Goal: Task Accomplishment & Management: Use online tool/utility

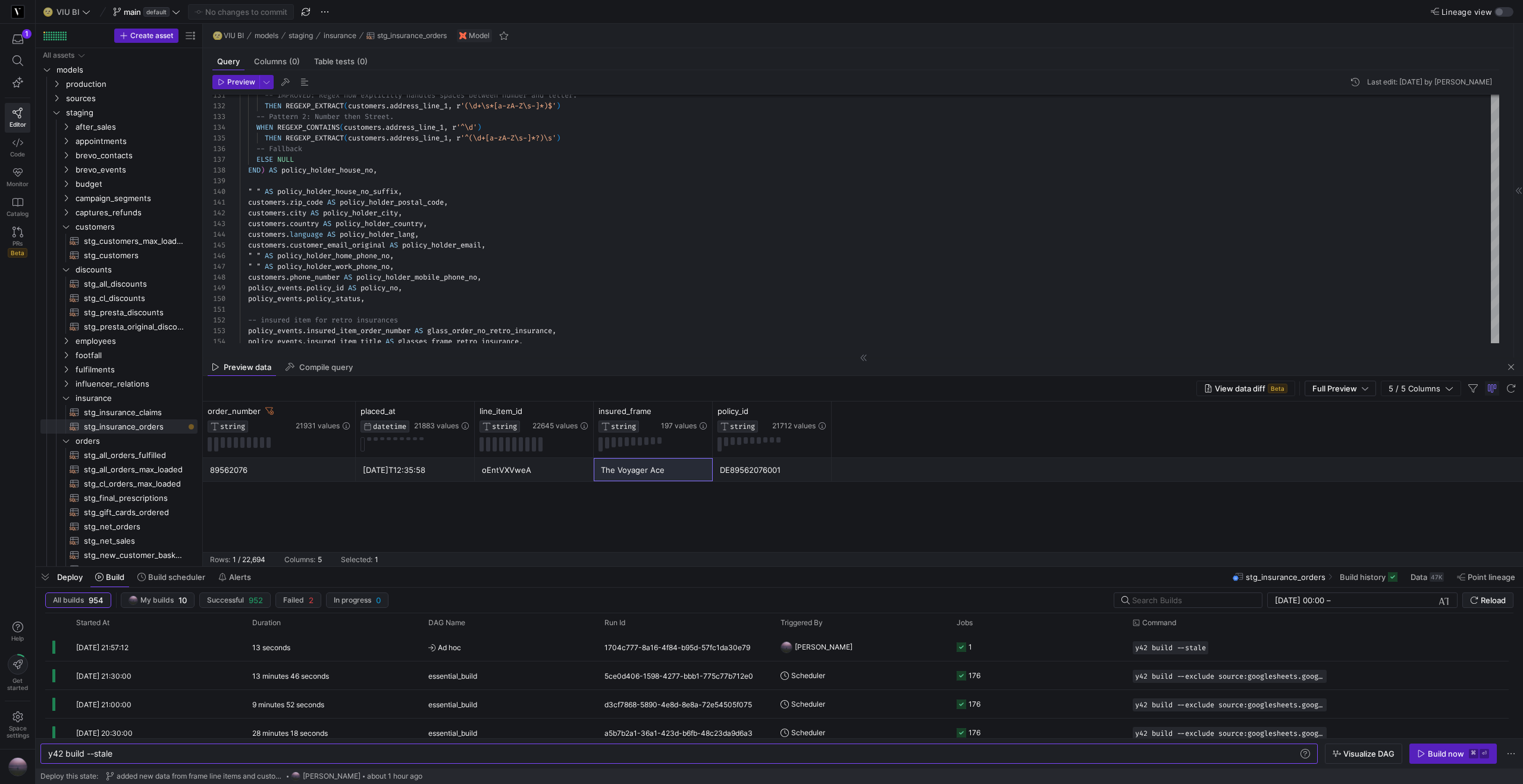
scroll to position [0, 65]
click at [48, 572] on span "button" at bounding box center [45, 577] width 19 height 21
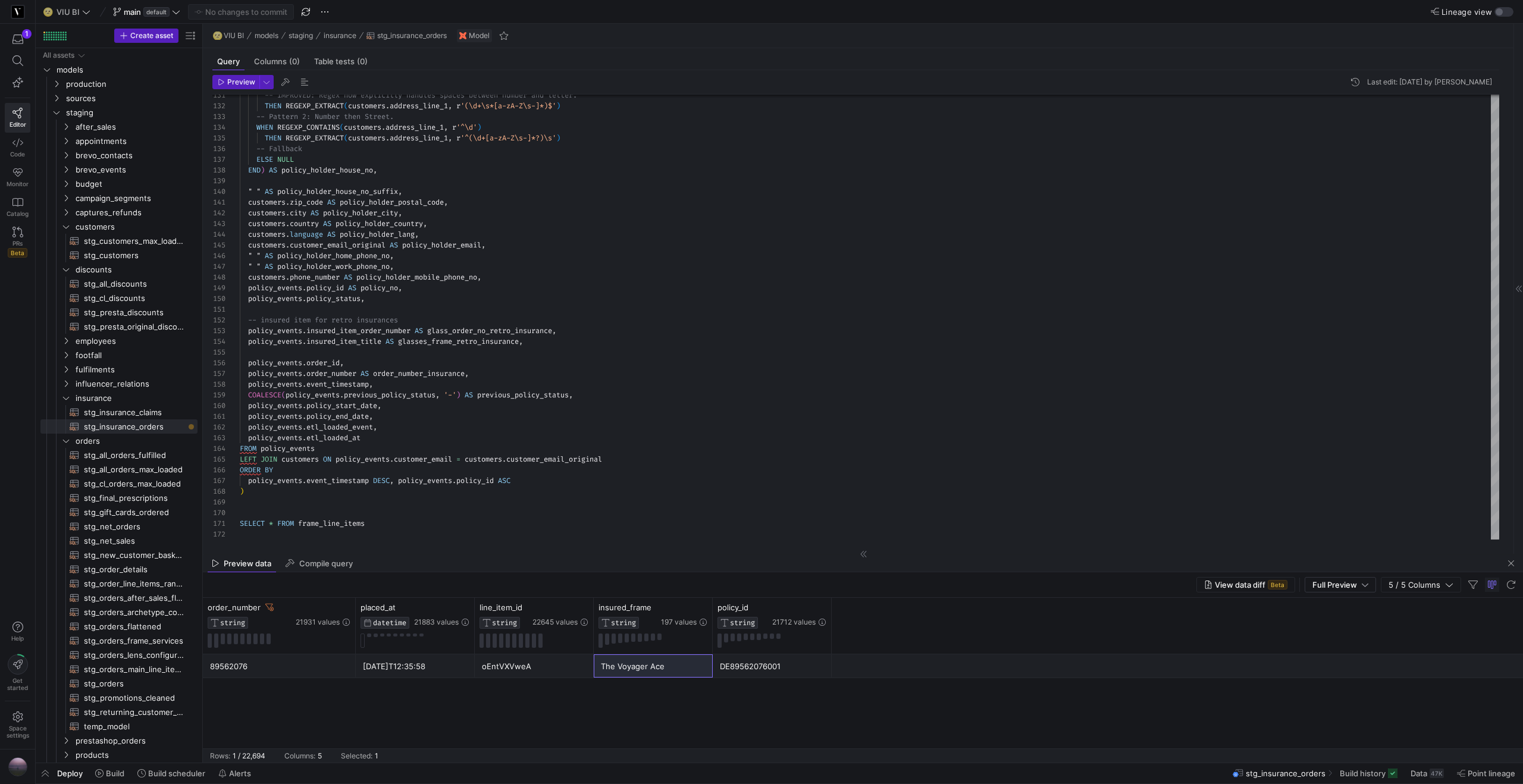
click at [765, 670] on div "DE89562076001" at bounding box center [772, 666] width 105 height 23
click at [1511, 564] on span "button" at bounding box center [1511, 562] width 14 height 14
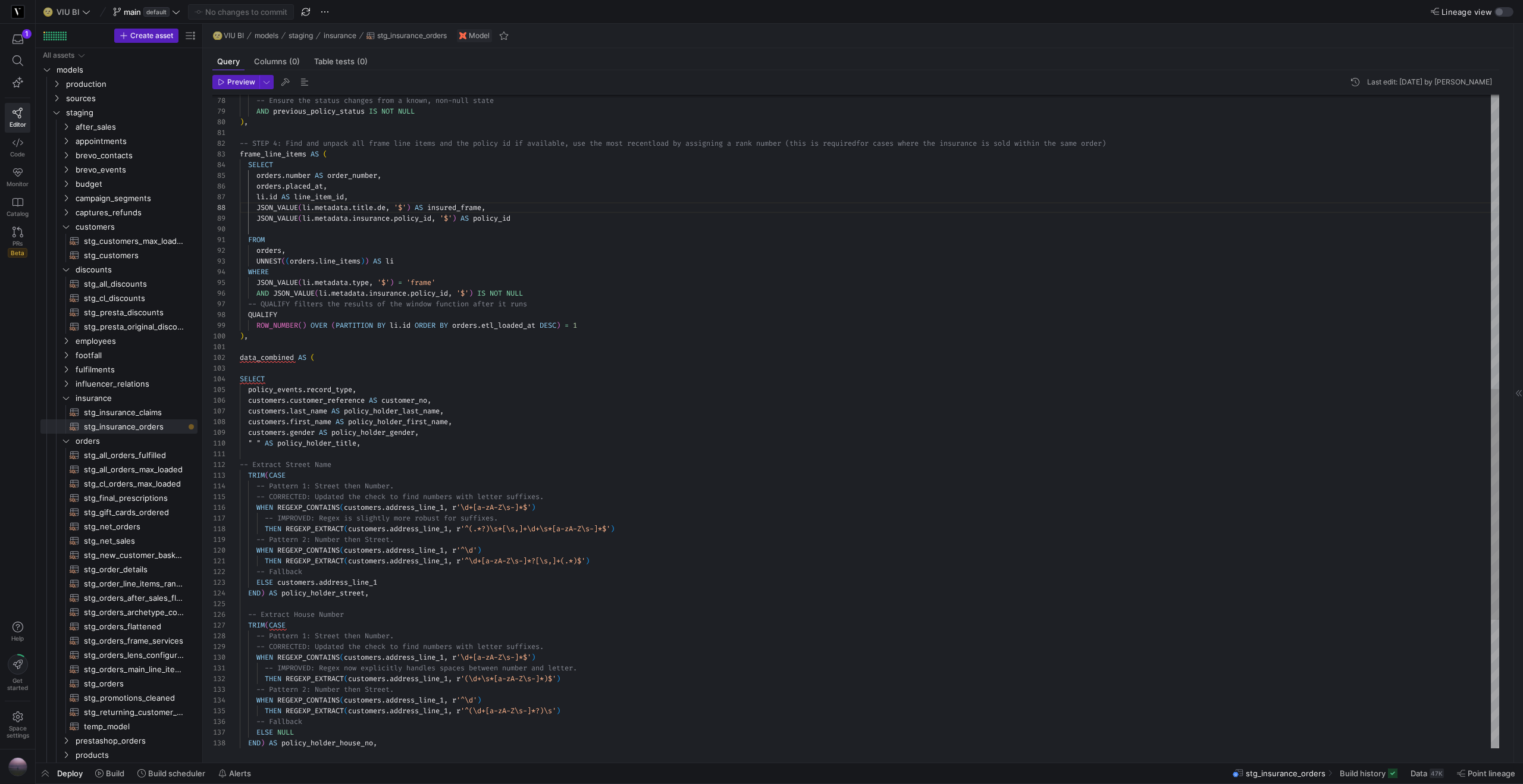
click at [271, 360] on div "-- Extract Street Name TRIM ( CASE -- Pattern 1: Street then Number. -- CORRECT…" at bounding box center [870, 187] width 1260 height 1851
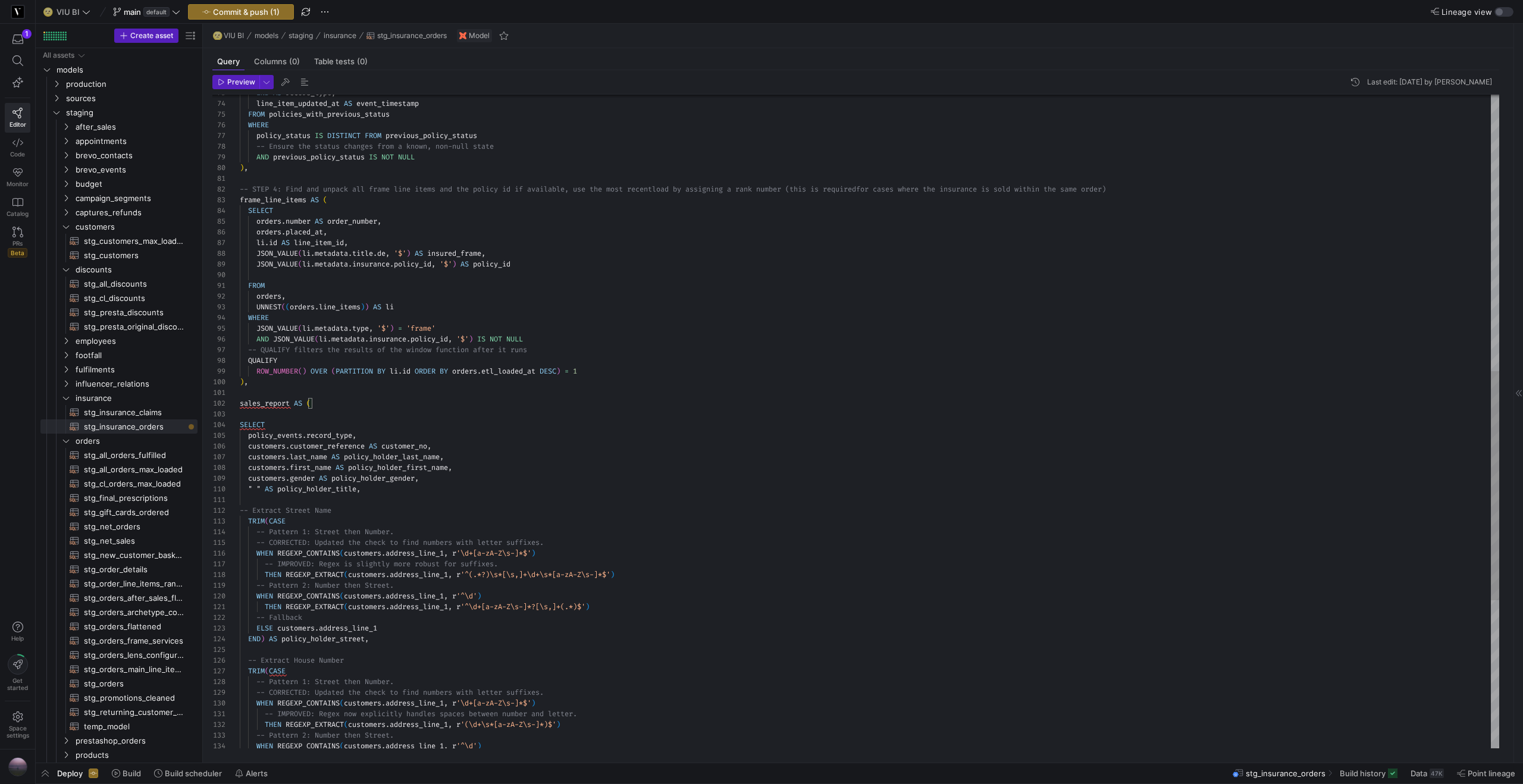
click at [273, 200] on div "-- Extract Street Name TRIM ( CASE -- Pattern 1: Street then Number. -- CORRECT…" at bounding box center [870, 238] width 1260 height 1861
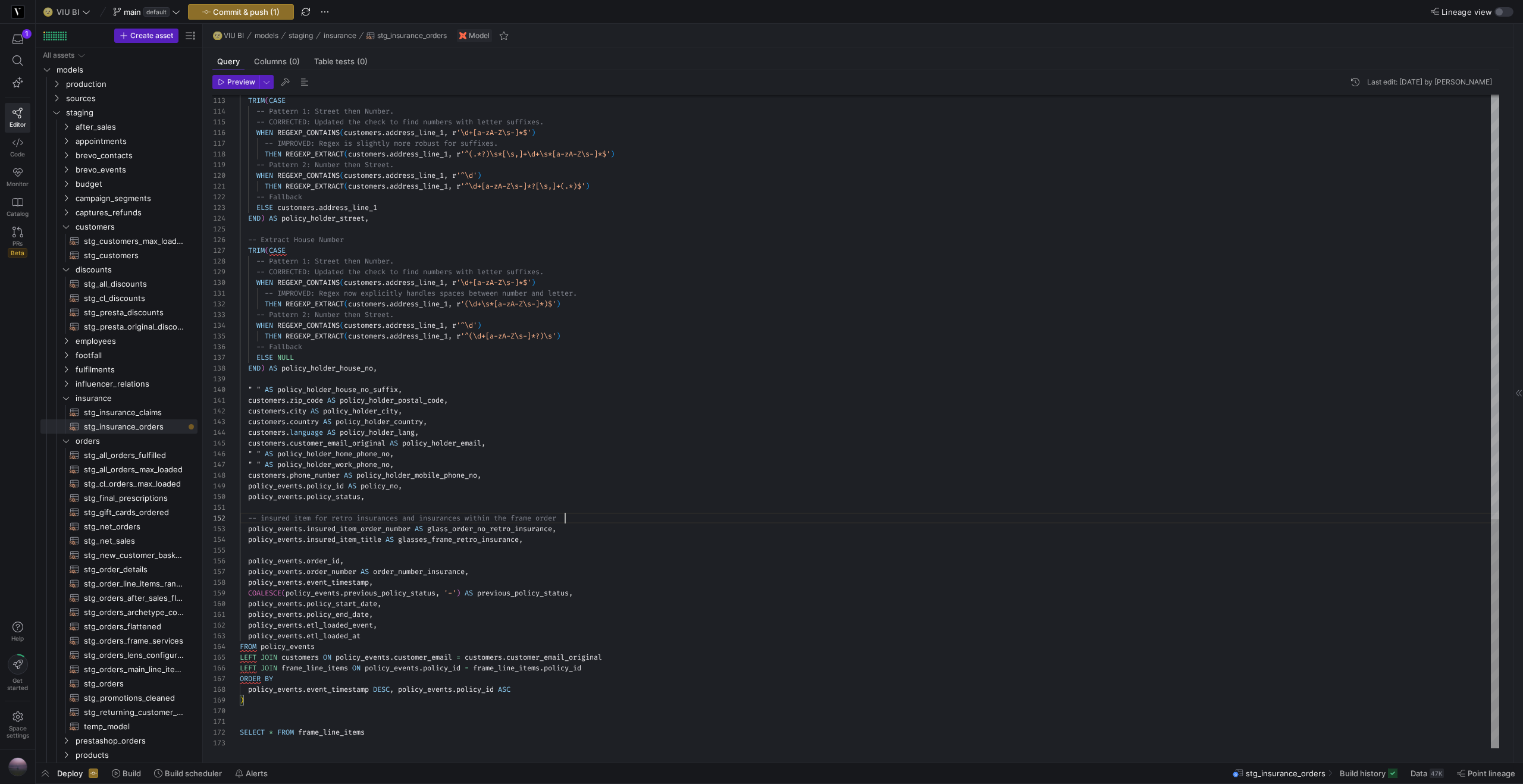
scroll to position [22, 8]
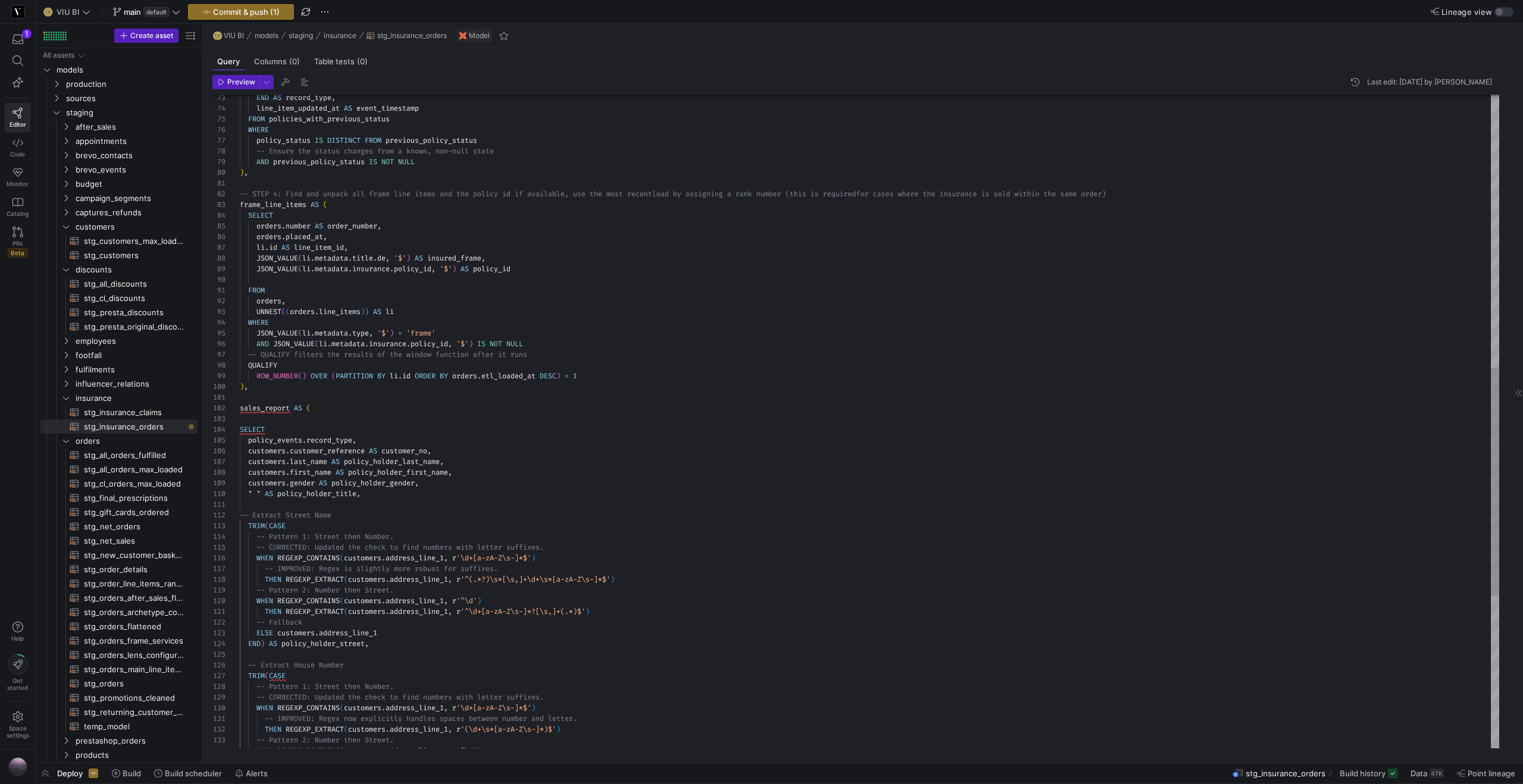
click at [359, 225] on div "-- Extract Street Name TRIM ( CASE -- Pattern 1: Street then Number. -- CORRECT…" at bounding box center [870, 248] width 1260 height 1872
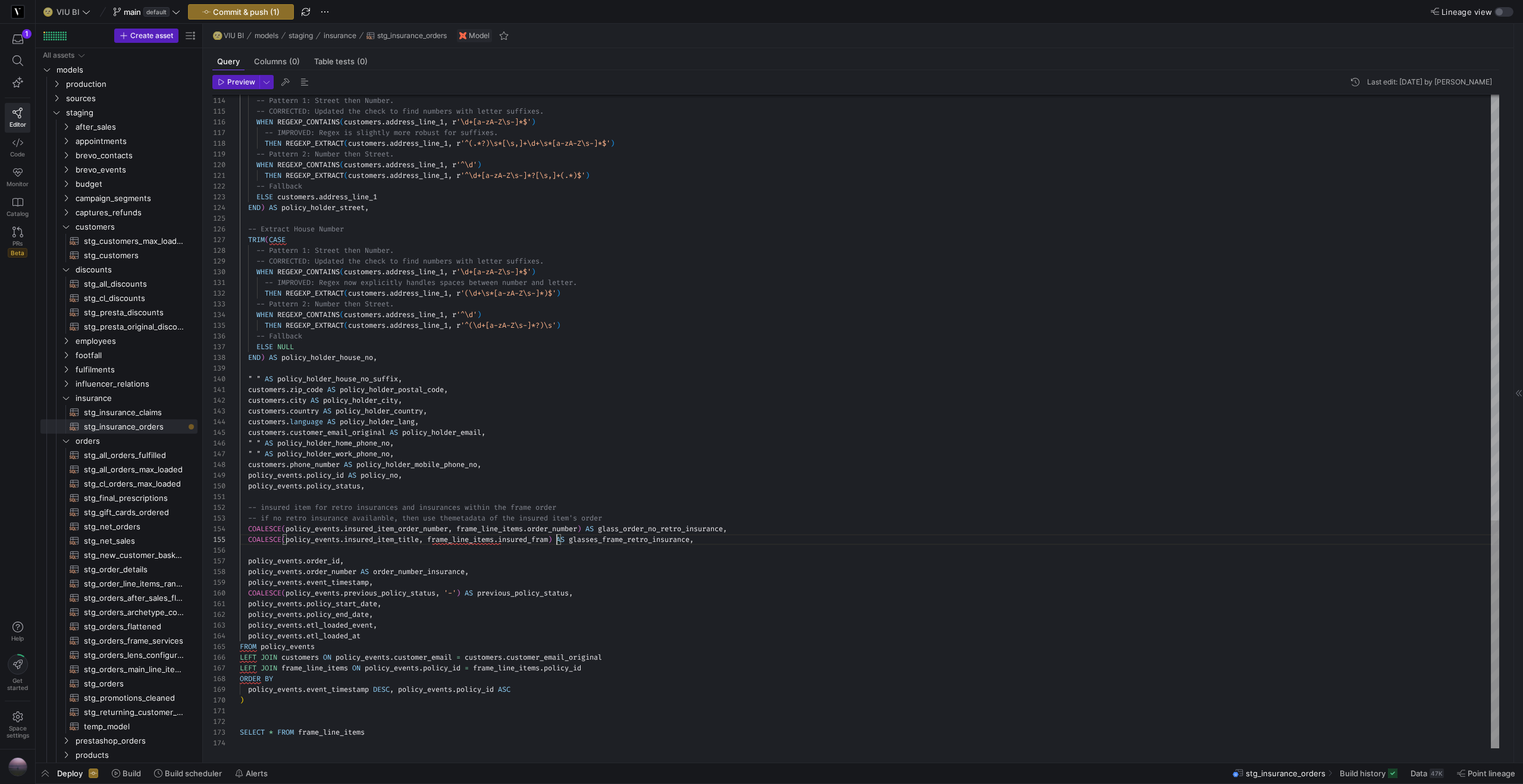
scroll to position [43, 321]
click at [245, 80] on span "Preview" at bounding box center [242, 81] width 28 height 8
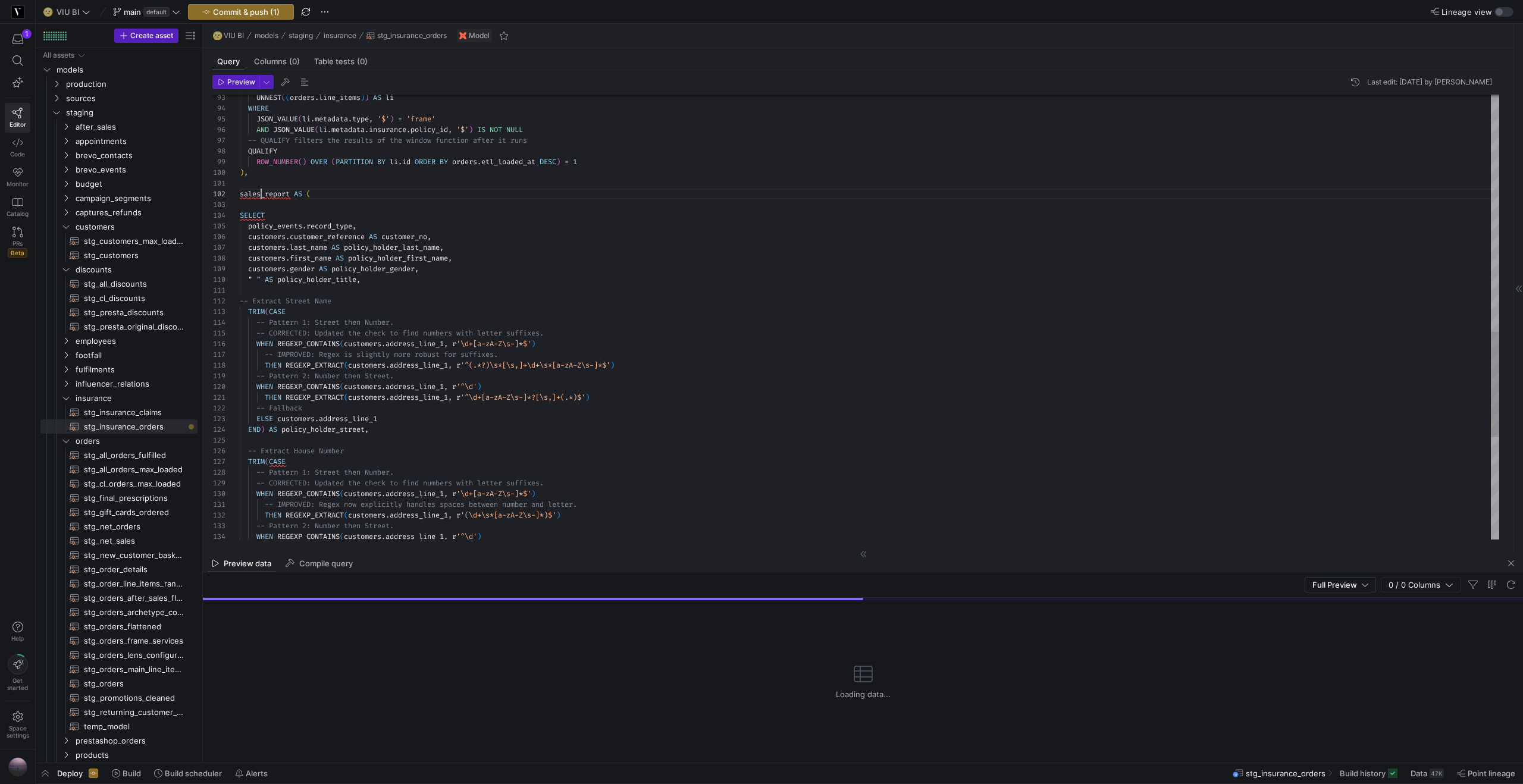
click at [259, 193] on div "-- Pattern 2: Number then Street. WHEN REGEXP_CONTAINS ( customers . address_li…" at bounding box center [870, 34] width 1260 height 1872
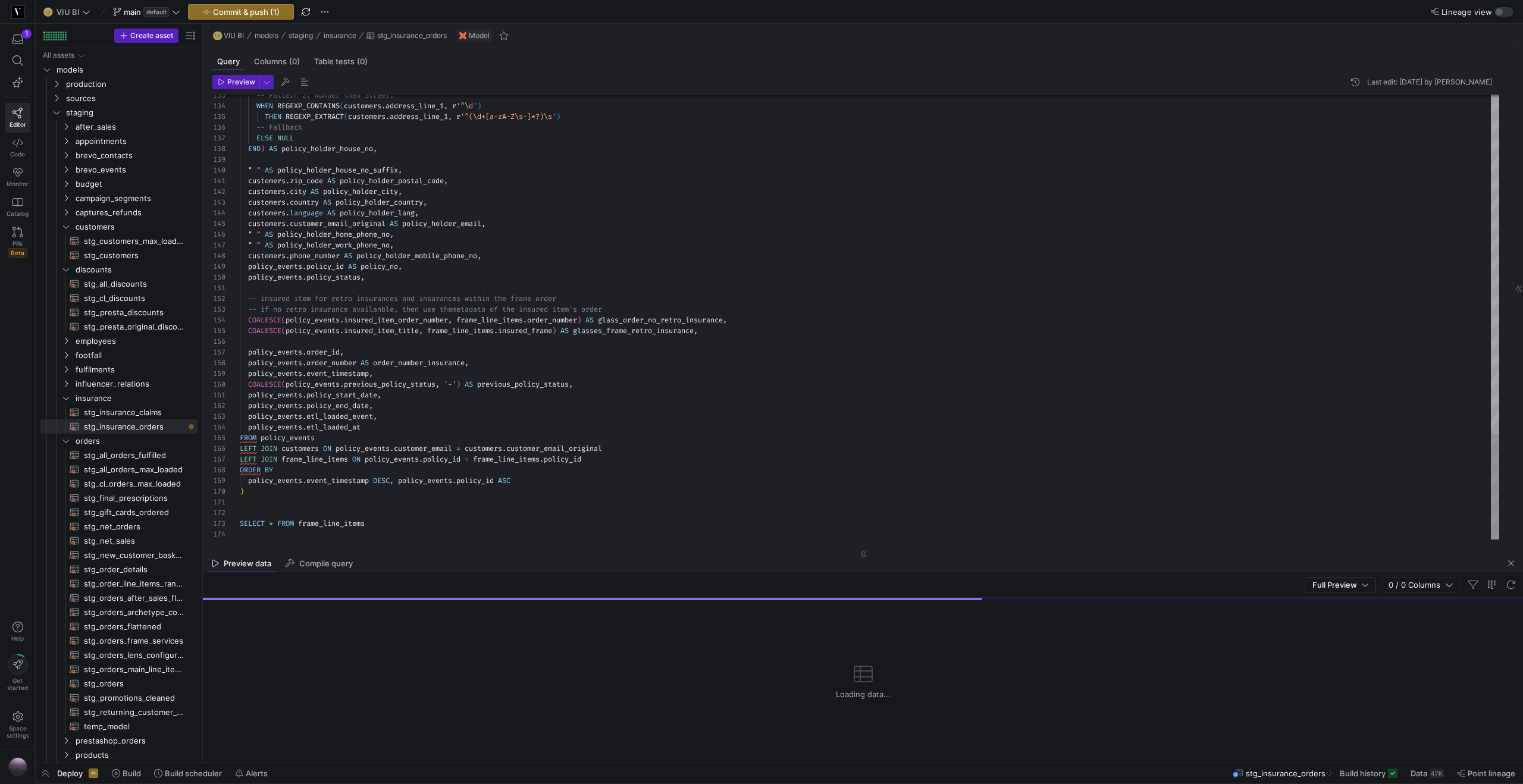
type textarea "SELECT * FROM sales_report"
click at [243, 80] on span "Preview" at bounding box center [242, 81] width 28 height 8
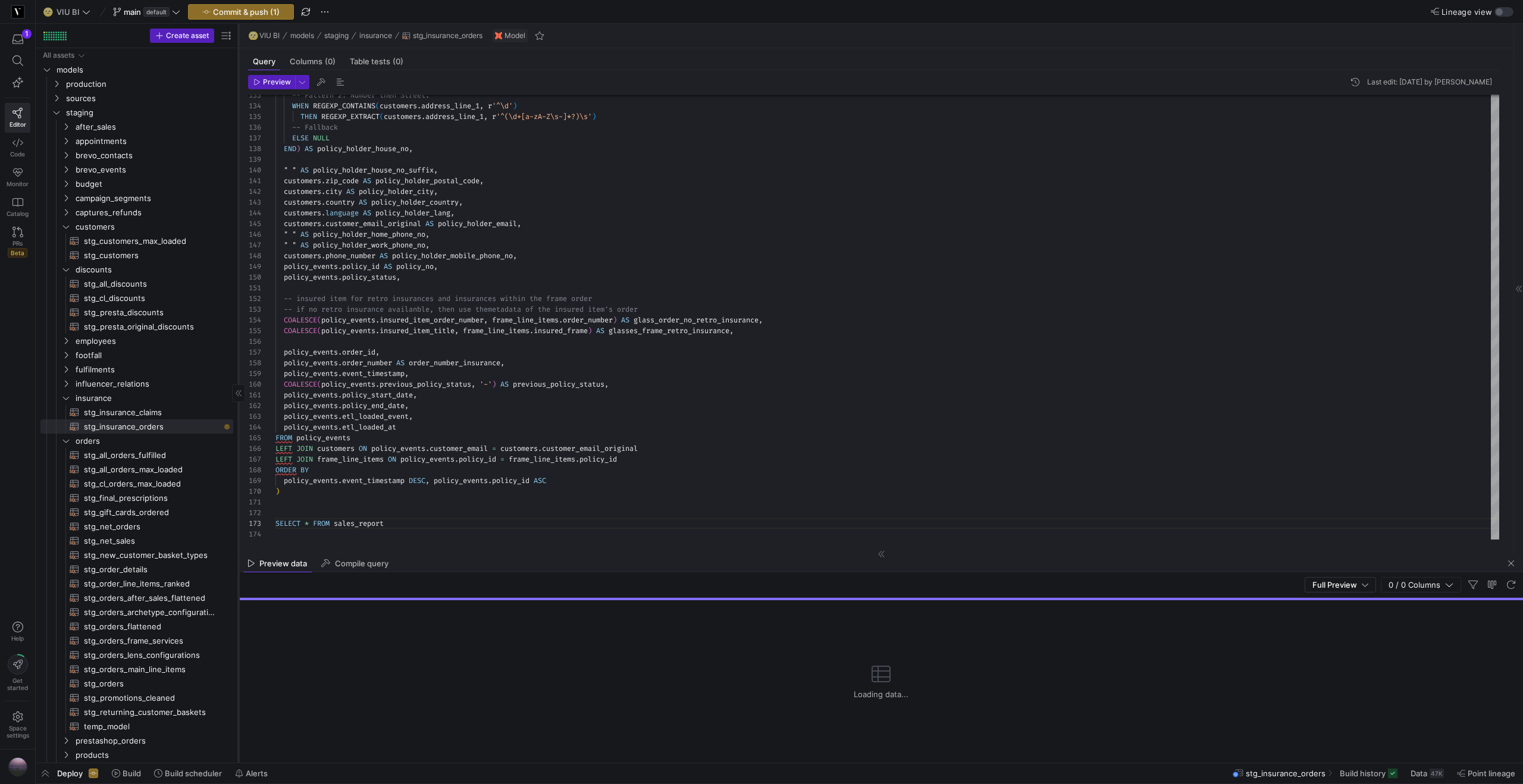
drag, startPoint x: 201, startPoint y: 104, endPoint x: 238, endPoint y: 110, distance: 37.5
click at [238, 110] on div at bounding box center [238, 392] width 1 height 738
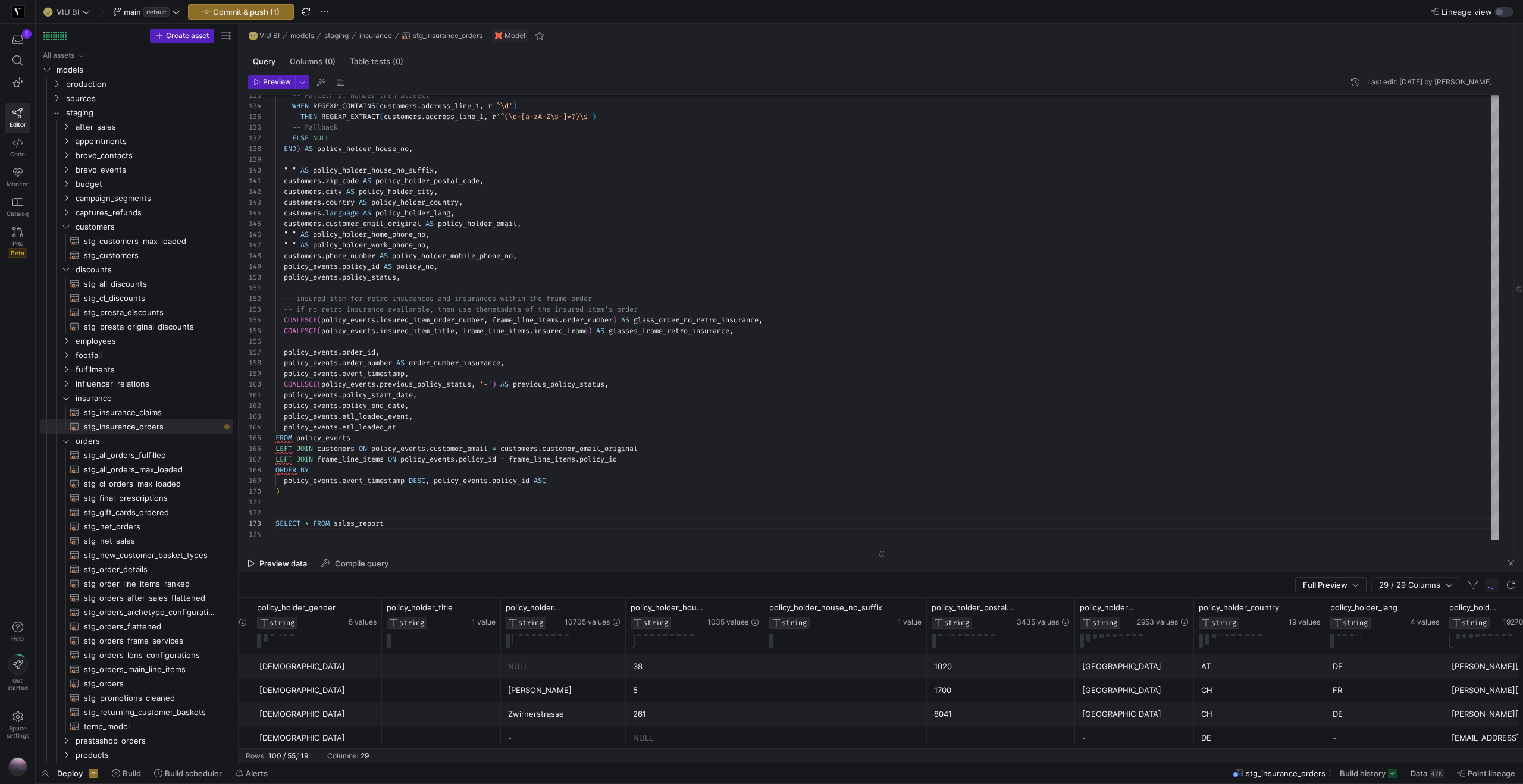
scroll to position [0, 0]
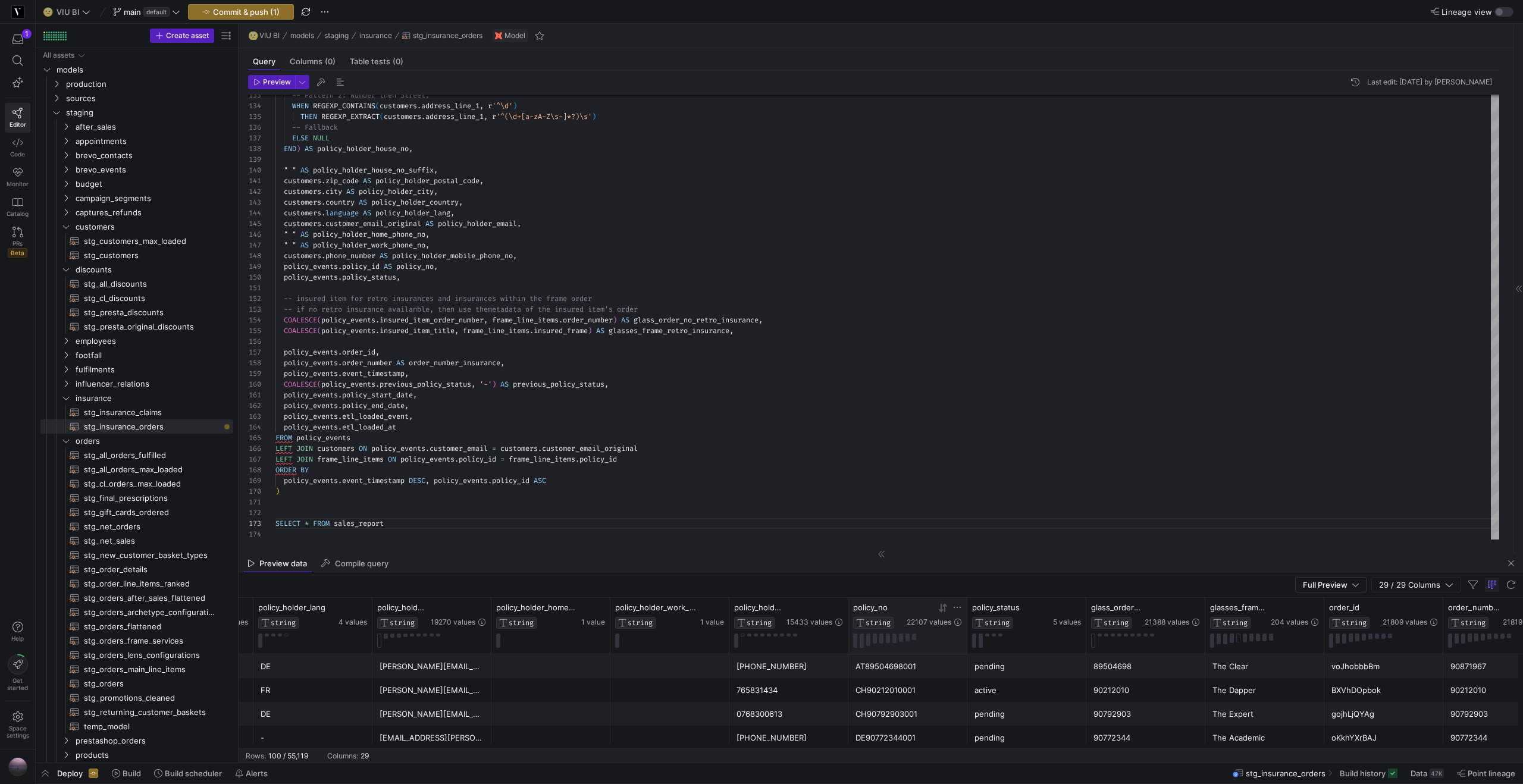
click at [956, 608] on icon at bounding box center [958, 607] width 9 height 9
type input "DE89562076001"
click at [1049, 731] on button "Apply" at bounding box center [1055, 729] width 37 height 16
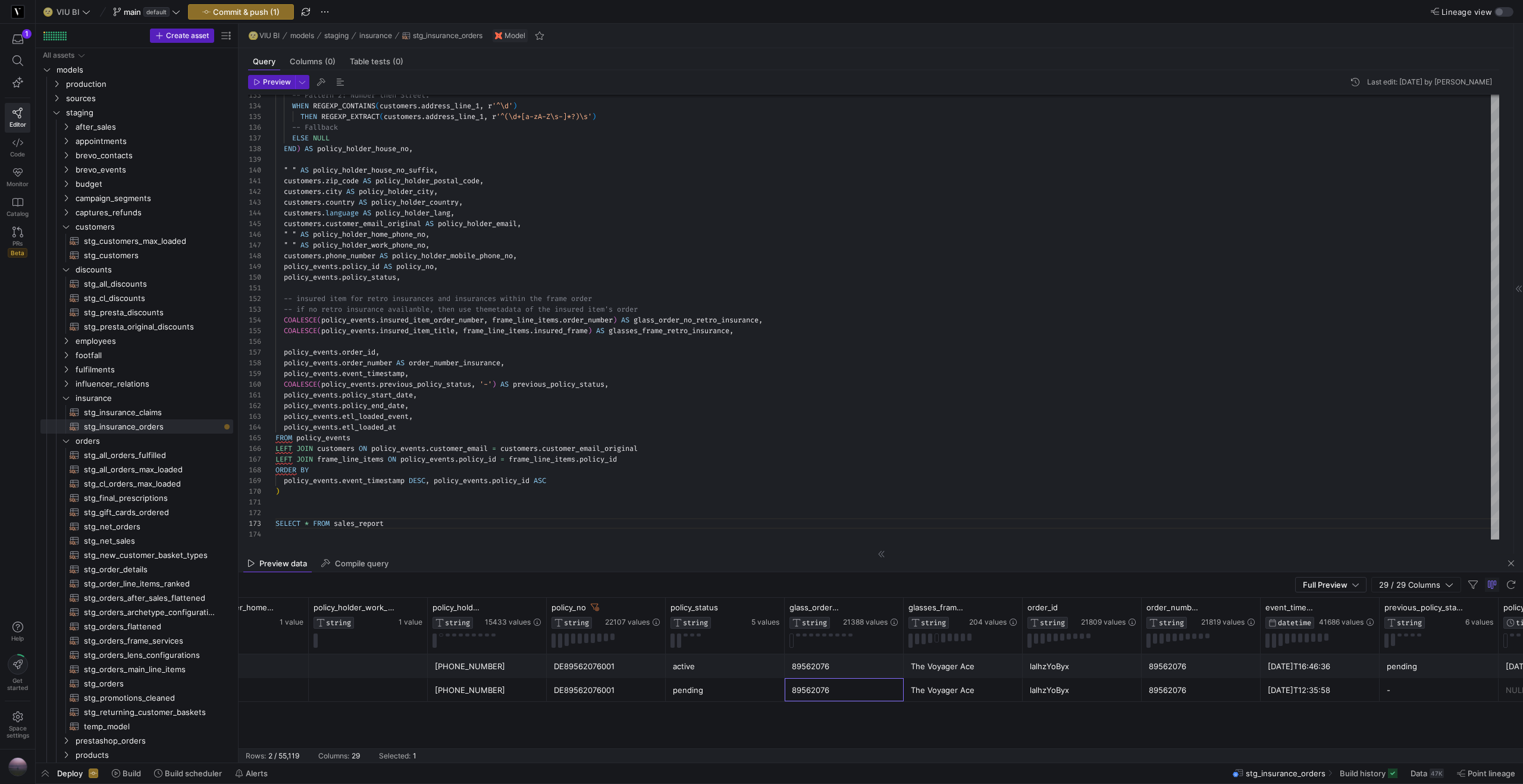
click at [821, 695] on div "89562076" at bounding box center [844, 690] width 105 height 23
click at [1207, 696] on div "89562076" at bounding box center [1201, 690] width 105 height 23
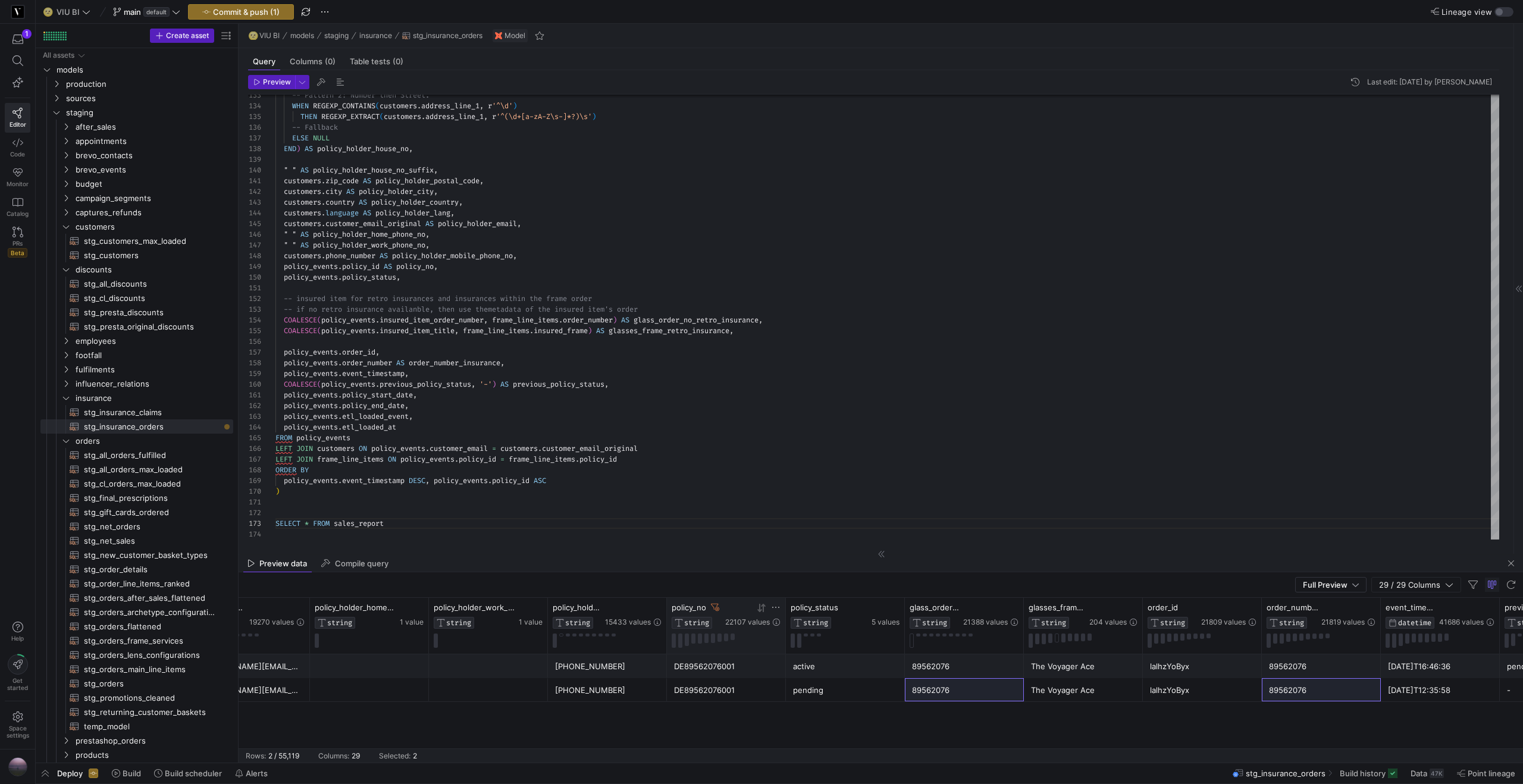
click at [713, 603] on icon at bounding box center [715, 607] width 8 height 7
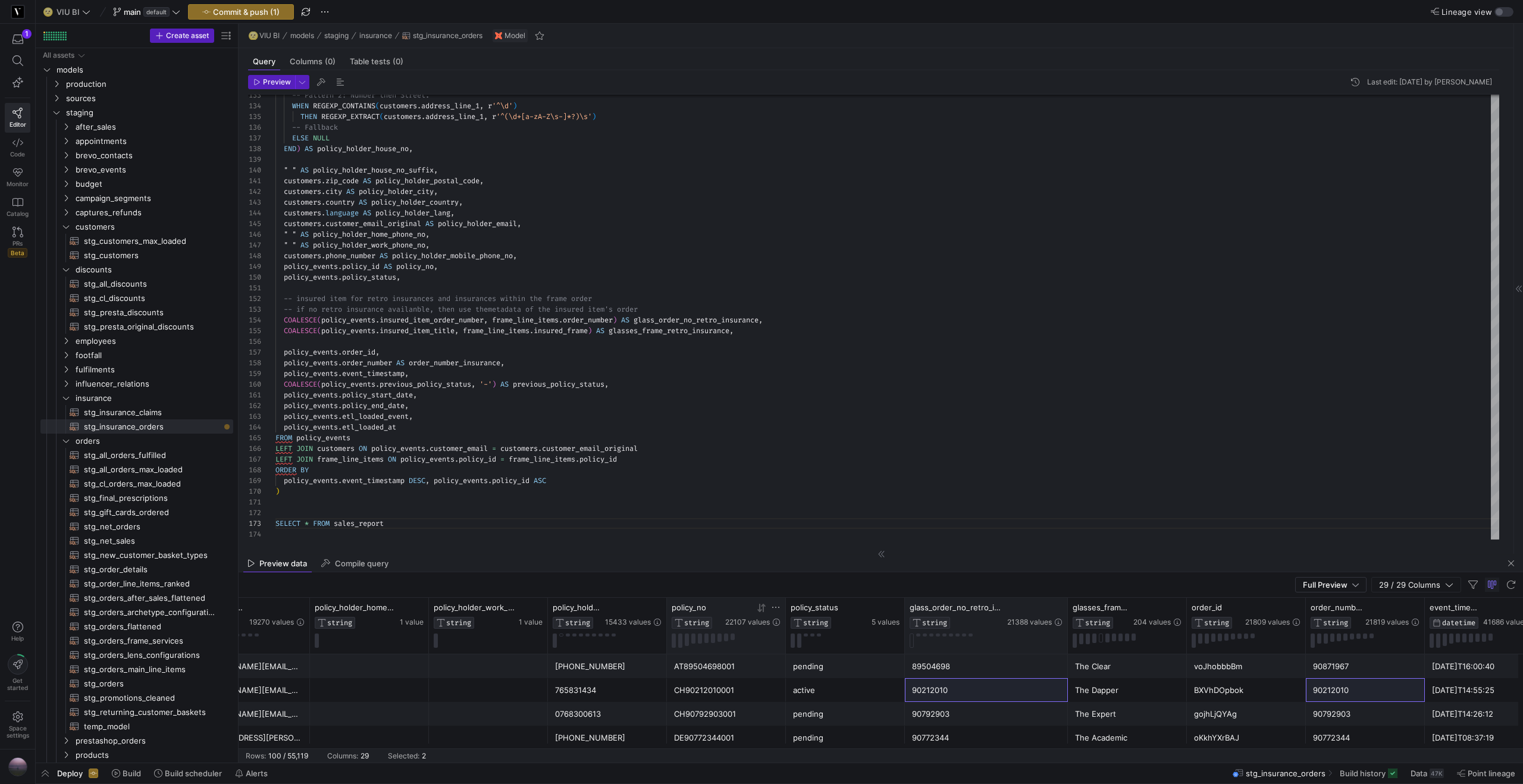
drag, startPoint x: 1022, startPoint y: 615, endPoint x: 1066, endPoint y: 612, distance: 44.1
click at [1066, 612] on div at bounding box center [1067, 626] width 5 height 56
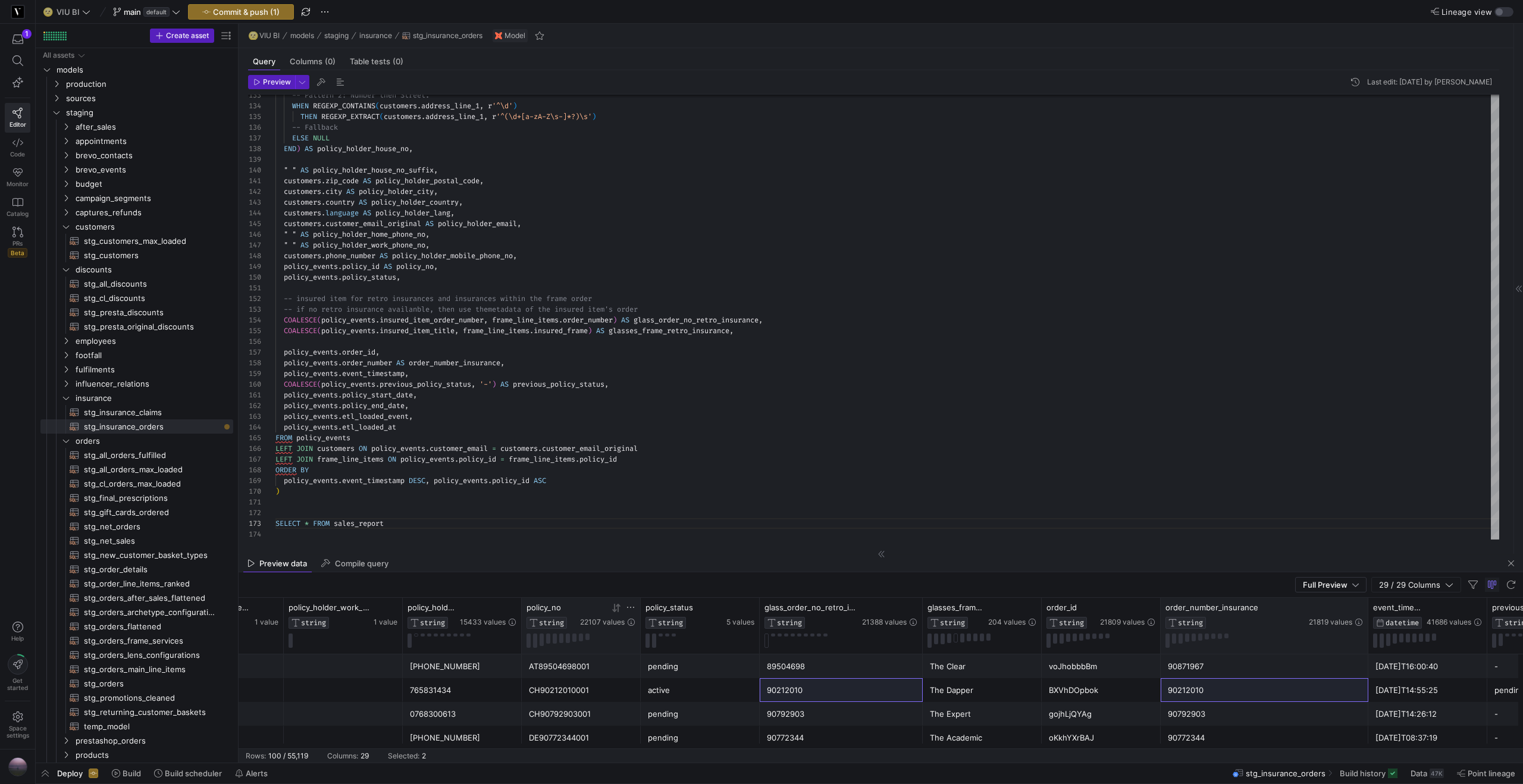
drag, startPoint x: 1276, startPoint y: 606, endPoint x: 1365, endPoint y: 602, distance: 89.1
click at [1365, 602] on div "order_number_insurance STRING 21819 values" at bounding box center [1265, 626] width 208 height 56
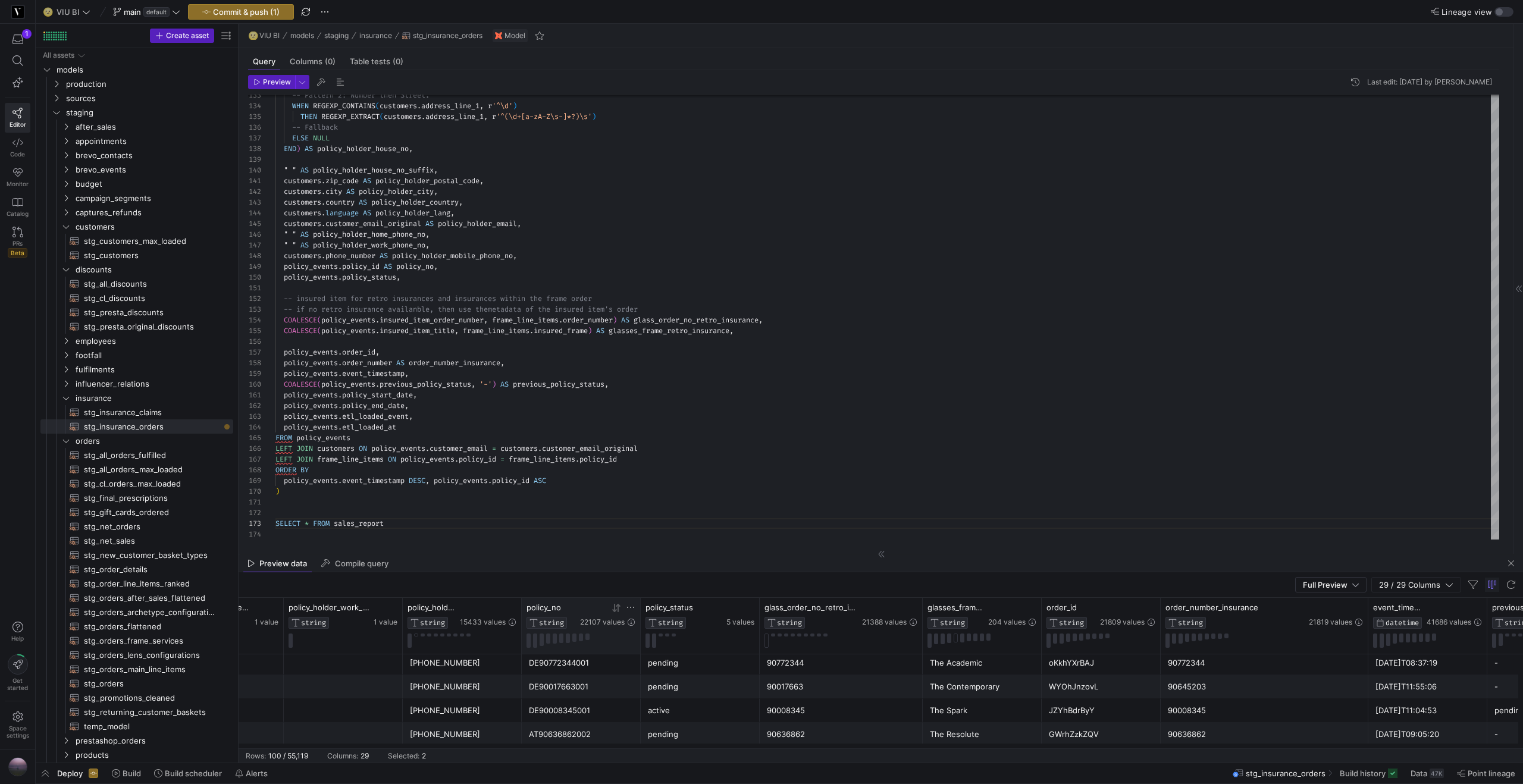
click at [1208, 691] on div "90645203" at bounding box center [1265, 686] width 194 height 23
click at [817, 688] on div "90017663" at bounding box center [841, 686] width 149 height 23
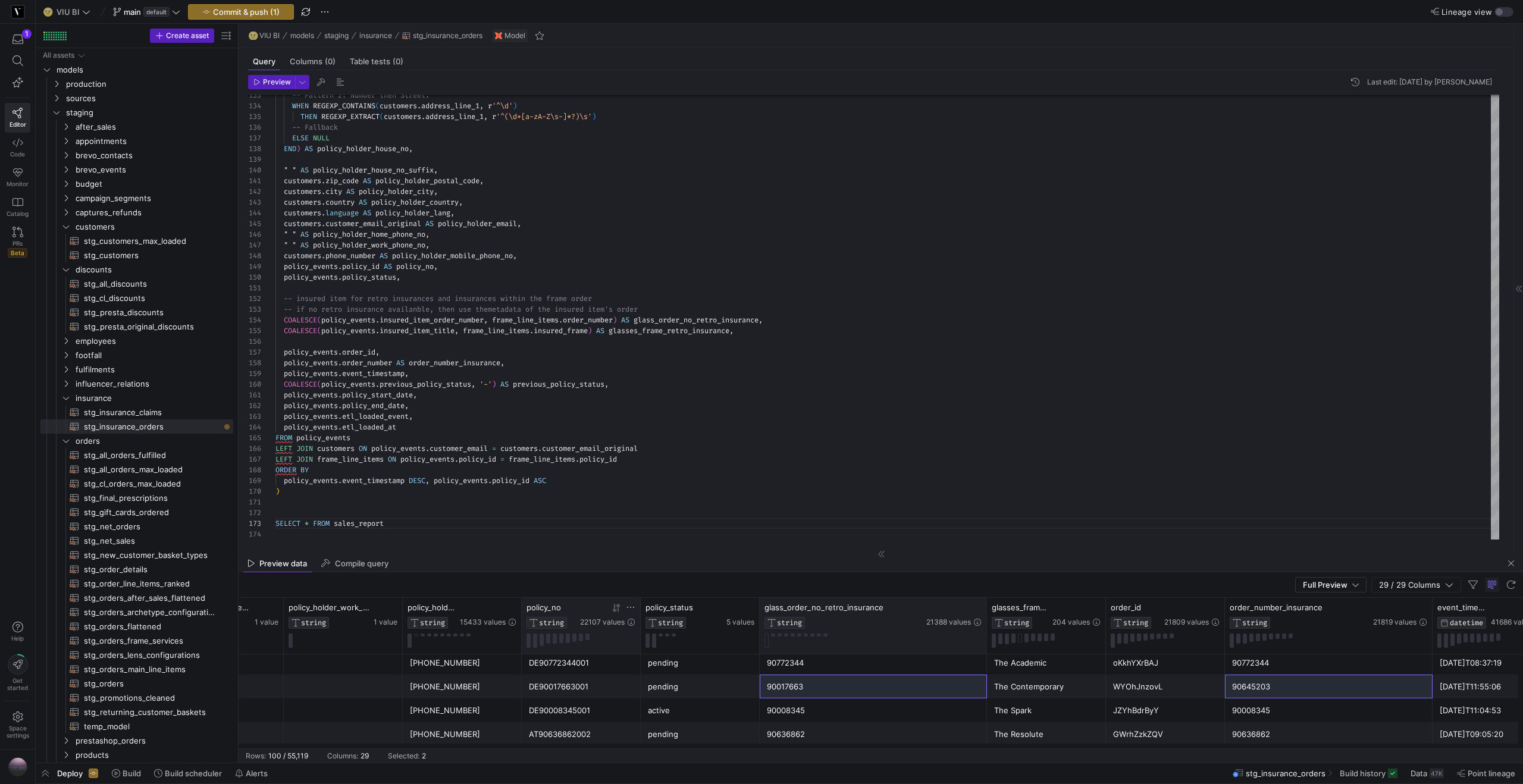
drag, startPoint x: 921, startPoint y: 609, endPoint x: 986, endPoint y: 611, distance: 65.0
click at [986, 611] on div at bounding box center [986, 626] width 5 height 56
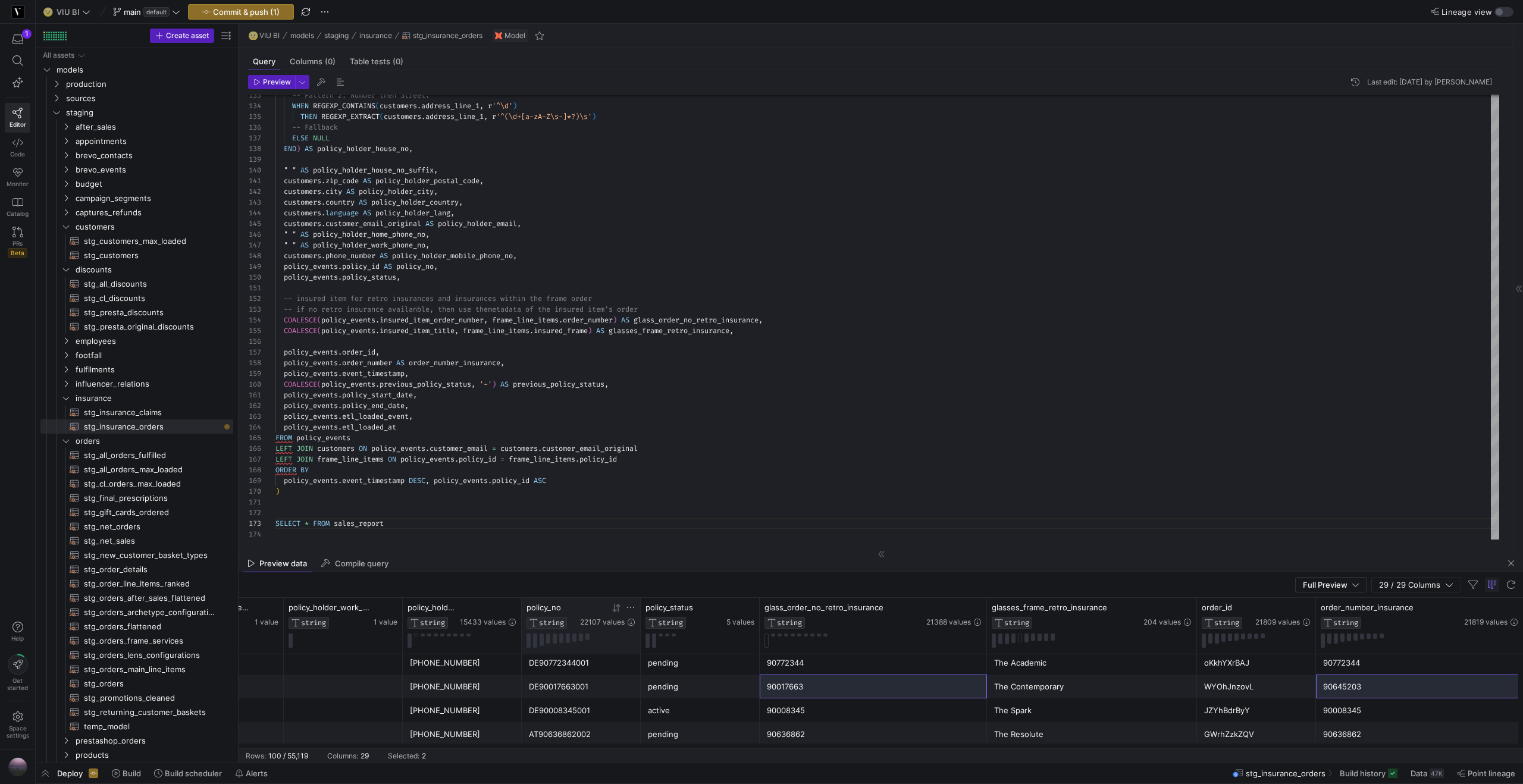
drag, startPoint x: 1103, startPoint y: 611, endPoint x: 1194, endPoint y: 604, distance: 91.3
click at [1194, 604] on div at bounding box center [1196, 626] width 5 height 56
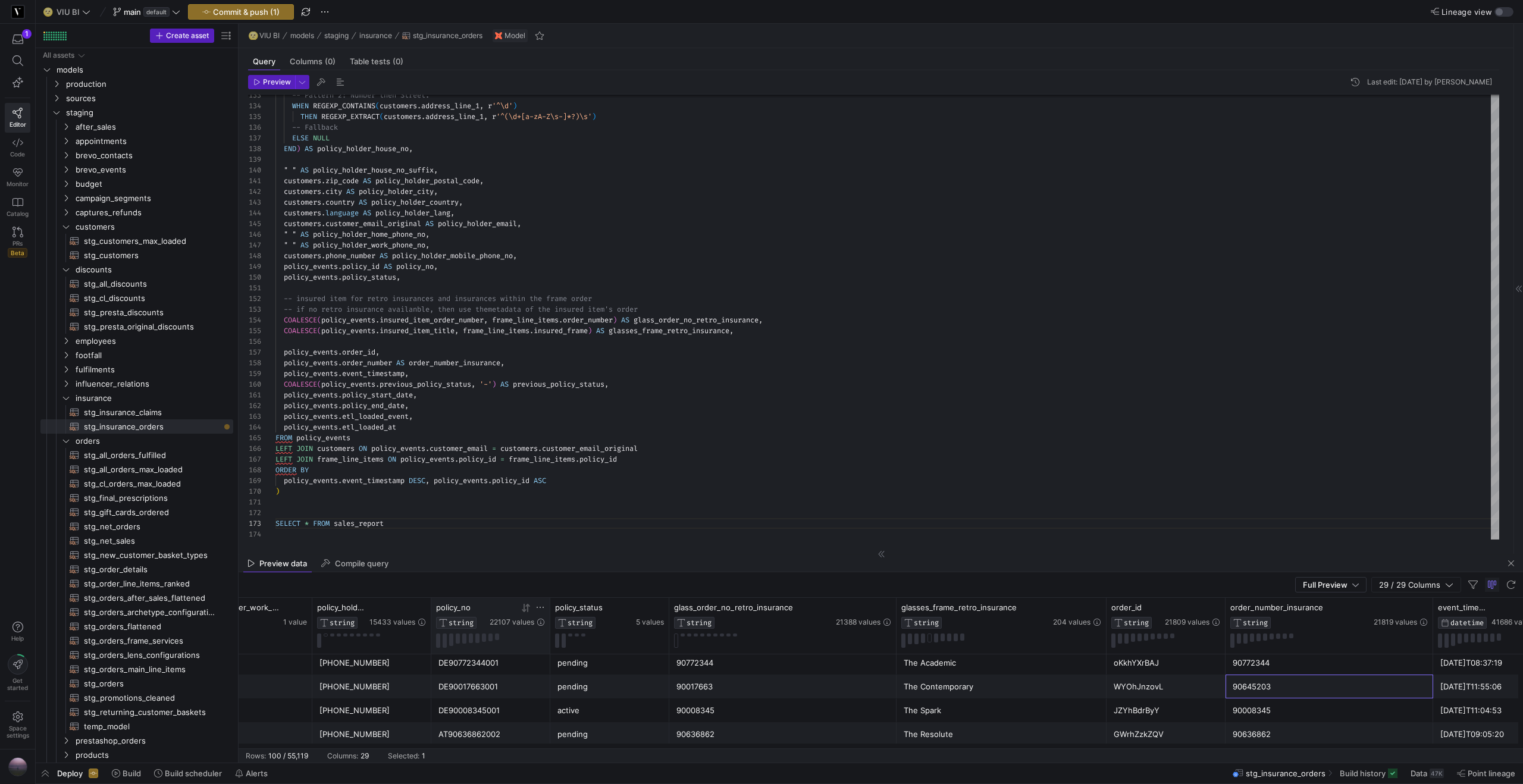
click at [1294, 691] on div "90645203" at bounding box center [1329, 686] width 194 height 23
click at [691, 689] on div "90017663" at bounding box center [783, 686] width 213 height 23
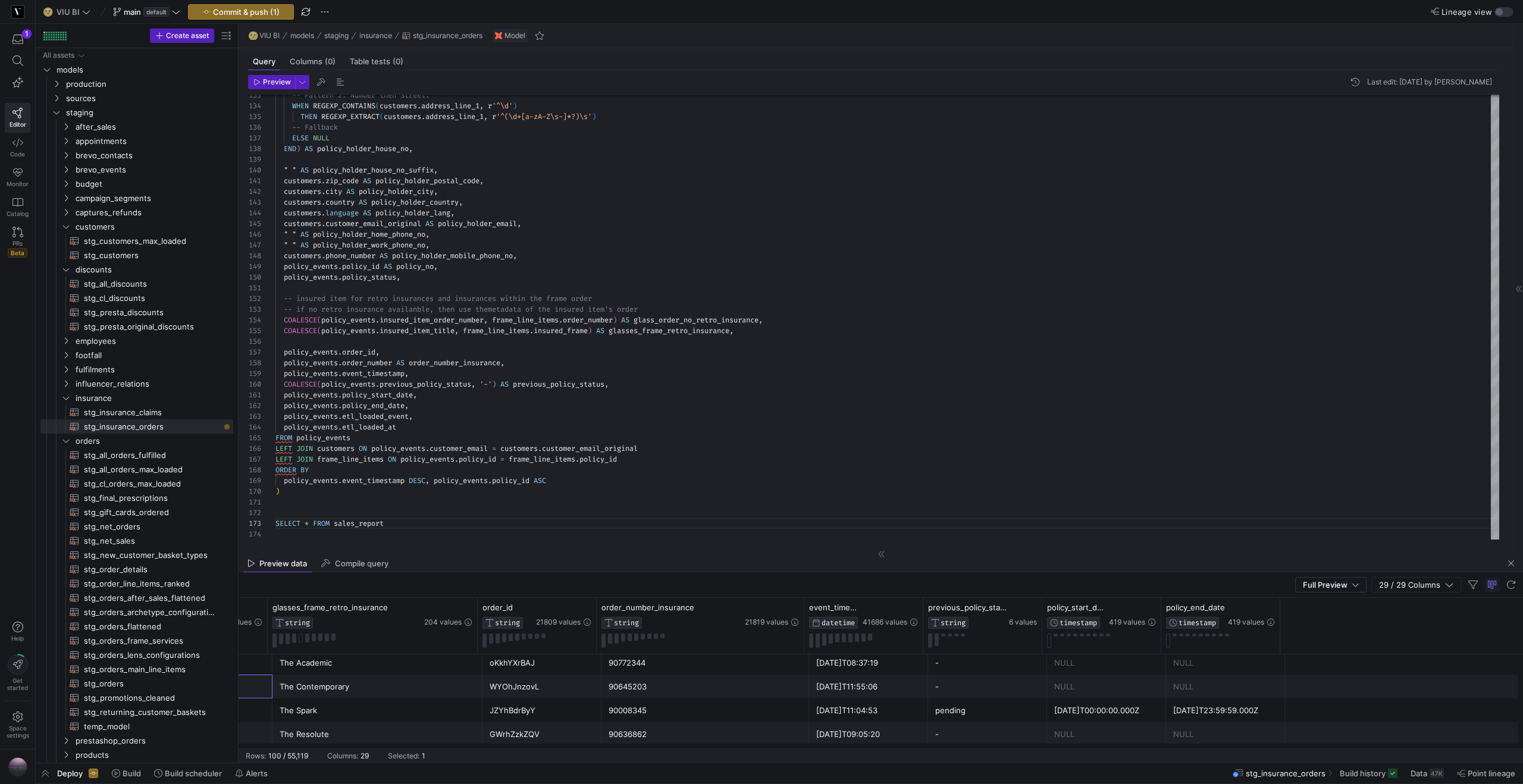
scroll to position [0, 1517]
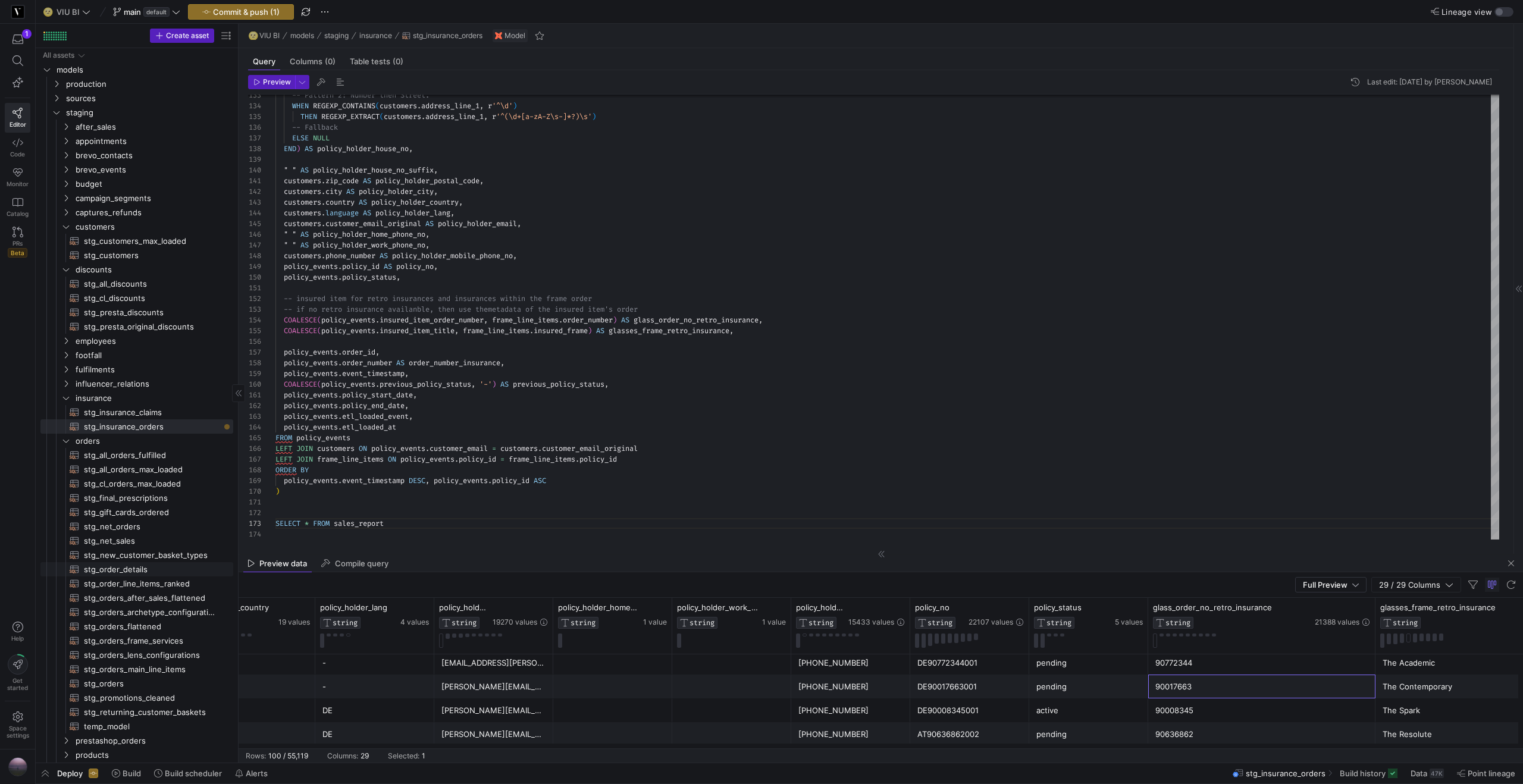
click at [125, 567] on span "stg_order_details​​​​​​​​​​" at bounding box center [152, 569] width 136 height 14
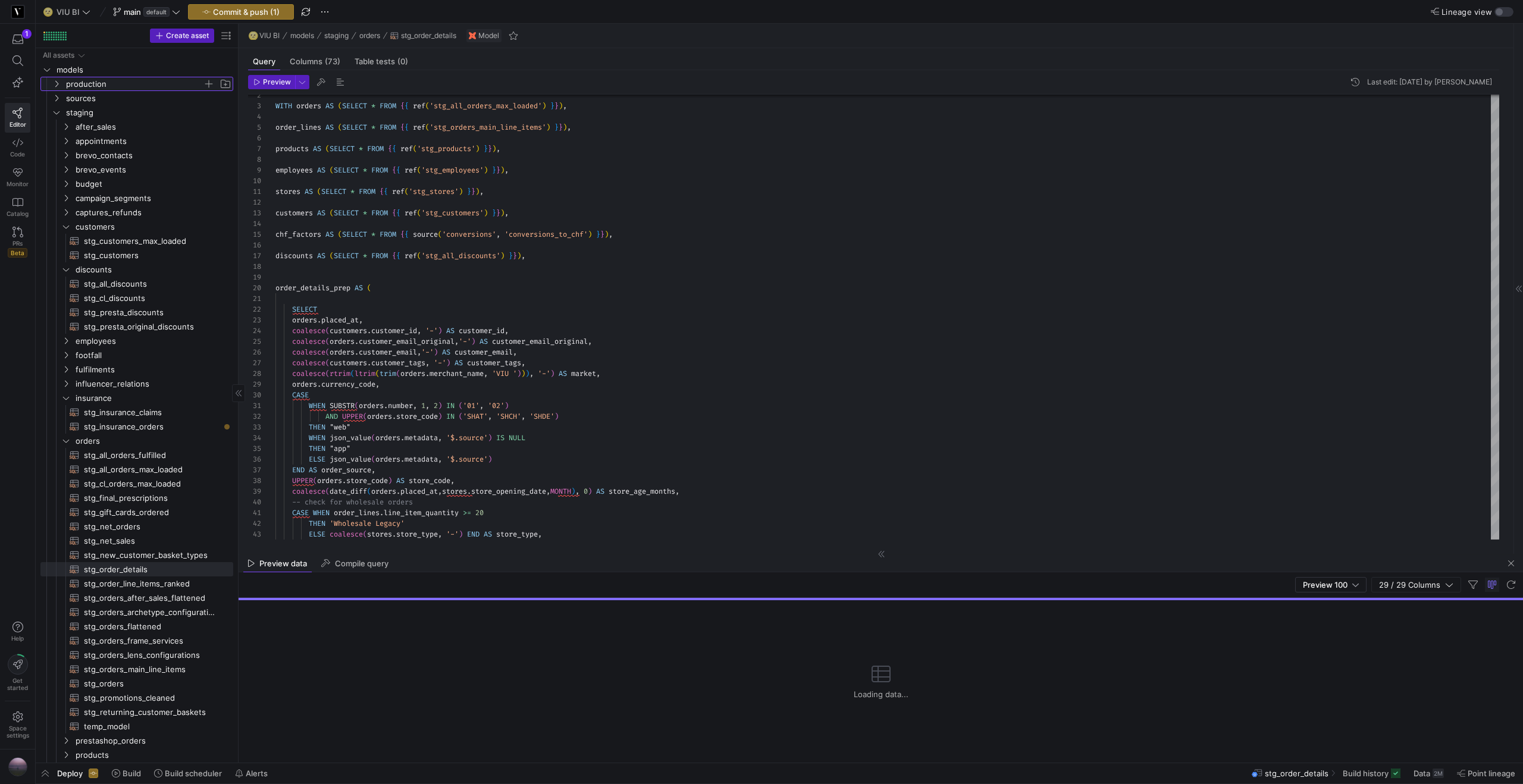
click at [53, 82] on icon "Press SPACE to select this row." at bounding box center [56, 84] width 8 height 7
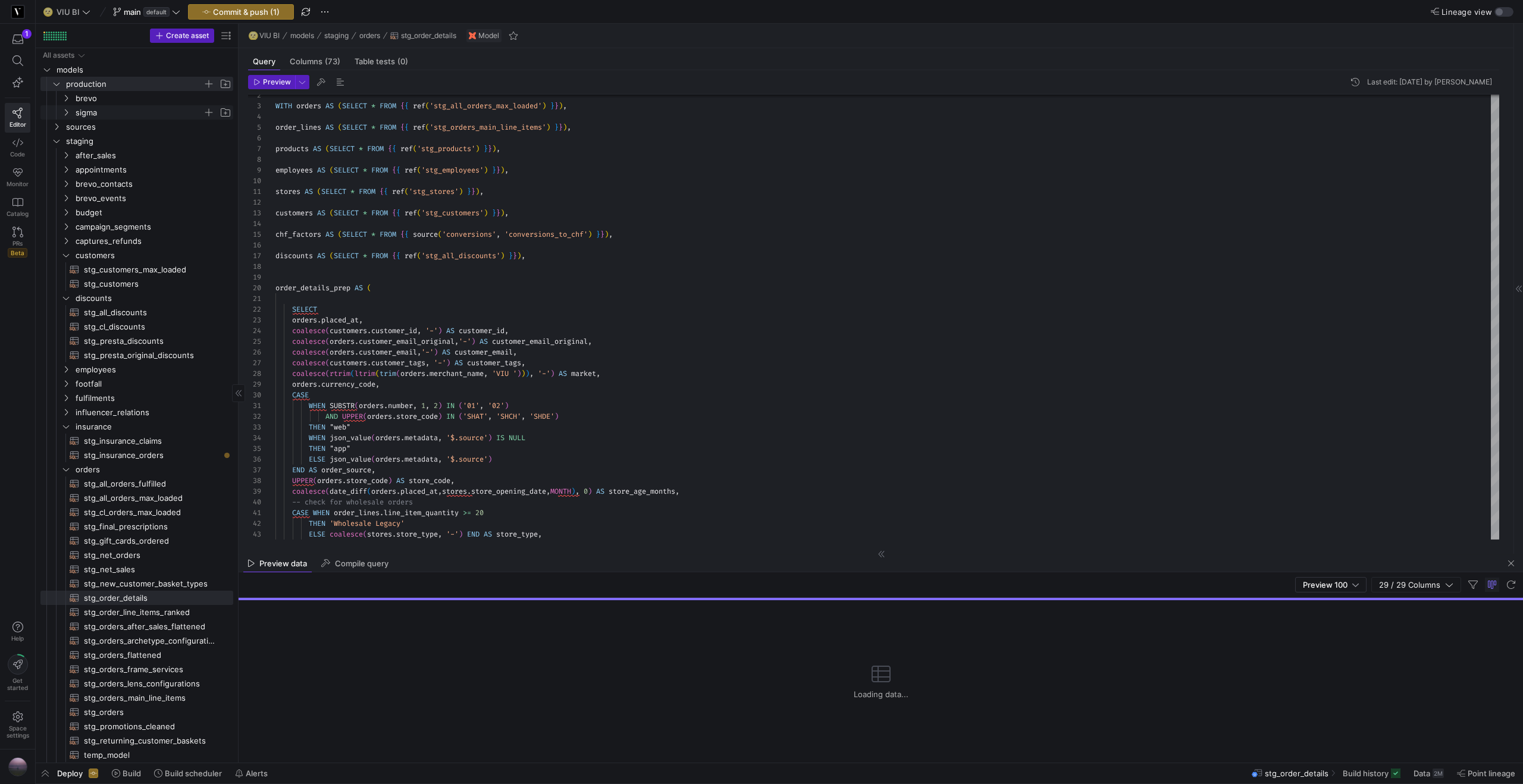
click at [65, 111] on icon "Press SPACE to select this row." at bounding box center [66, 112] width 8 height 7
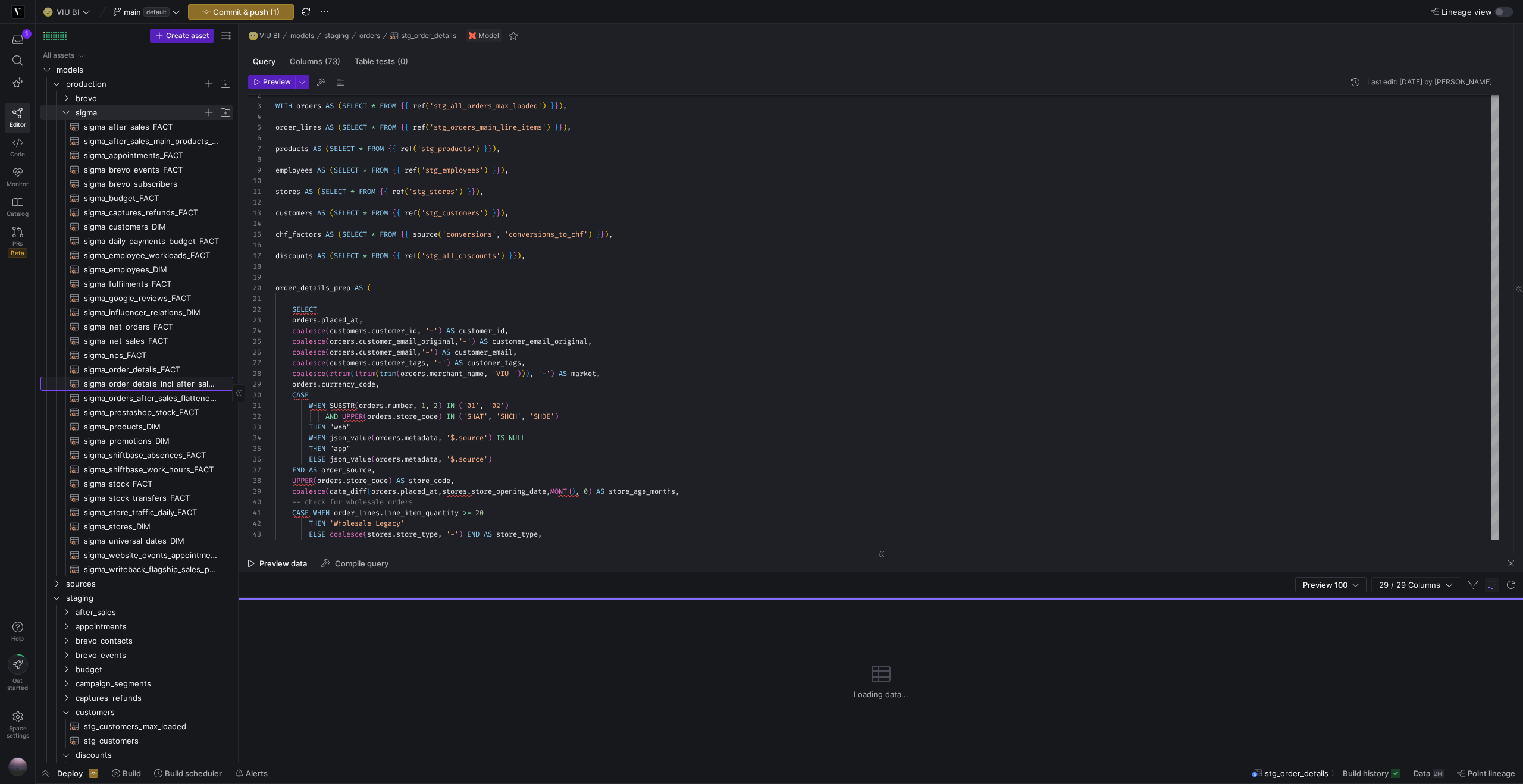
click at [178, 381] on span "sigma_order_details_incl_after_sale_orders_FACT​​​​​​​​​​" at bounding box center [152, 384] width 136 height 14
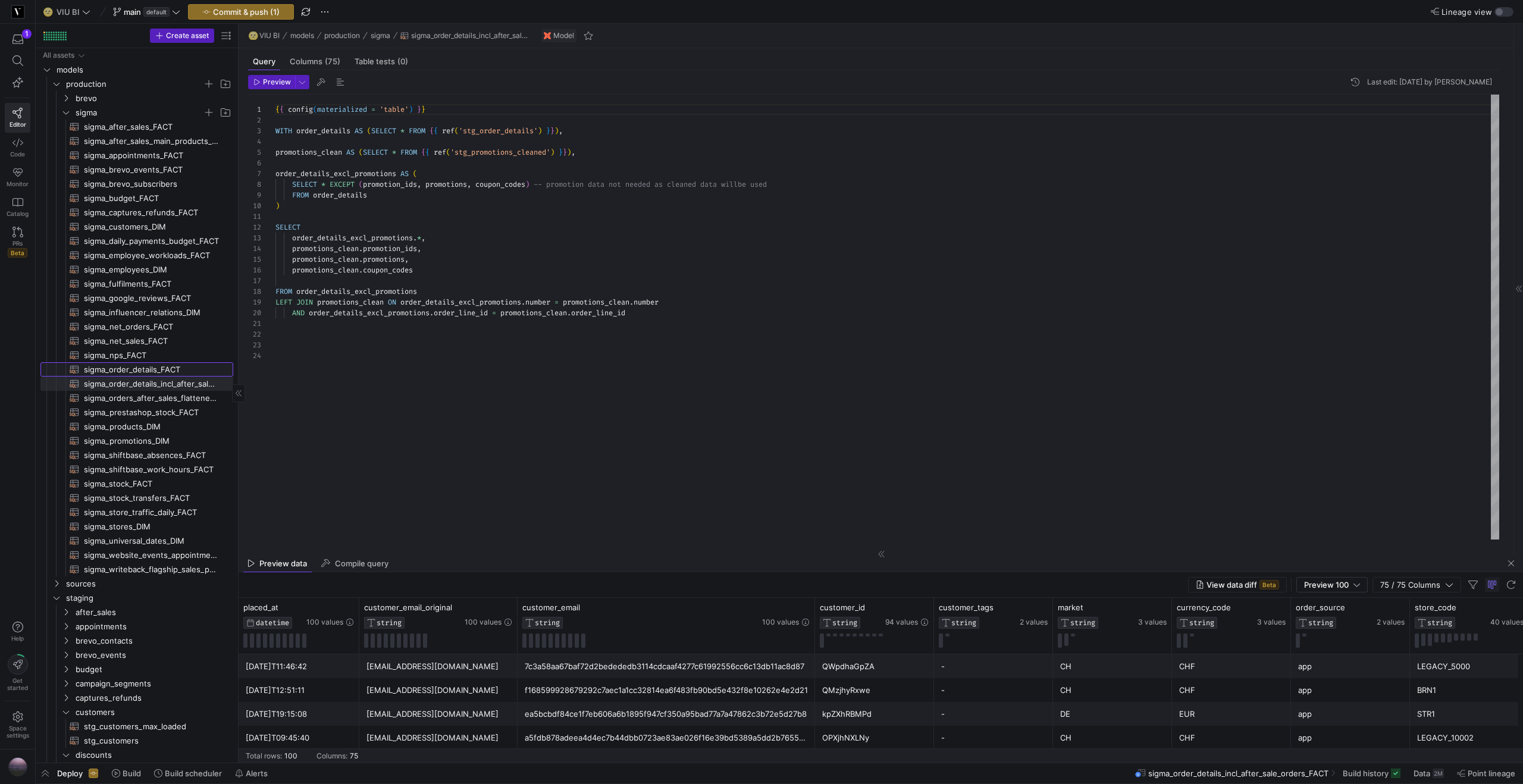
click at [148, 370] on span "sigma_order_details_FACT​​​​​​​​​​" at bounding box center [152, 370] width 136 height 14
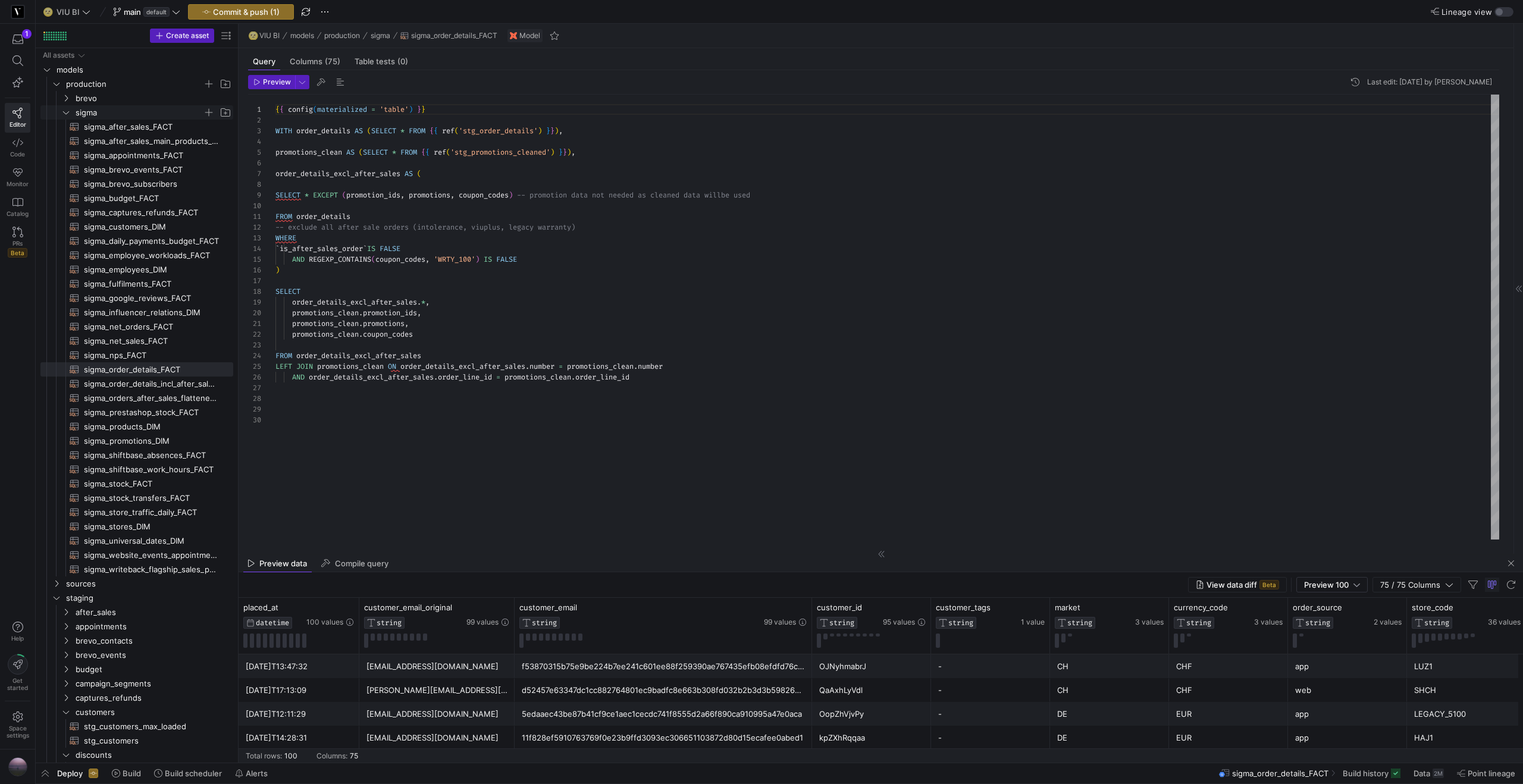
click at [67, 111] on icon "Press SPACE to select this row." at bounding box center [66, 112] width 8 height 7
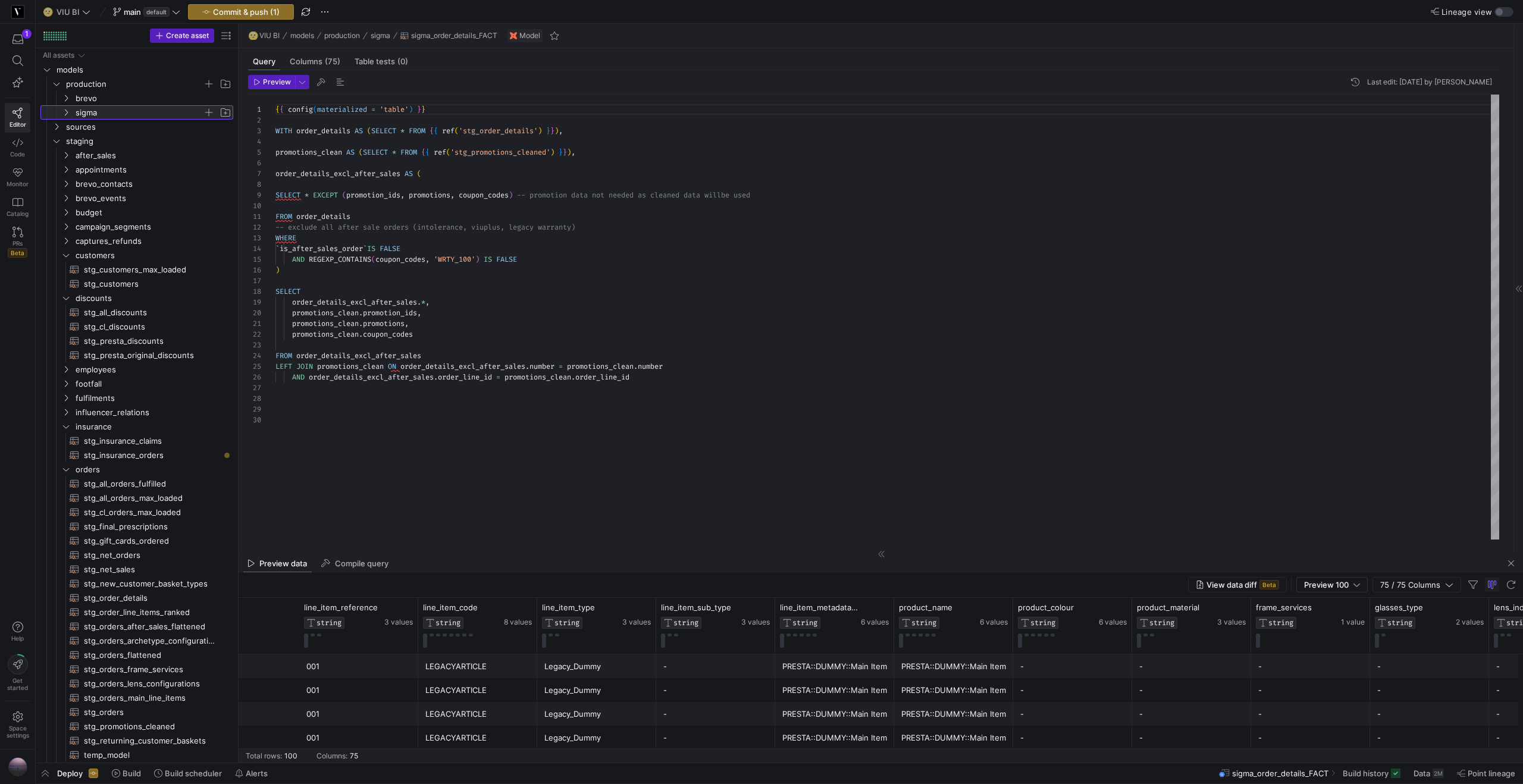
scroll to position [0, 3049]
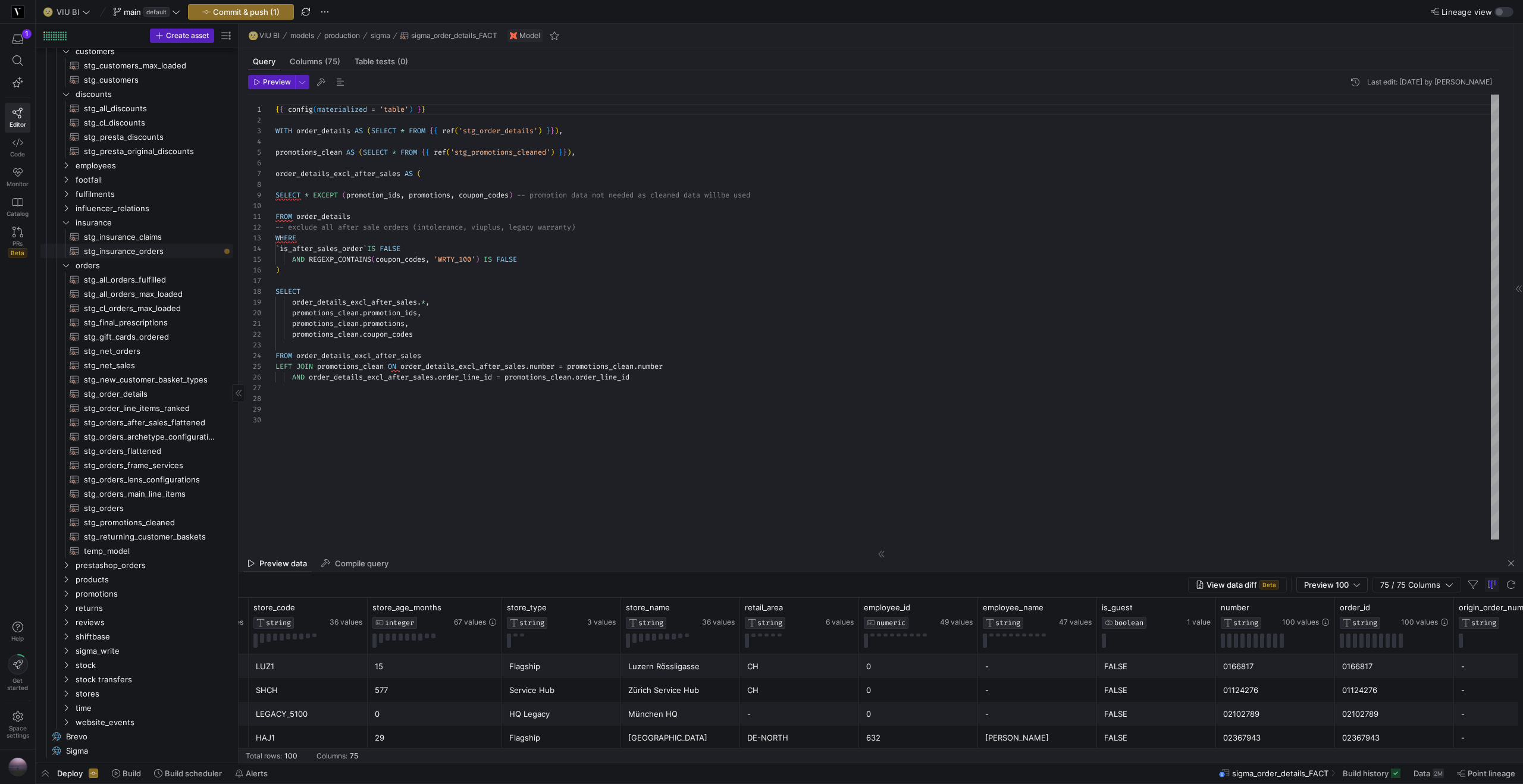
click at [157, 254] on span "stg_insurance_orders​​​​​​​​​​" at bounding box center [152, 251] width 136 height 14
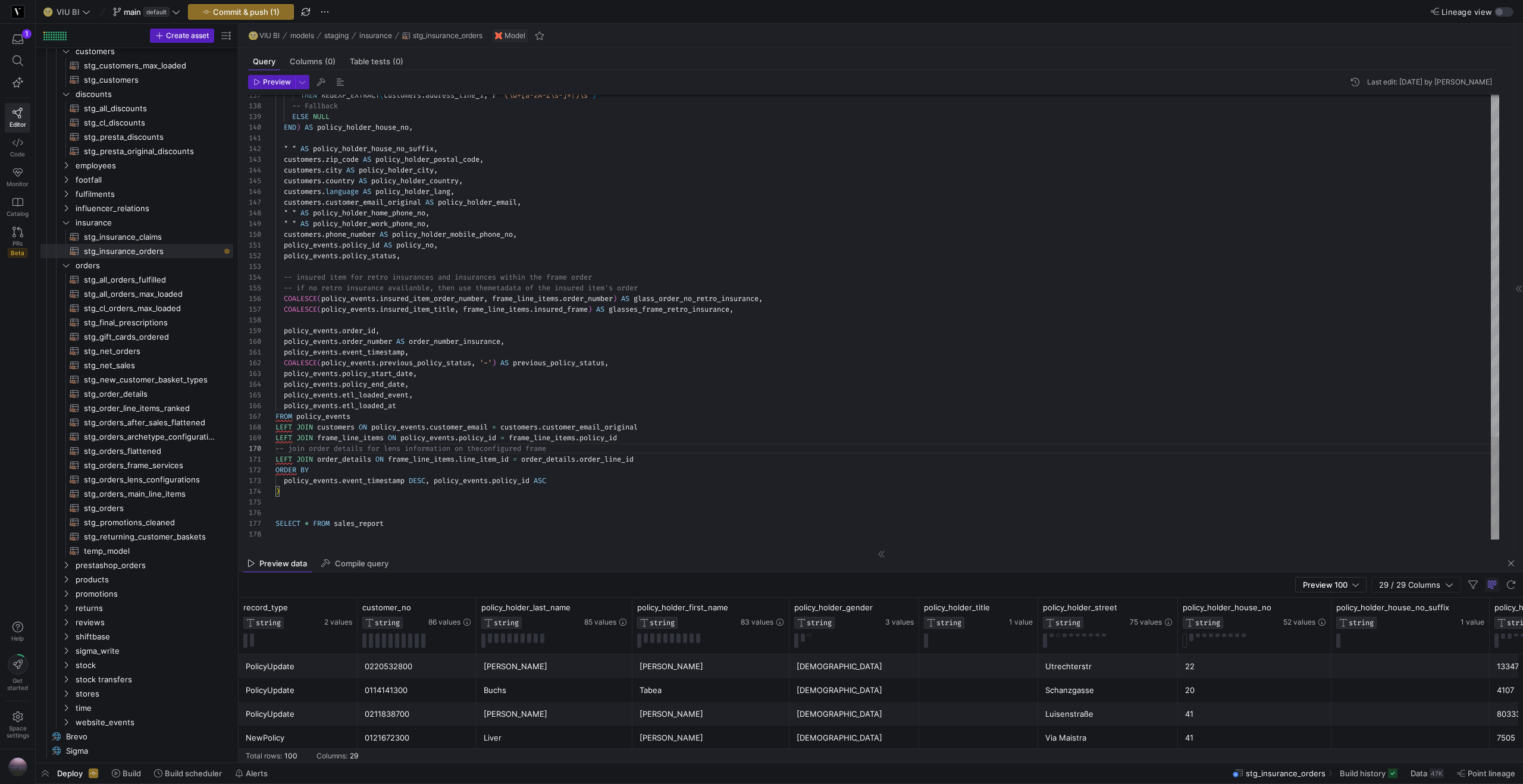
scroll to position [75, 22]
click at [298, 427] on span "JOIN" at bounding box center [305, 427] width 17 height 9
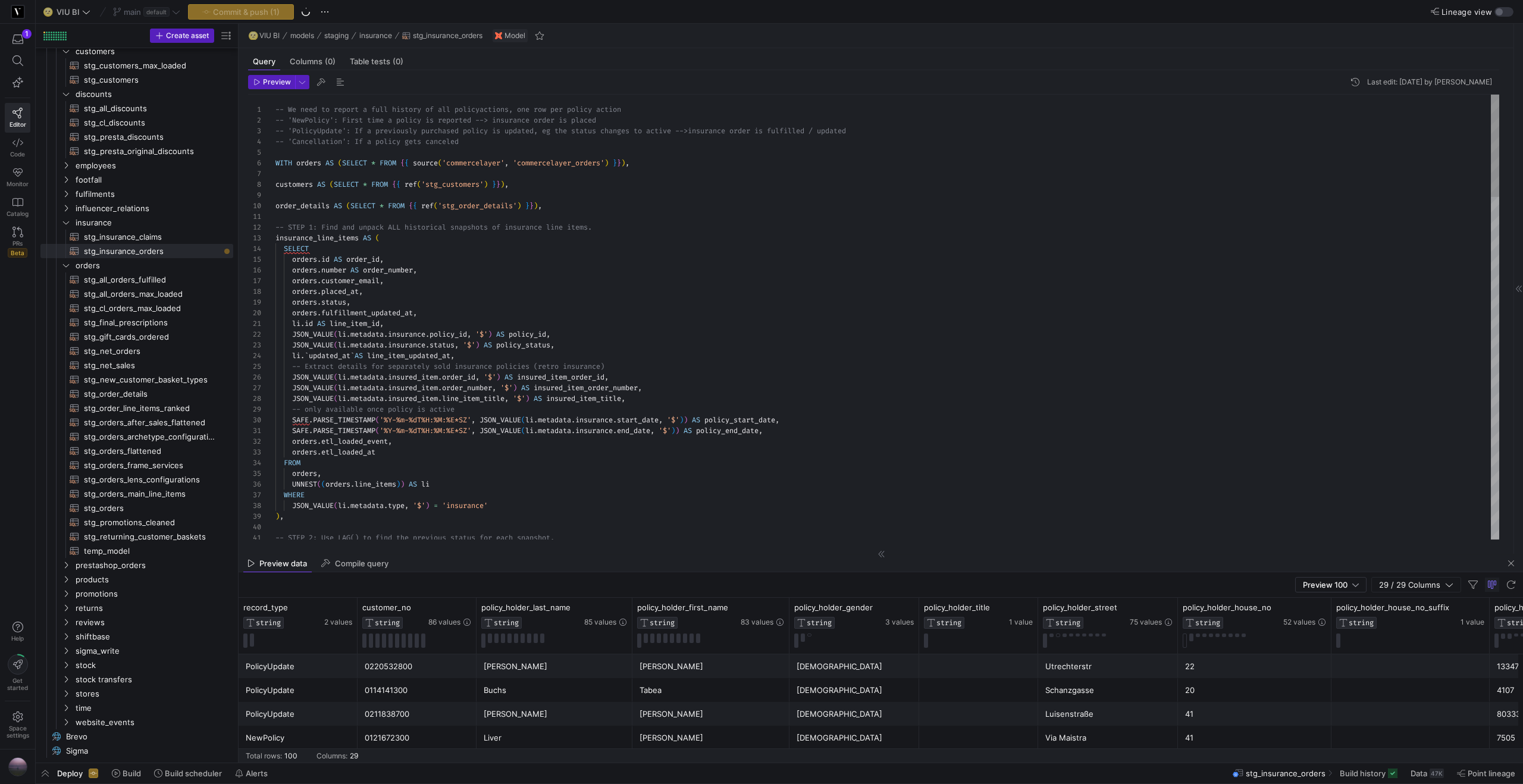
scroll to position [22, 286]
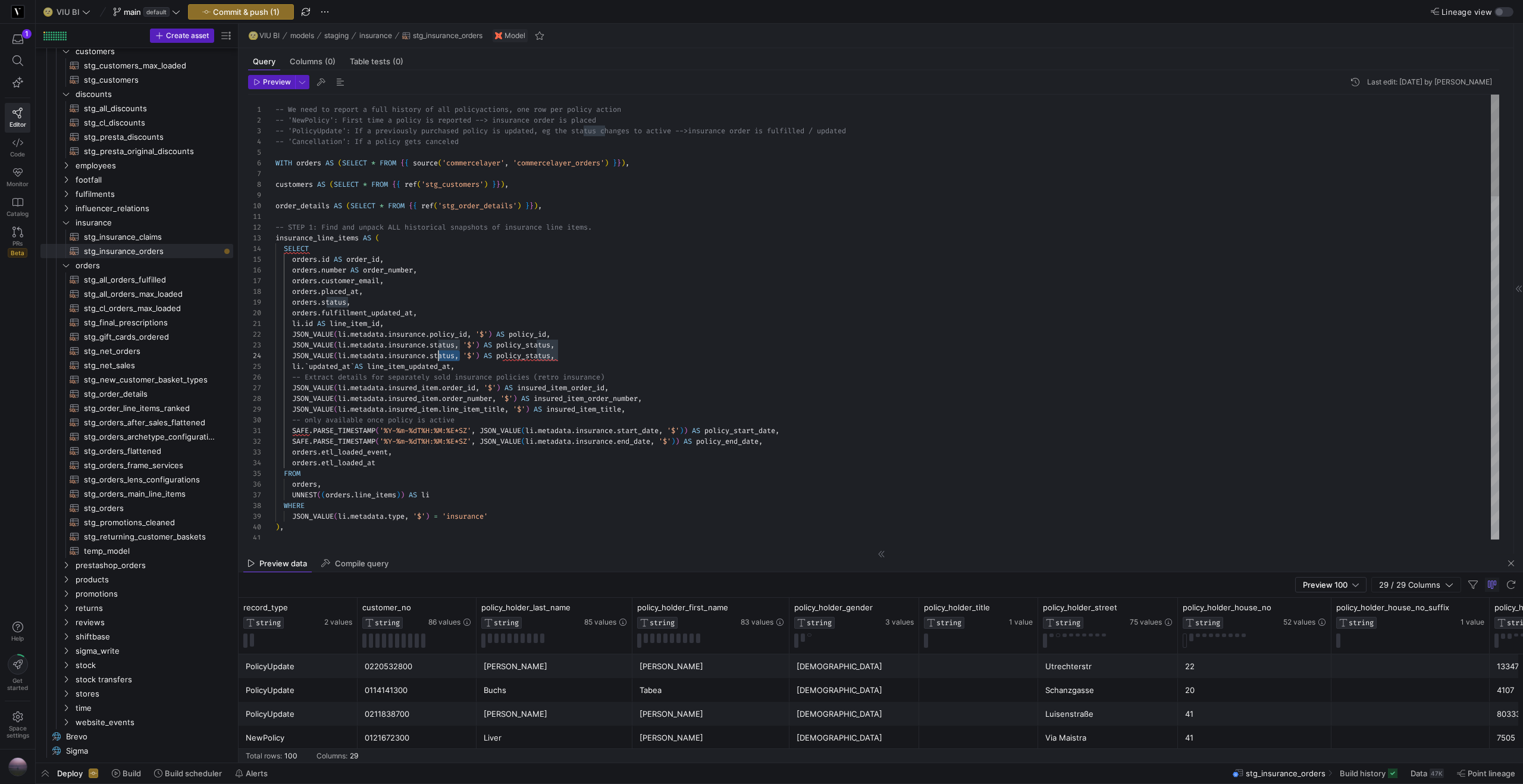
scroll to position [32, 158]
drag, startPoint x: 461, startPoint y: 355, endPoint x: 435, endPoint y: 358, distance: 26.2
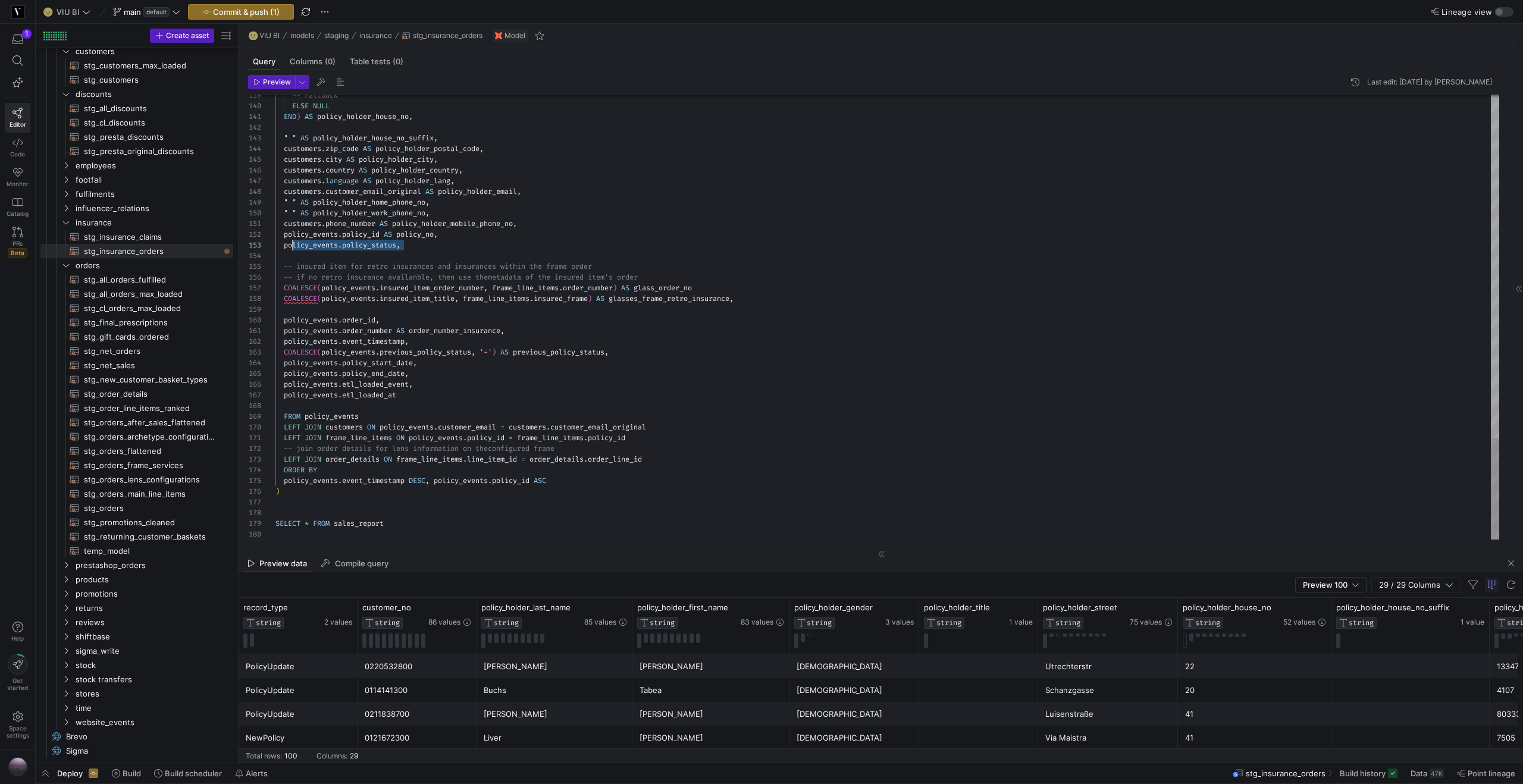
scroll to position [22, 0]
drag, startPoint x: 409, startPoint y: 241, endPoint x: 277, endPoint y: 245, distance: 132.1
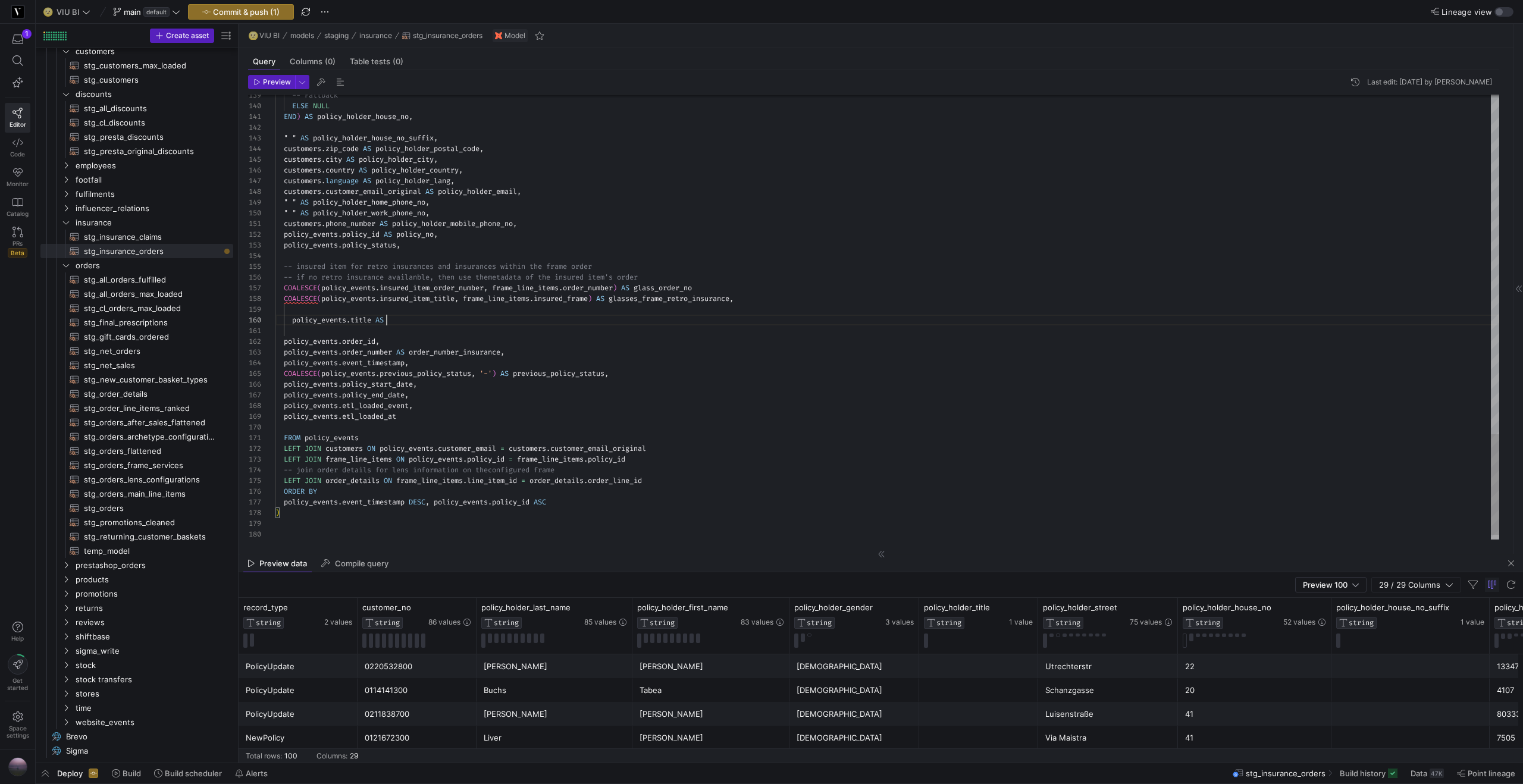
scroll to position [96, 115]
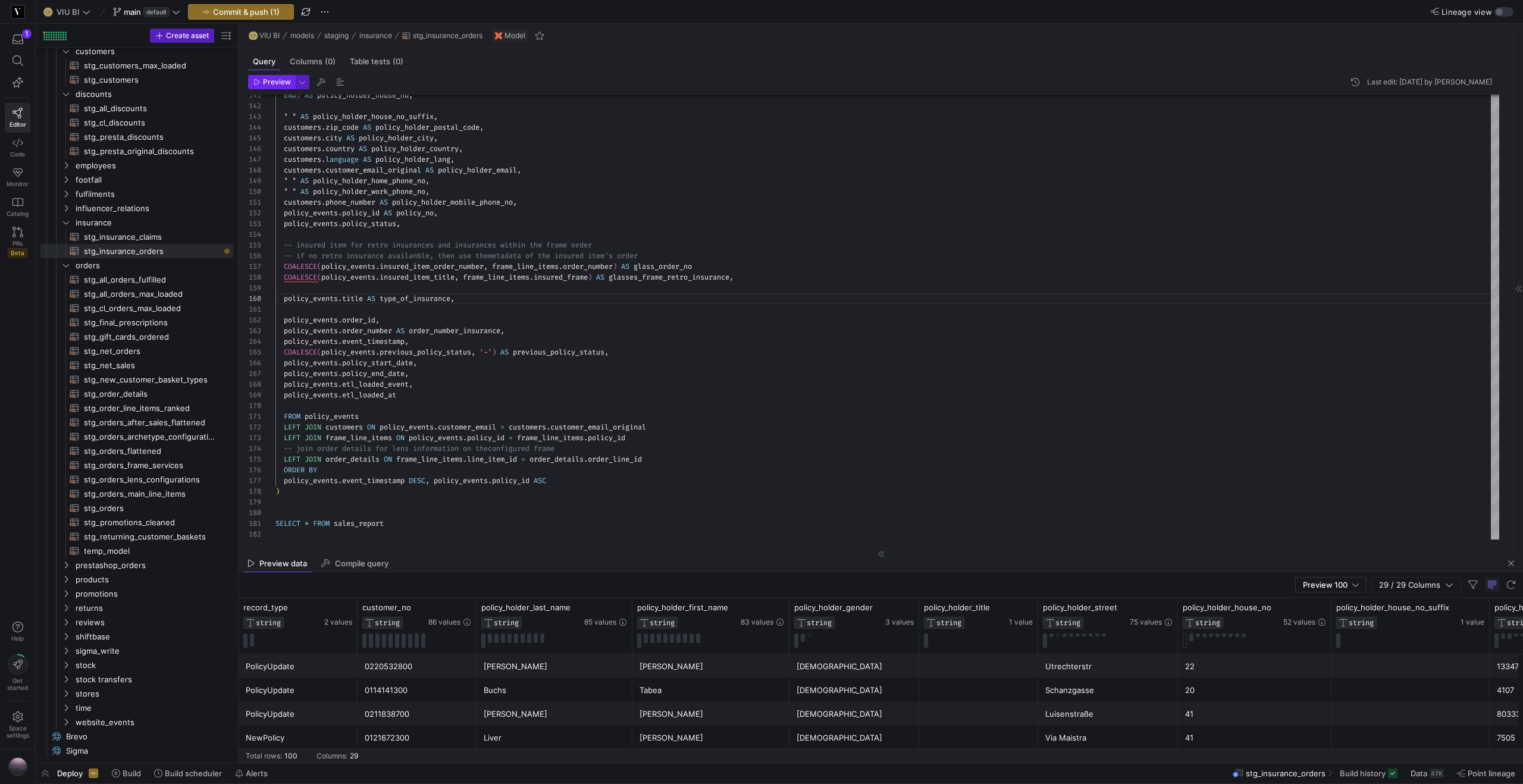
click at [275, 78] on span "Preview" at bounding box center [277, 81] width 28 height 8
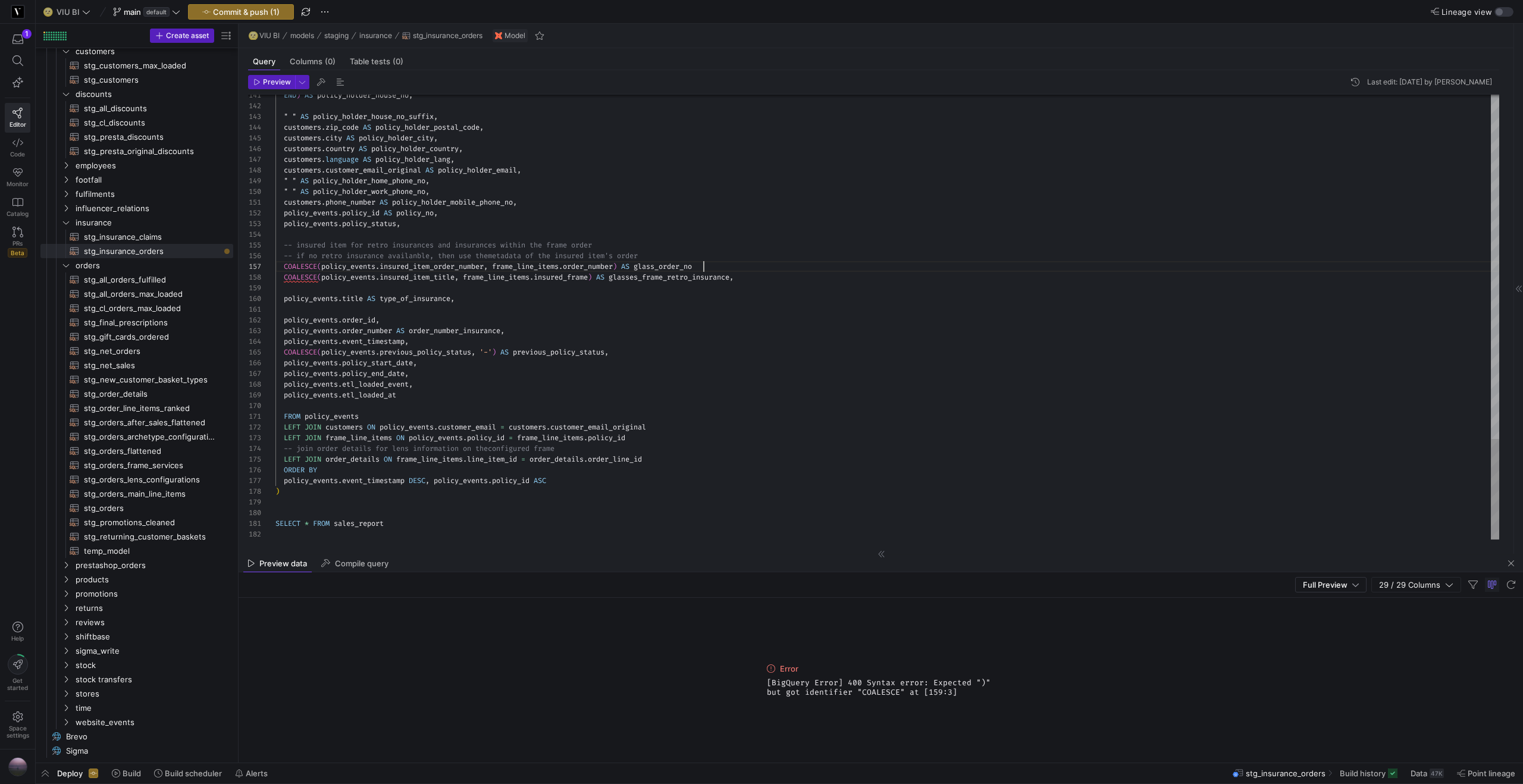
type textarea "[DOMAIN_NAME]_number AS policy_holder_mobile_phone_no, policy_events.policy_id …"
click at [277, 84] on span "Preview" at bounding box center [277, 81] width 28 height 8
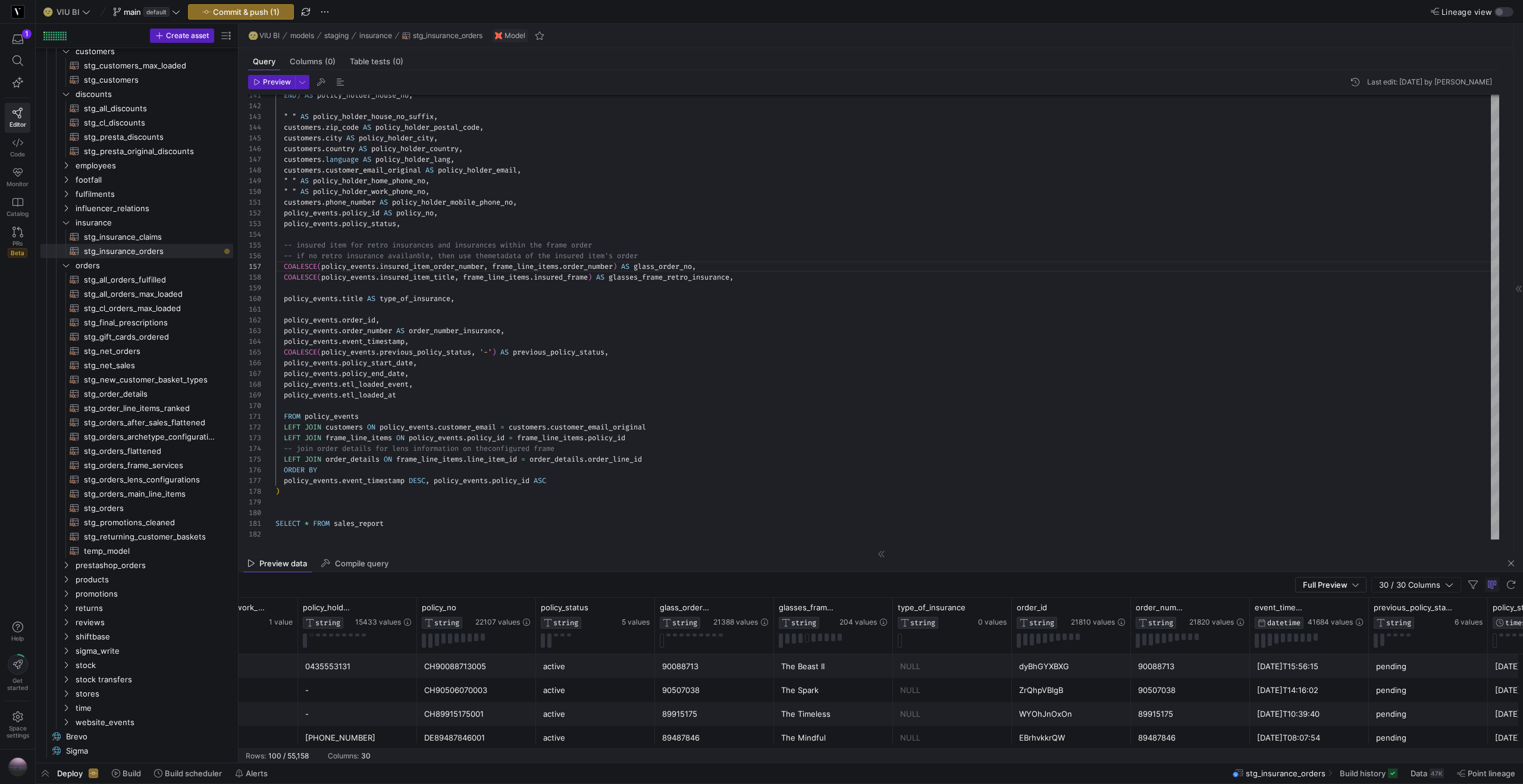
scroll to position [0, 2063]
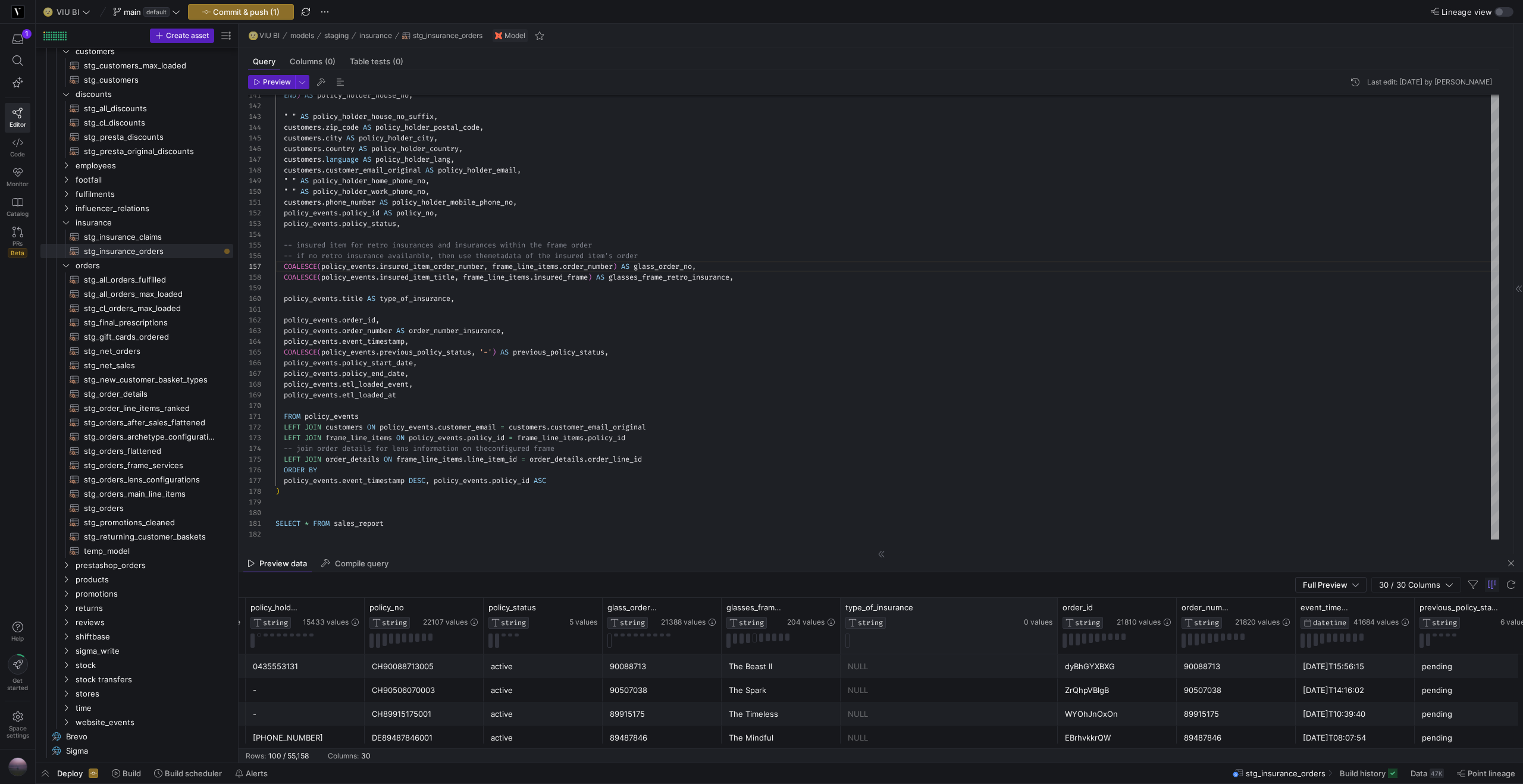
drag, startPoint x: 956, startPoint y: 610, endPoint x: 1054, endPoint y: 604, distance: 98.2
click at [1054, 604] on div "type_of_insurance STRING 0 values" at bounding box center [949, 626] width 217 height 56
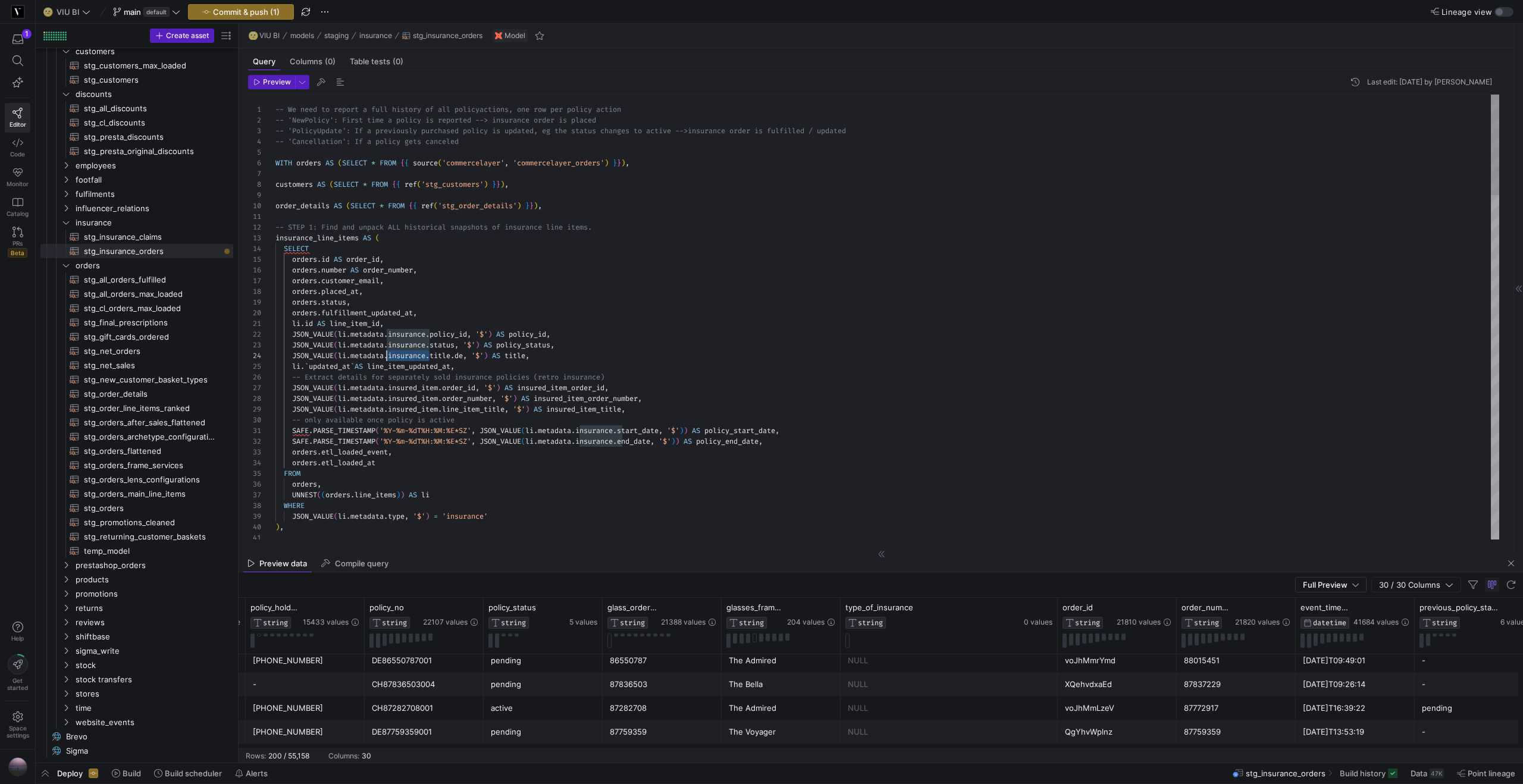
scroll to position [32, 111]
drag, startPoint x: 431, startPoint y: 356, endPoint x: 387, endPoint y: 358, distance: 44.0
click at [285, 85] on span "Preview" at bounding box center [277, 81] width 28 height 8
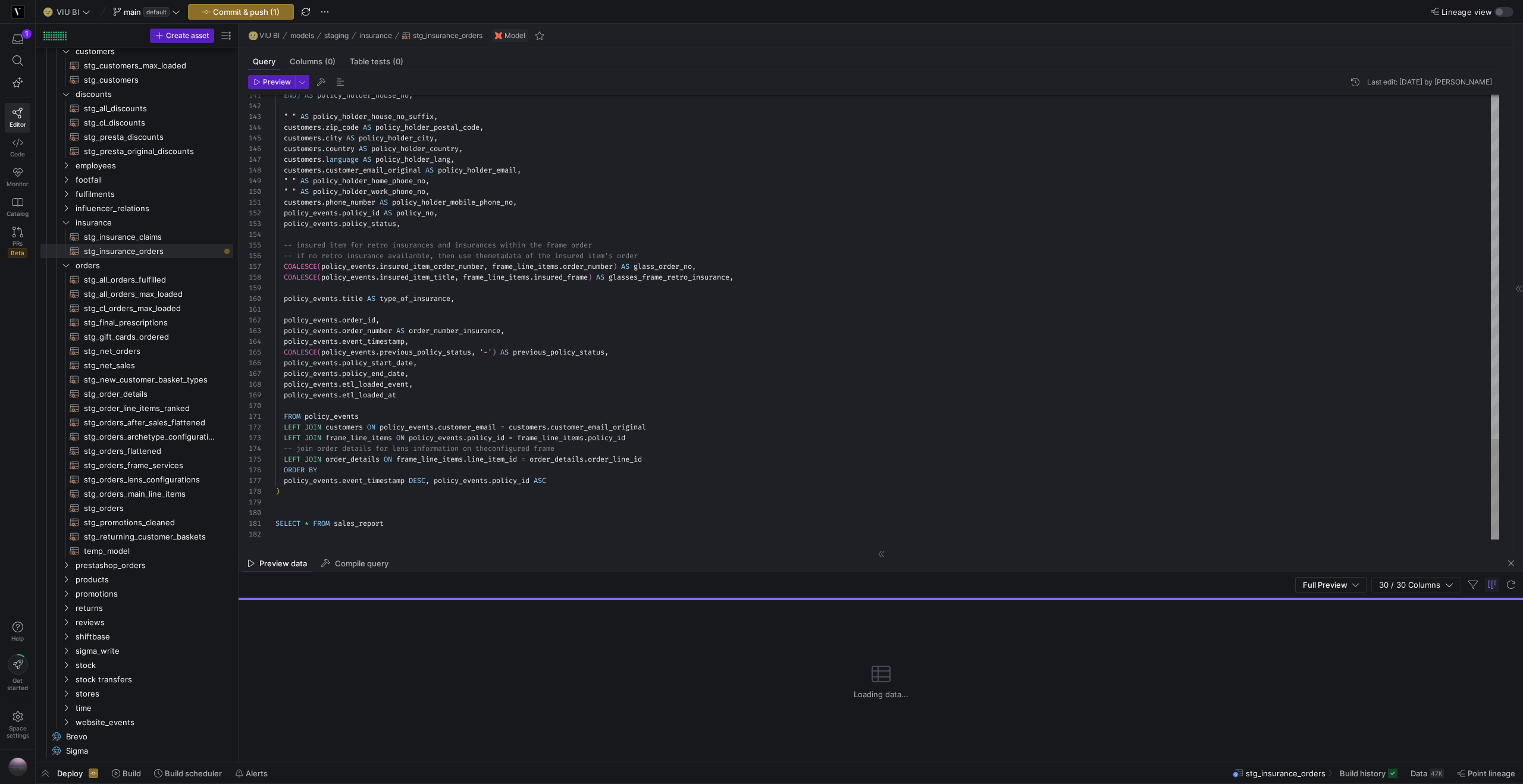
scroll to position [96, 184]
click at [272, 82] on span "Preview" at bounding box center [277, 81] width 28 height 8
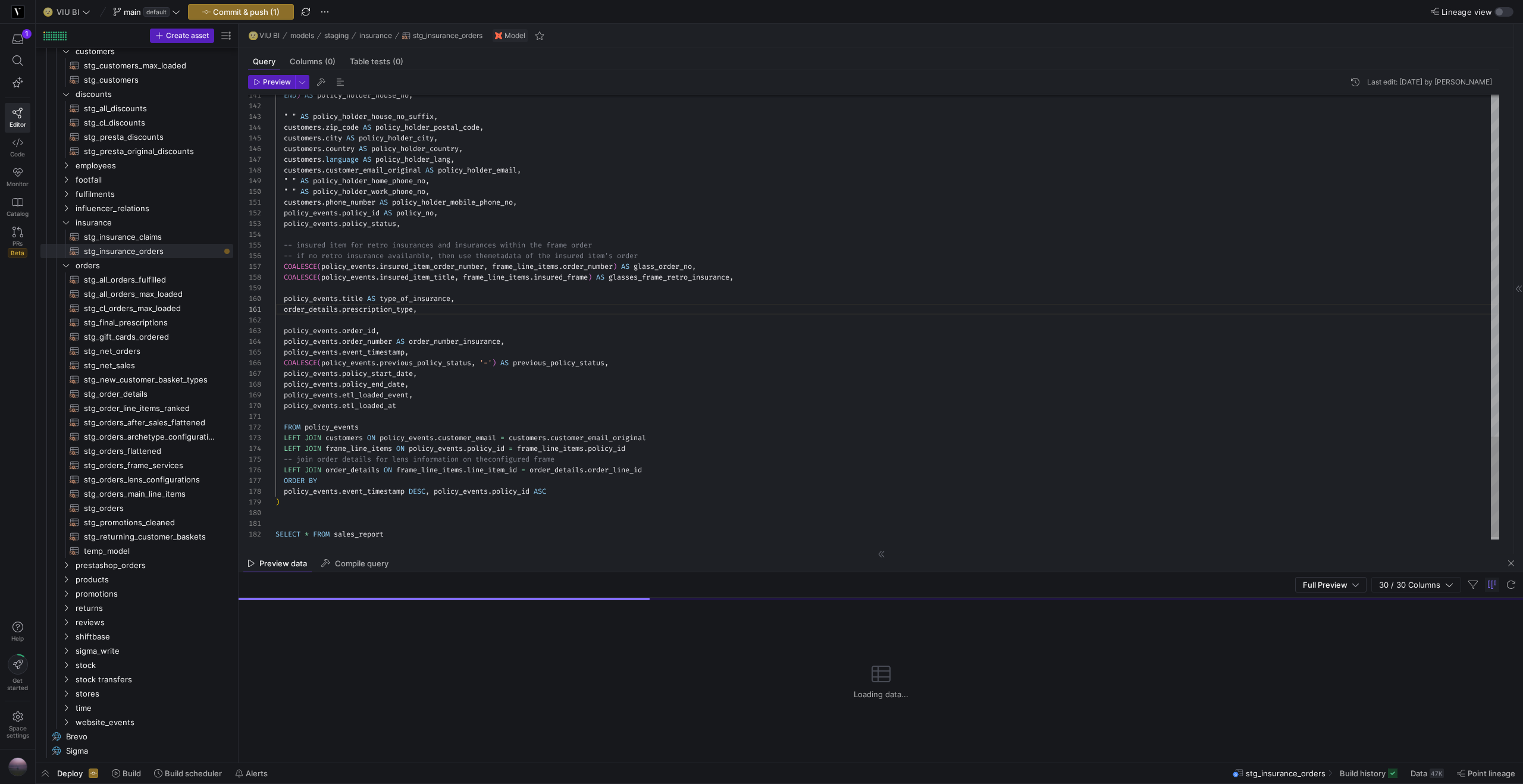
scroll to position [22, 8]
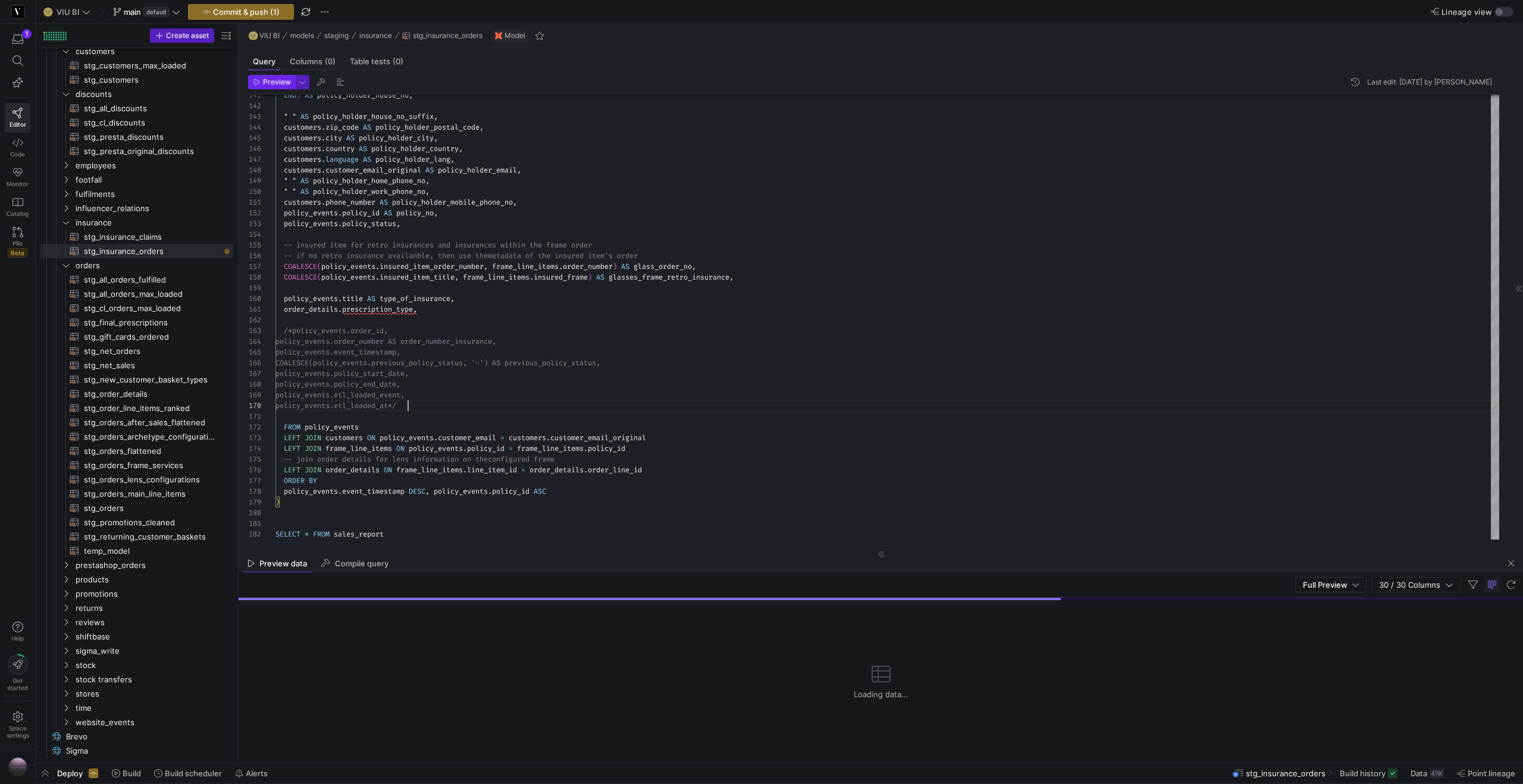
click at [273, 87] on span "button" at bounding box center [271, 82] width 46 height 13
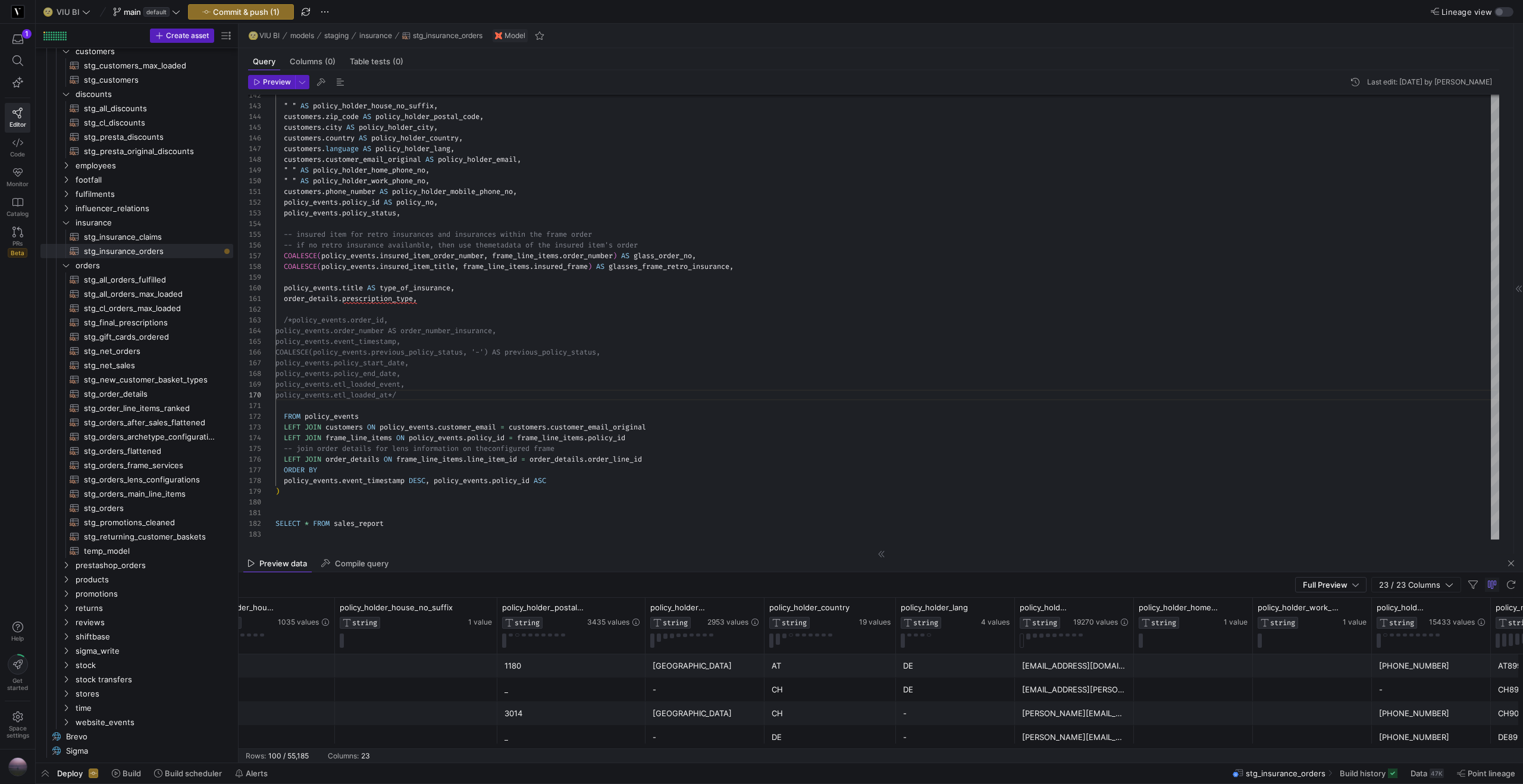
scroll to position [381, 0]
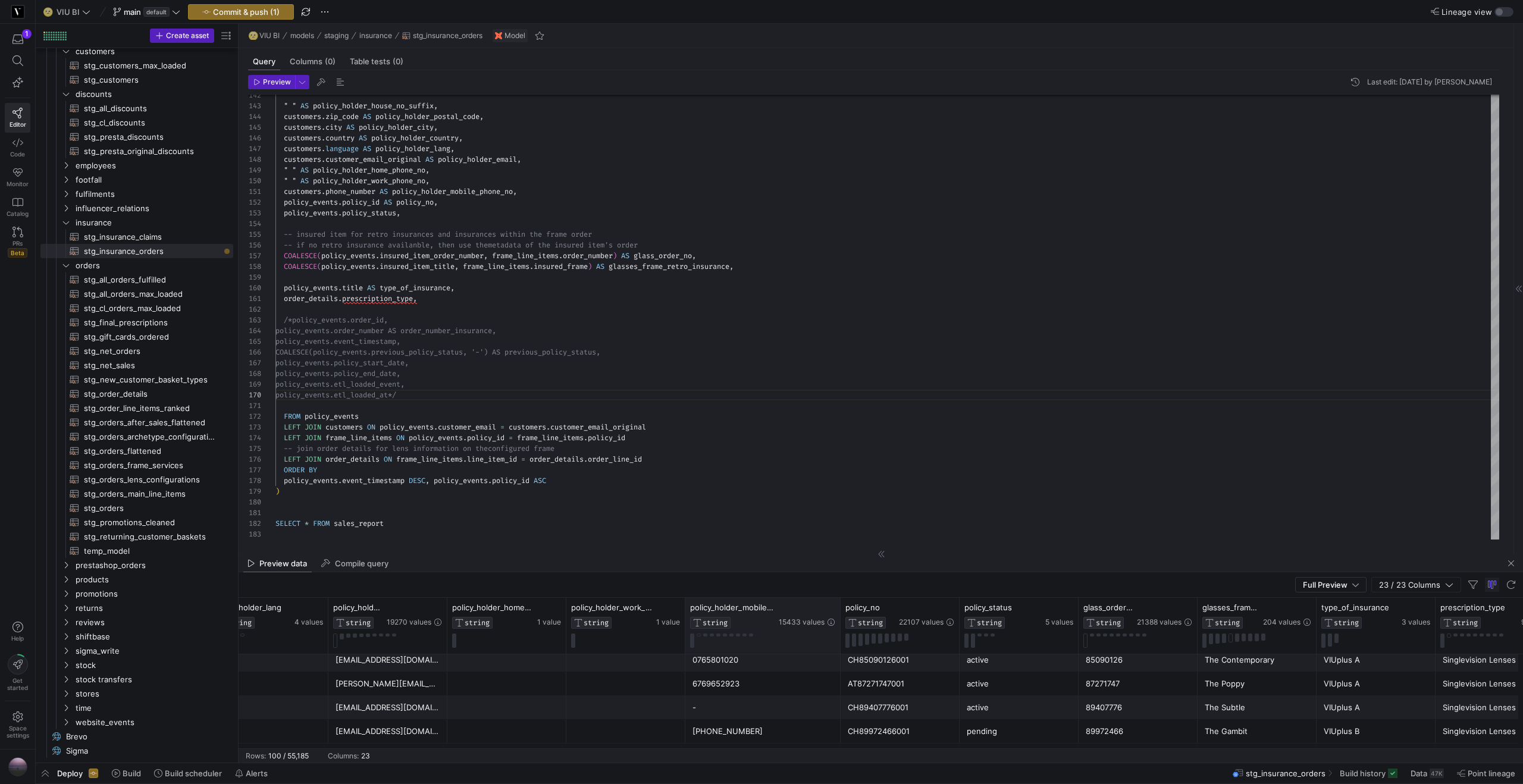
drag, startPoint x: 801, startPoint y: 610, endPoint x: 838, endPoint y: 600, distance: 38.3
click at [838, 600] on div at bounding box center [840, 626] width 5 height 56
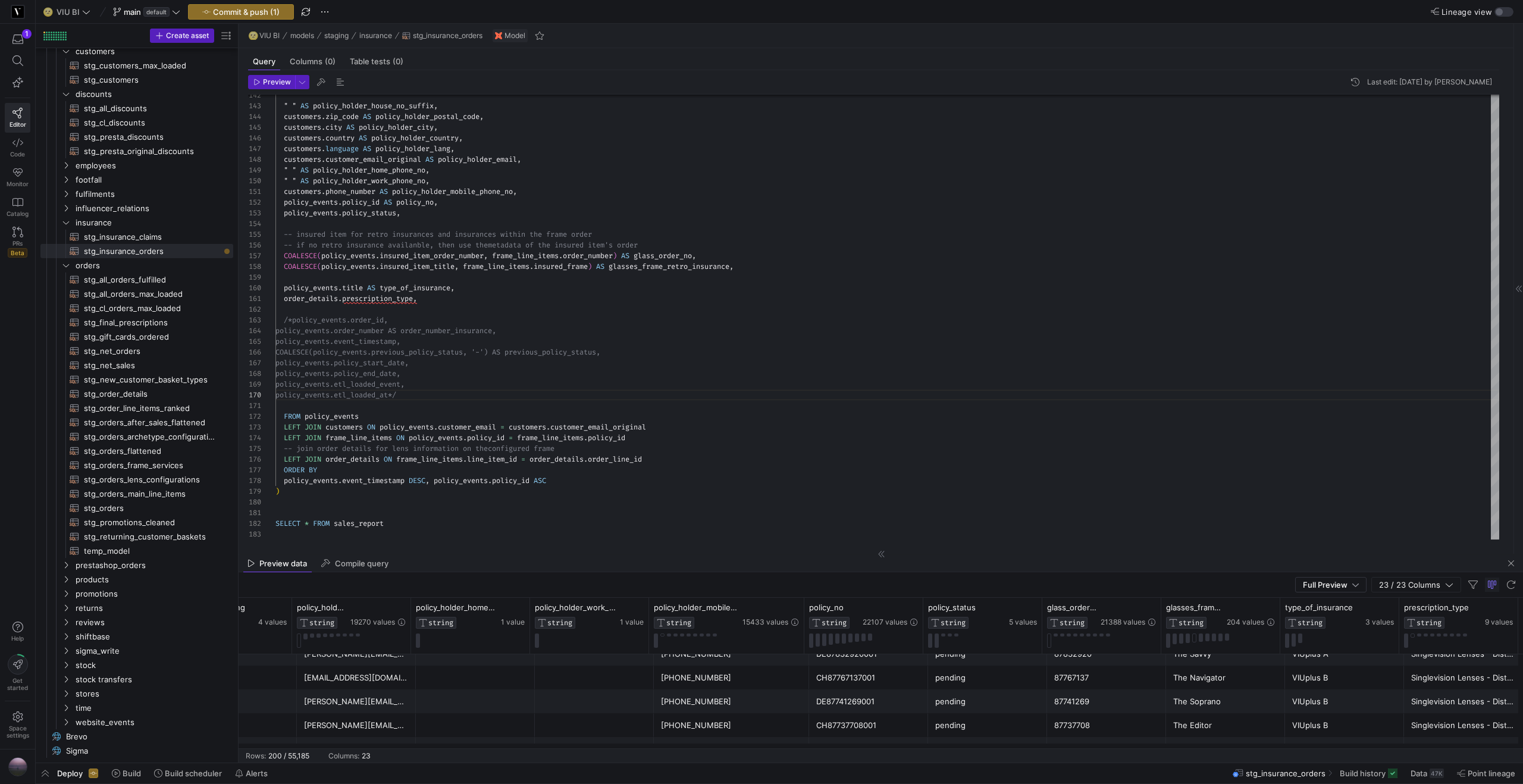
click at [1447, 672] on div "Singlevision Lenses - Distance Glasses" at bounding box center [1464, 677] width 105 height 23
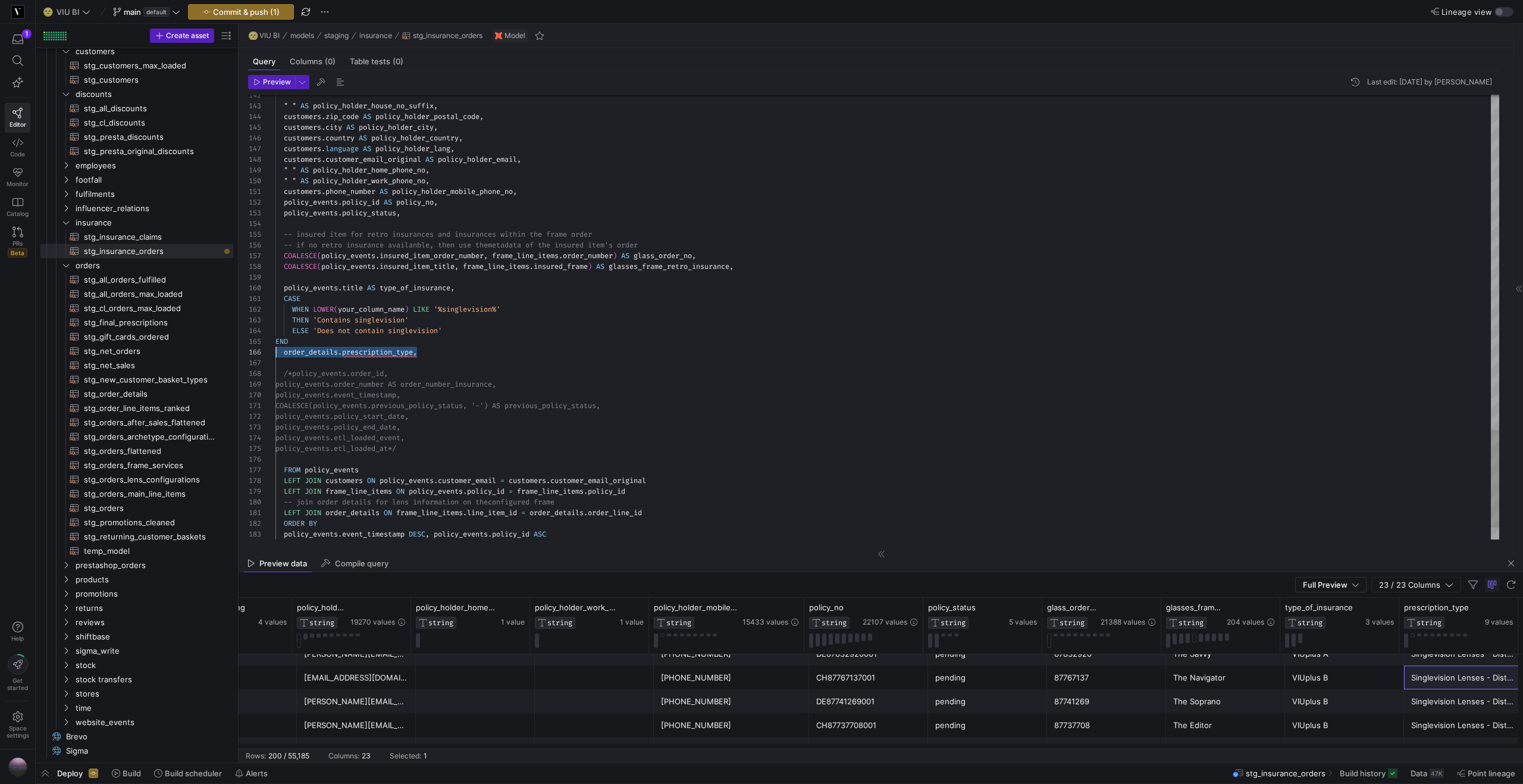
scroll to position [53, 8]
drag, startPoint x: 417, startPoint y: 352, endPoint x: 285, endPoint y: 354, distance: 132.0
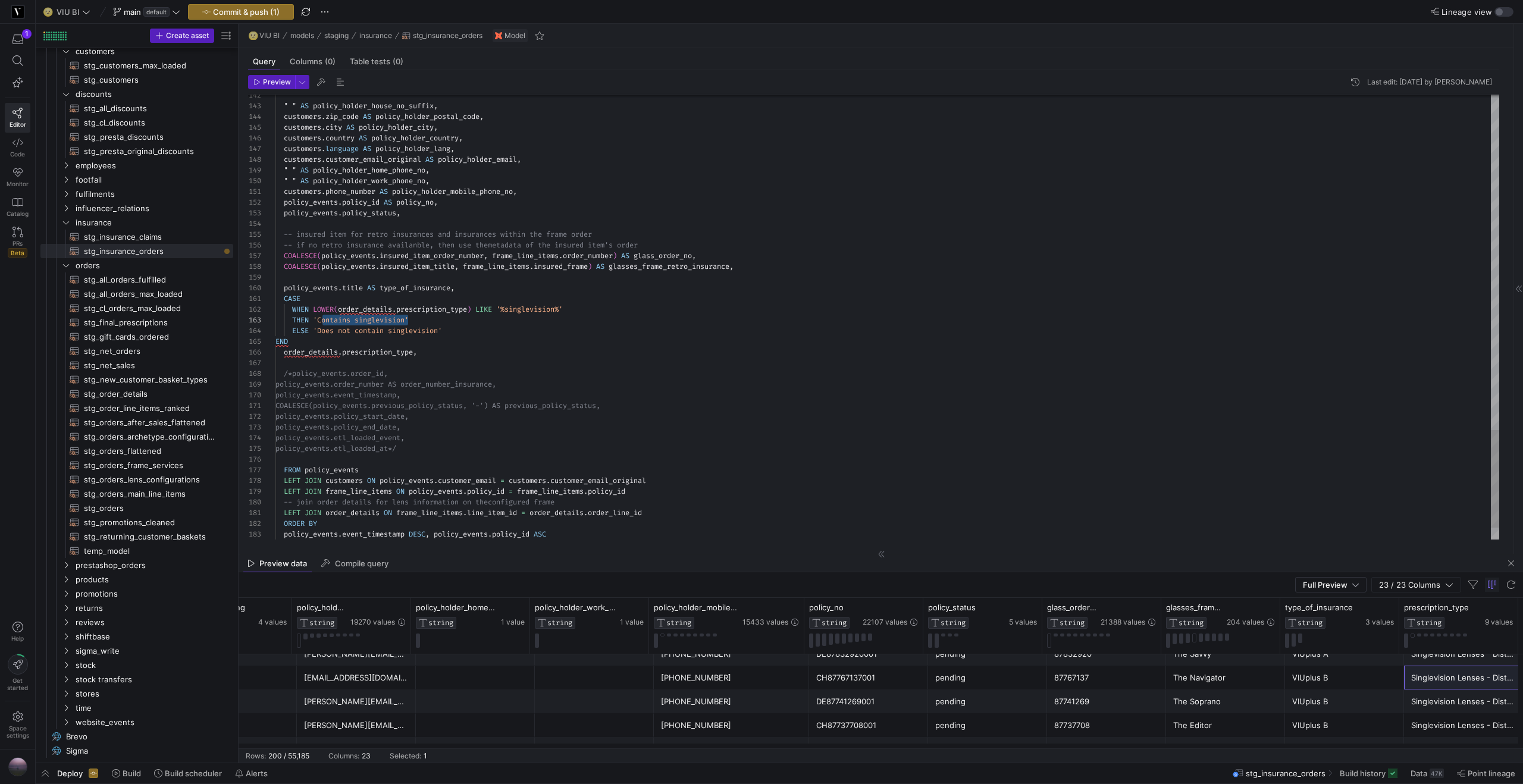
scroll to position [22, 43]
drag, startPoint x: 409, startPoint y: 320, endPoint x: 319, endPoint y: 324, distance: 90.1
drag, startPoint x: 445, startPoint y: 330, endPoint x: 319, endPoint y: 334, distance: 126.1
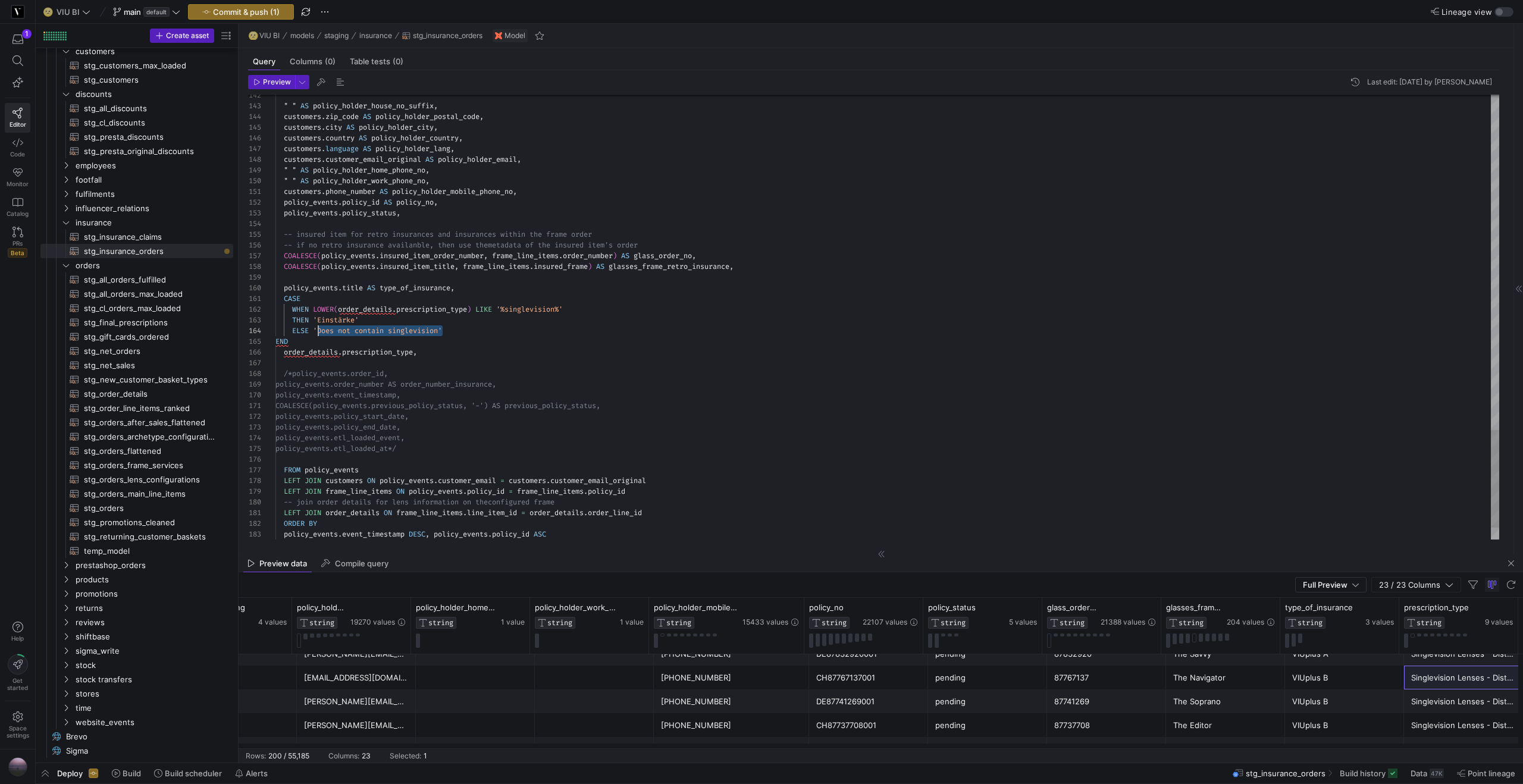
click at [273, 84] on span "Preview" at bounding box center [277, 81] width 28 height 8
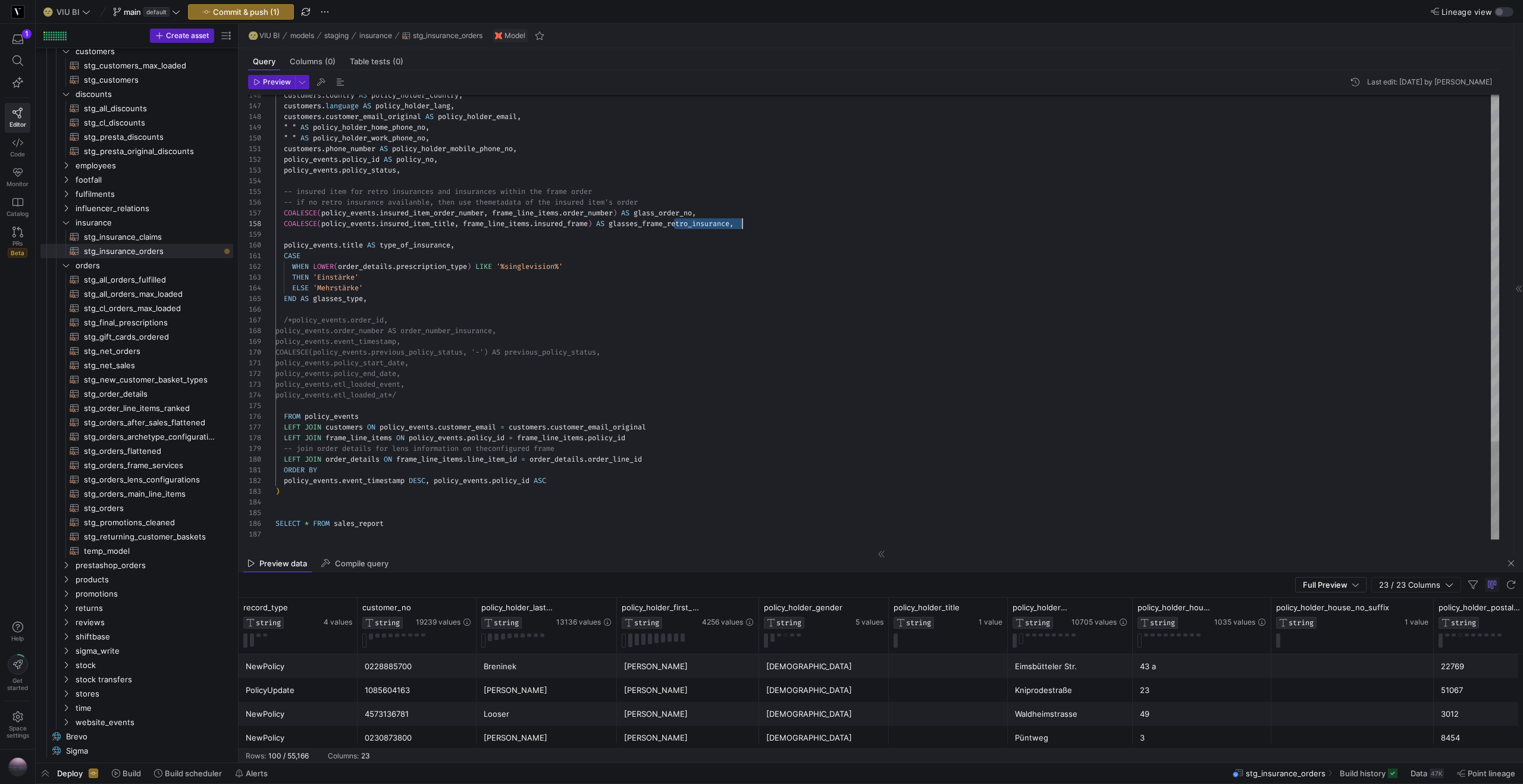
drag, startPoint x: 673, startPoint y: 226, endPoint x: 745, endPoint y: 221, distance: 72.2
click at [734, 221] on span "COALESCE ( policy_events . insured_item_title , frame_line_items . insured_fram…" at bounding box center [504, 224] width 458 height 9
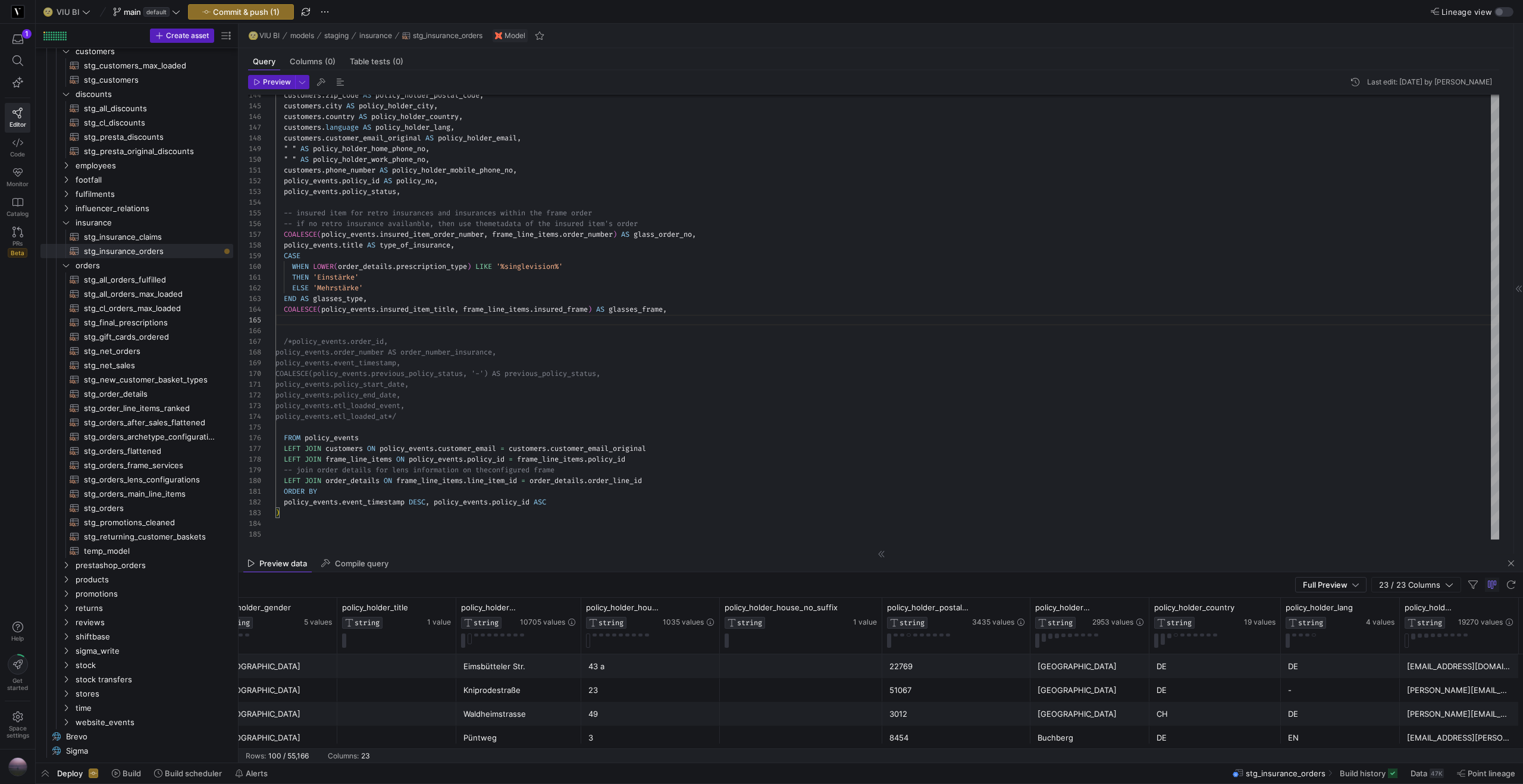
scroll to position [0, 652]
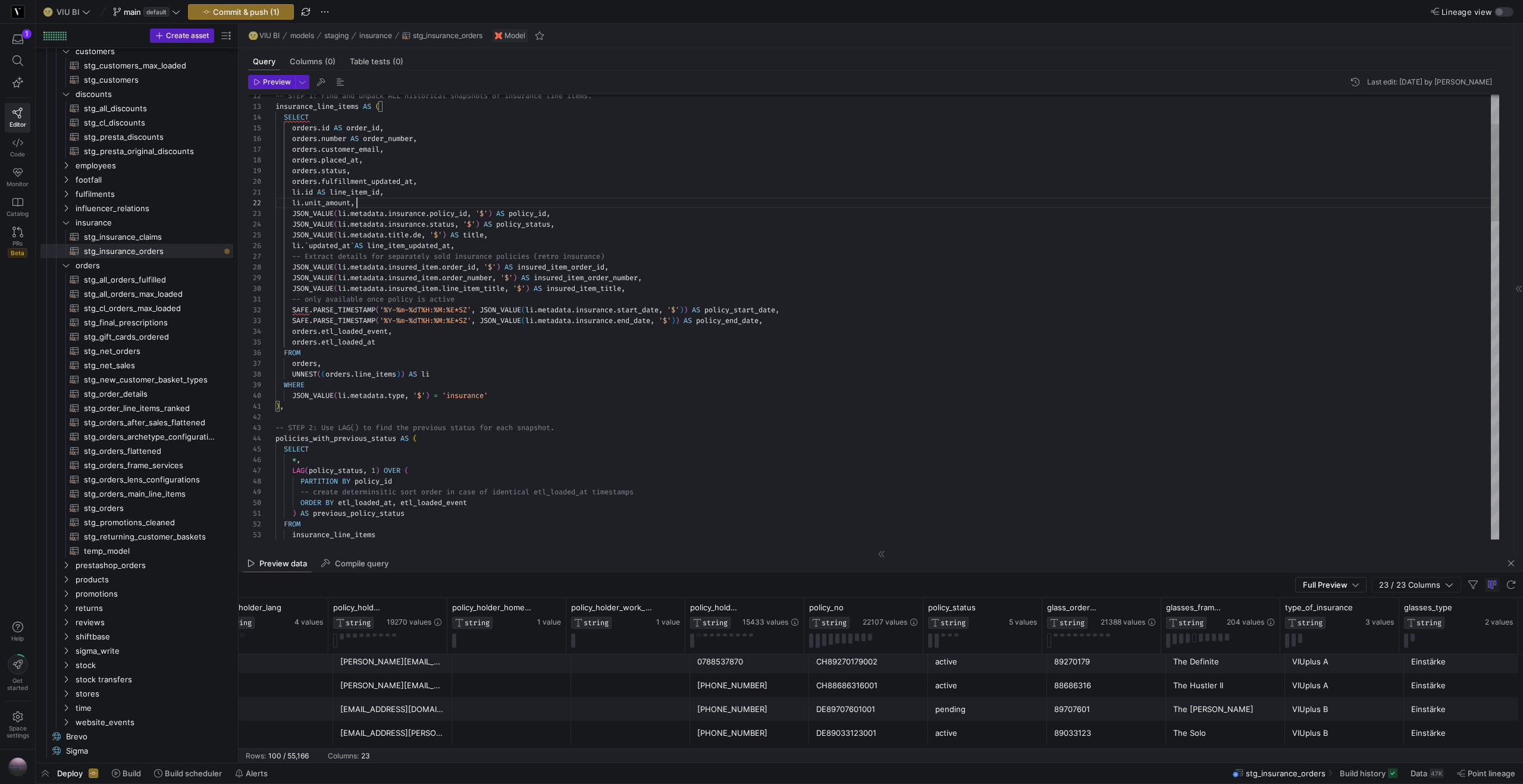
scroll to position [10, 81]
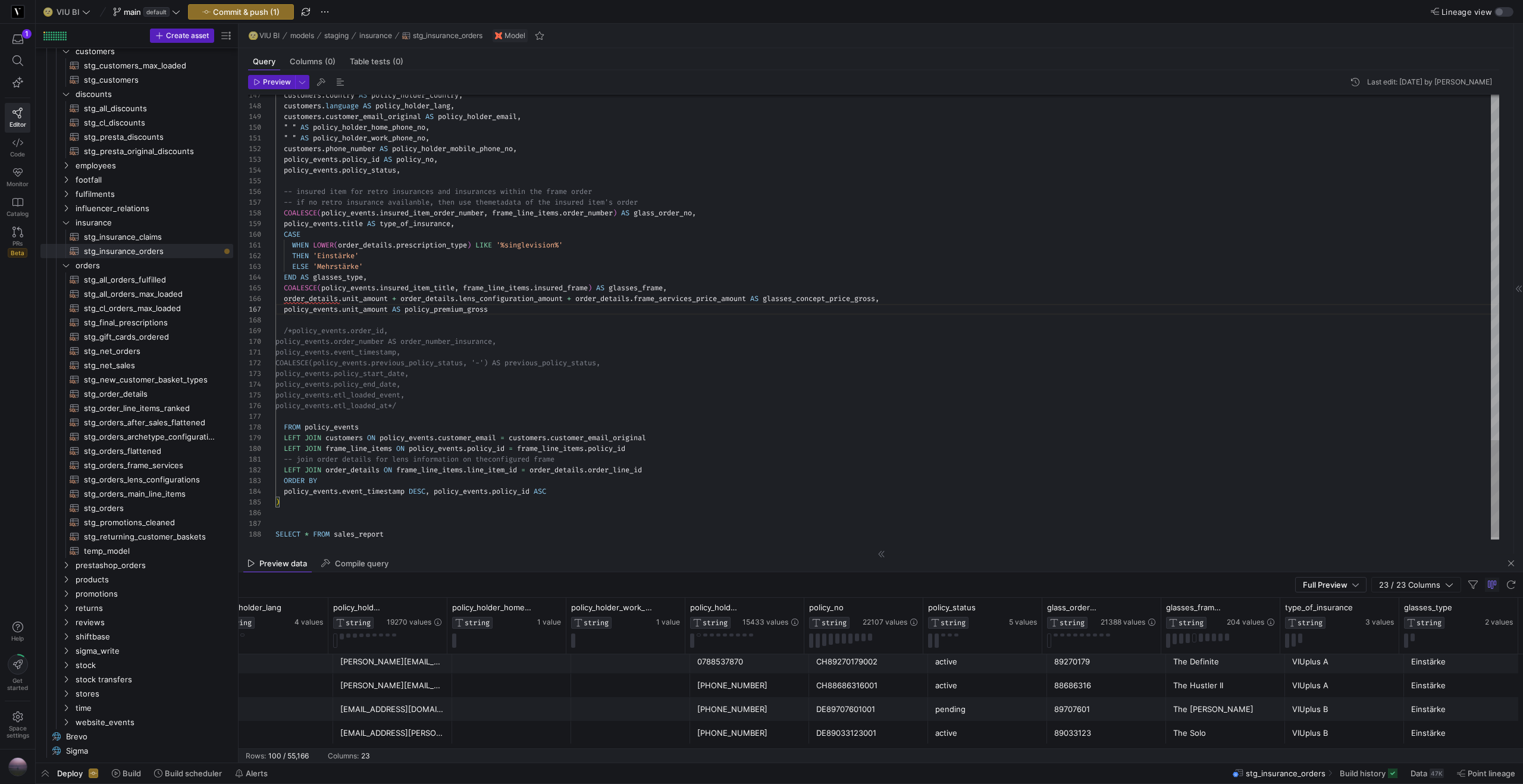
scroll to position [65, 223]
click at [265, 80] on span "Preview" at bounding box center [277, 81] width 28 height 8
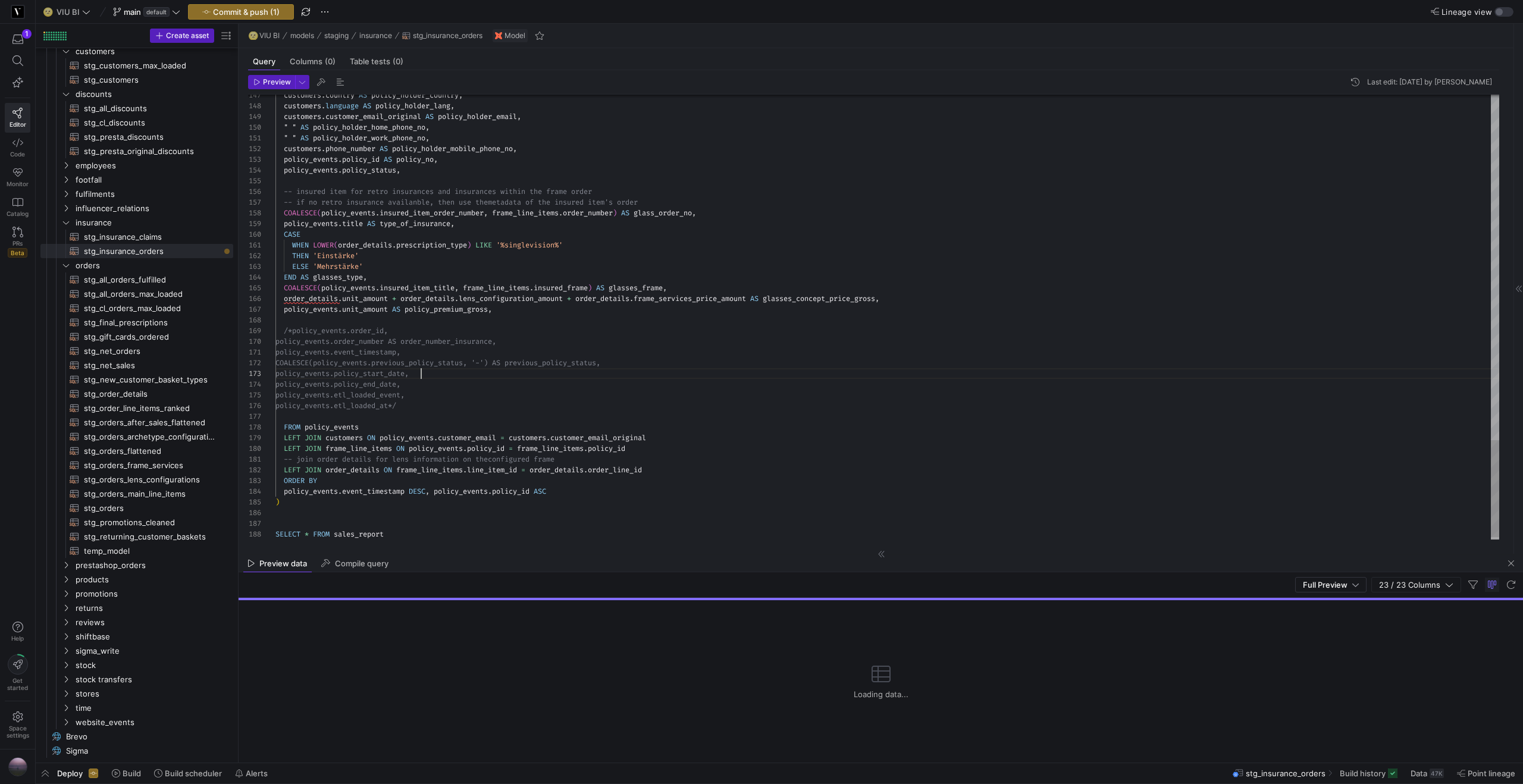
scroll to position [22, 146]
drag, startPoint x: 260, startPoint y: 371, endPoint x: 218, endPoint y: 370, distance: 42.0
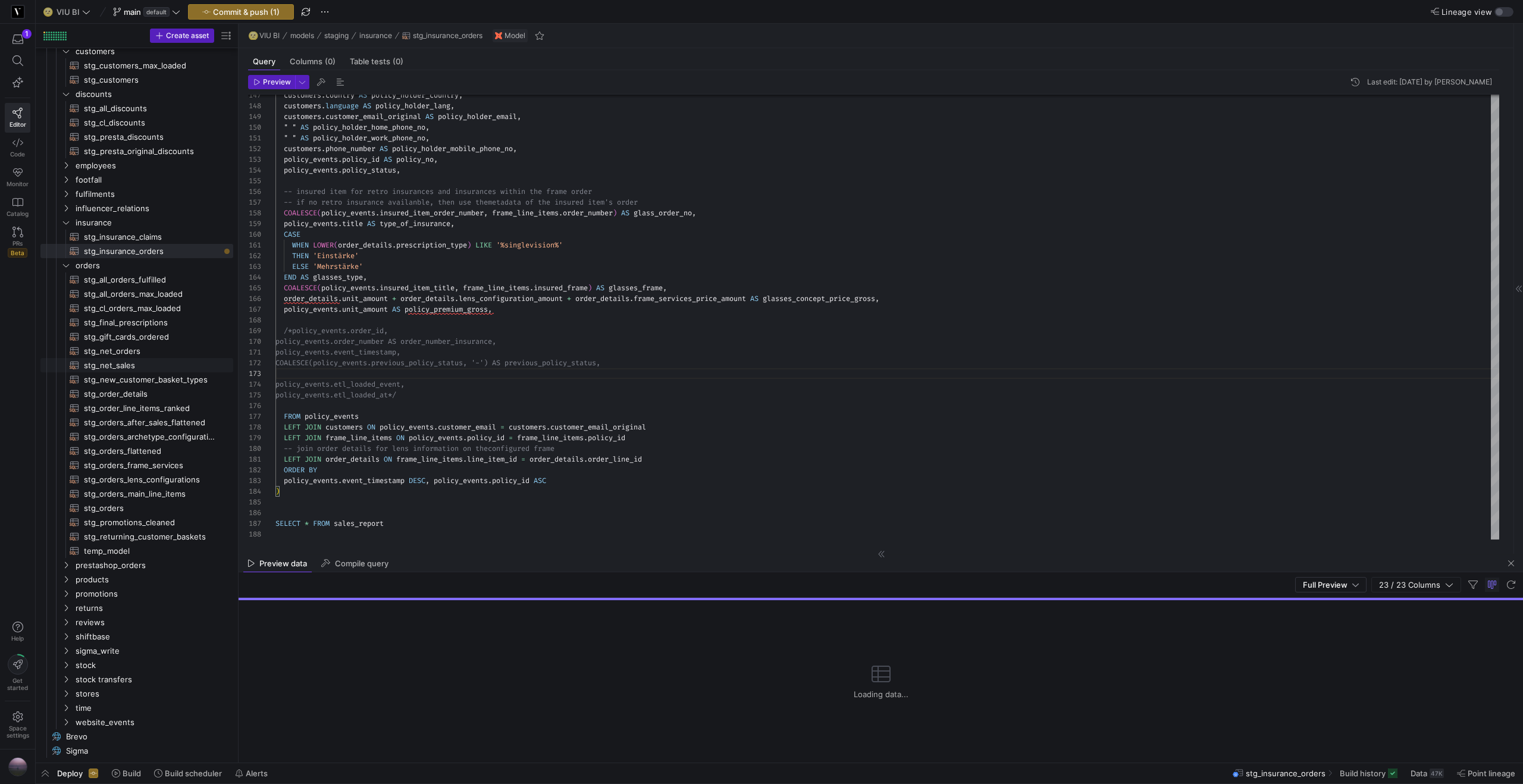
scroll to position [10, 343]
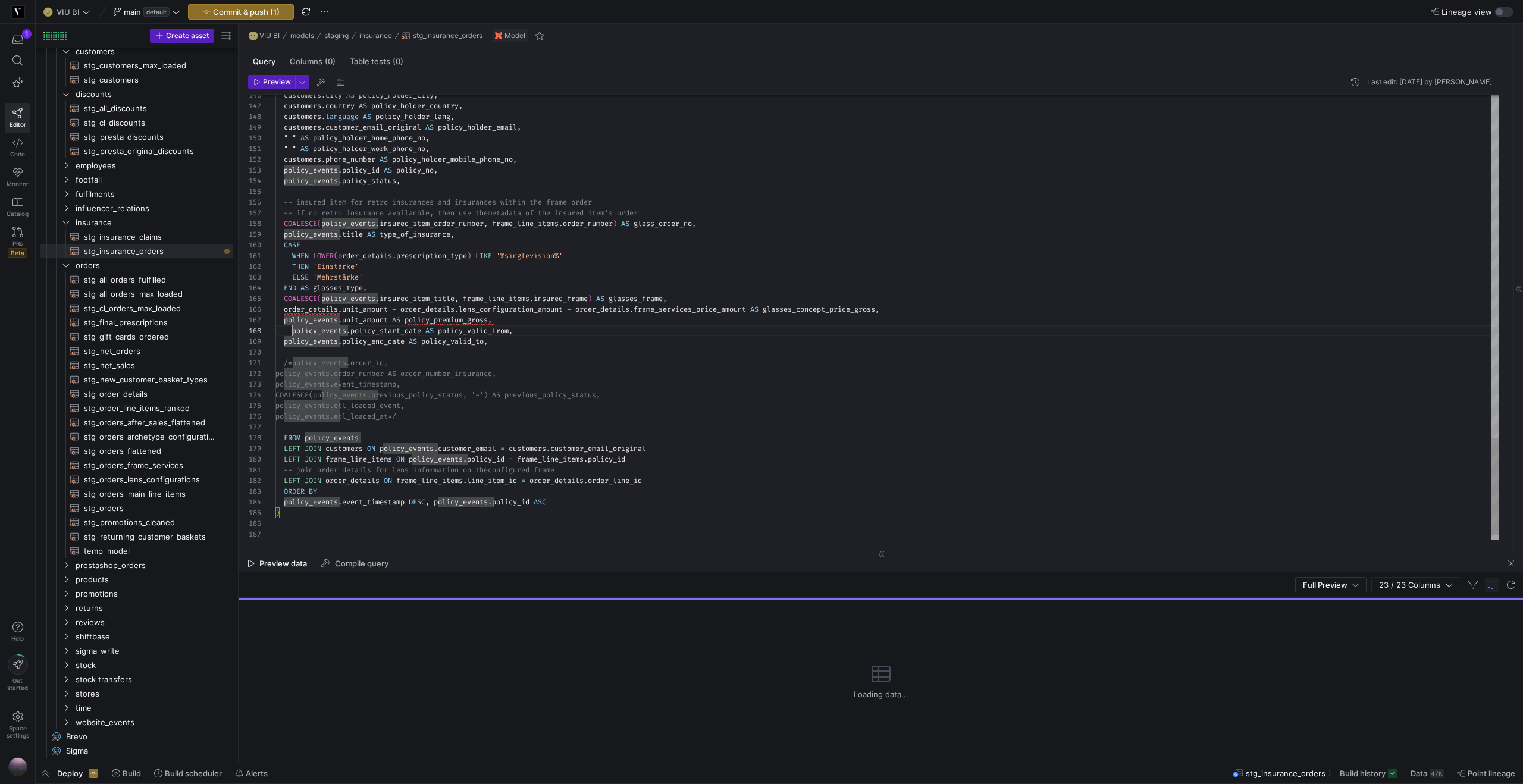
scroll to position [75, 8]
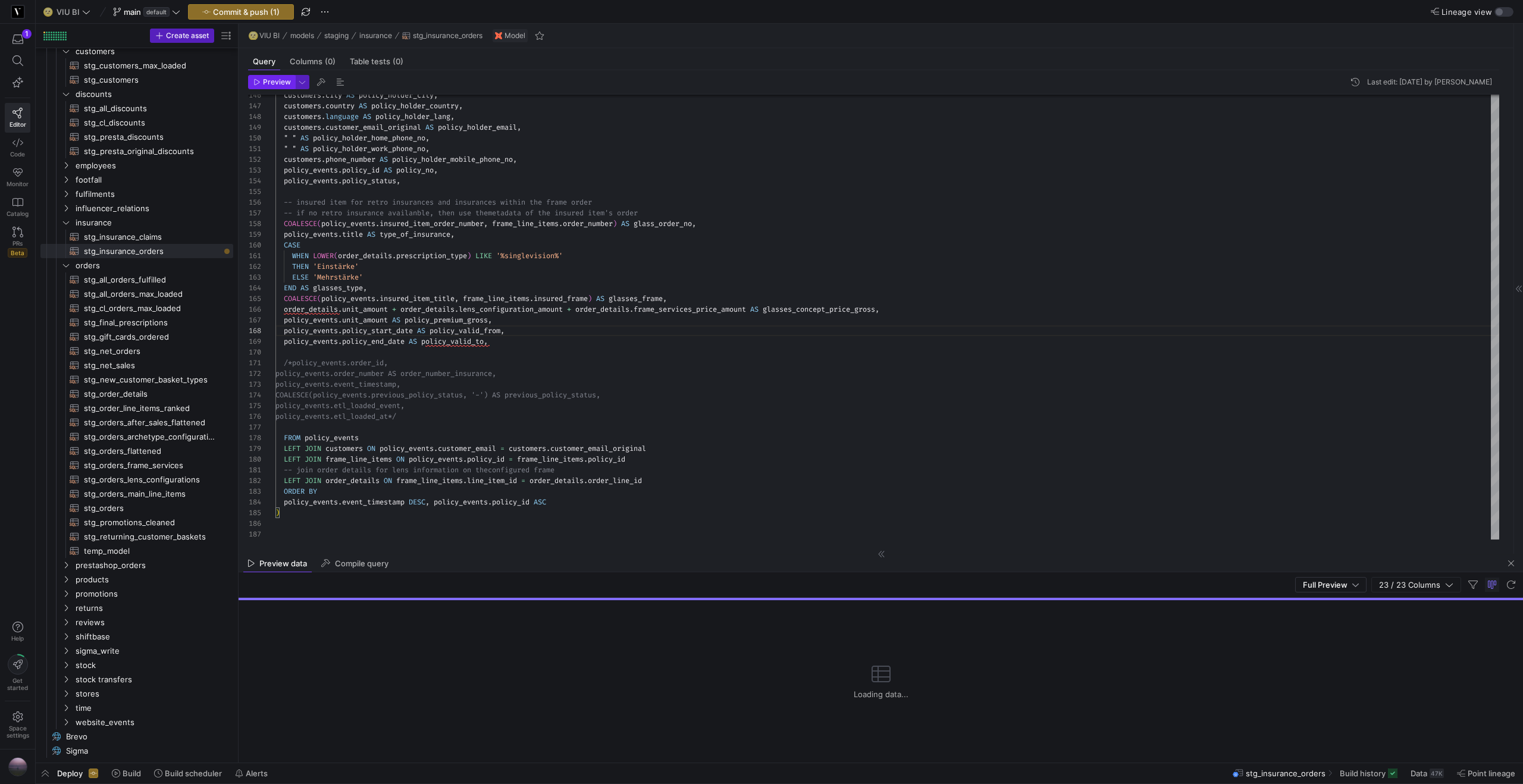
click at [271, 82] on span "Preview" at bounding box center [277, 81] width 28 height 8
type textarea "ption_type) LIKE '%singlevision%' THEN 'Einstärke' ELSE 'Mehrstärke' END AS gla…"
click at [271, 76] on span "button" at bounding box center [271, 82] width 46 height 13
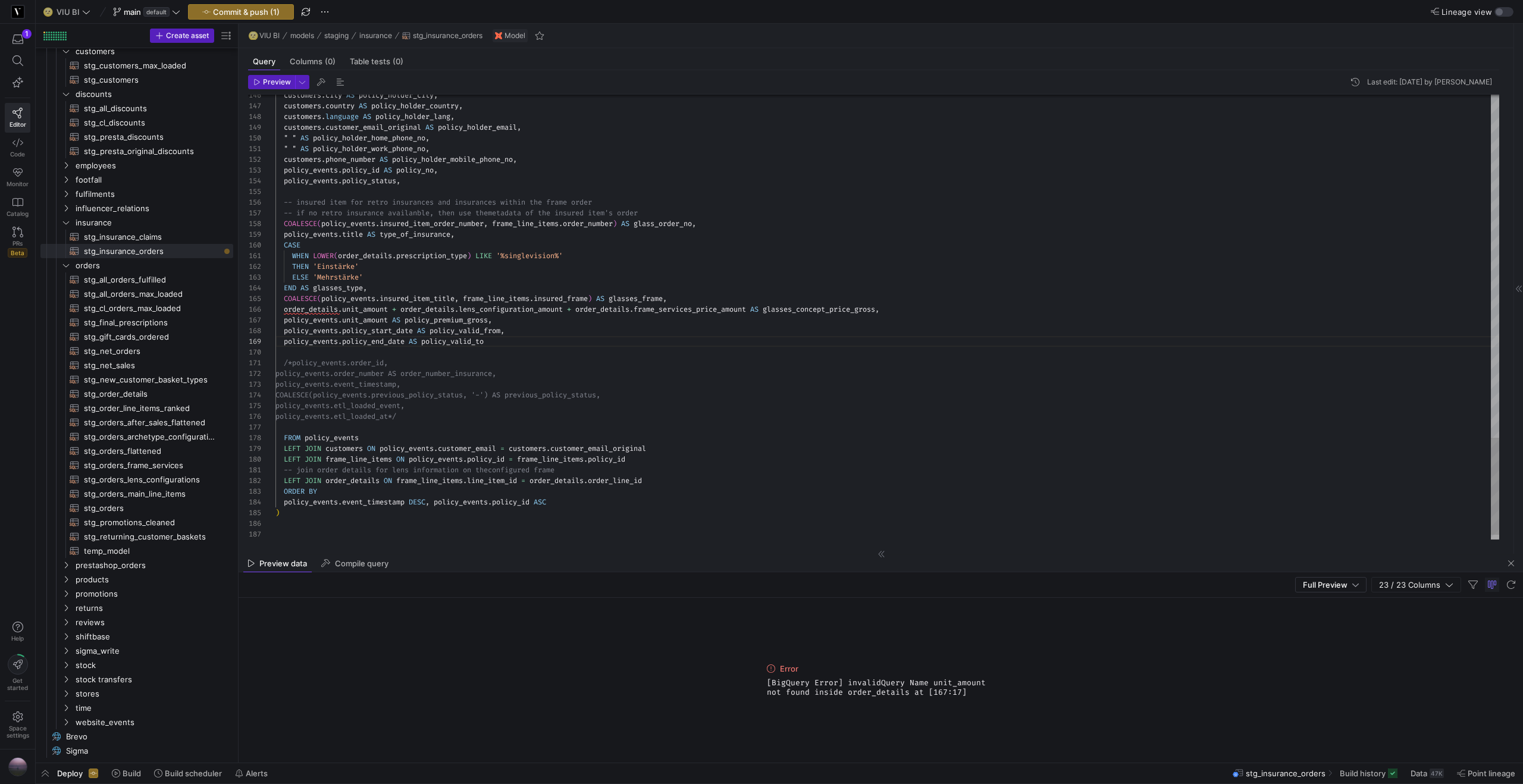
scroll to position [53, 68]
click at [265, 80] on span "Preview" at bounding box center [277, 81] width 28 height 8
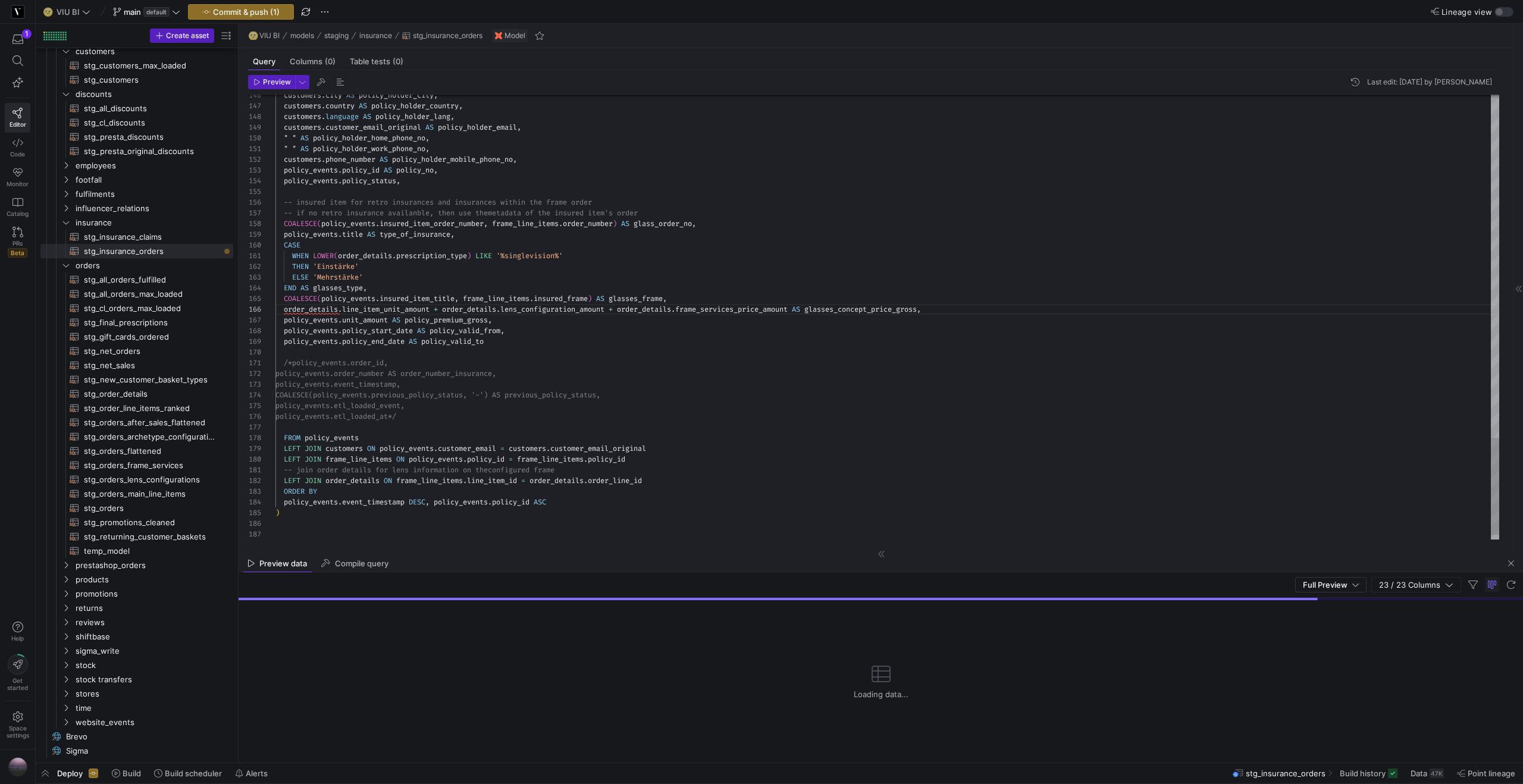
scroll to position [10, 236]
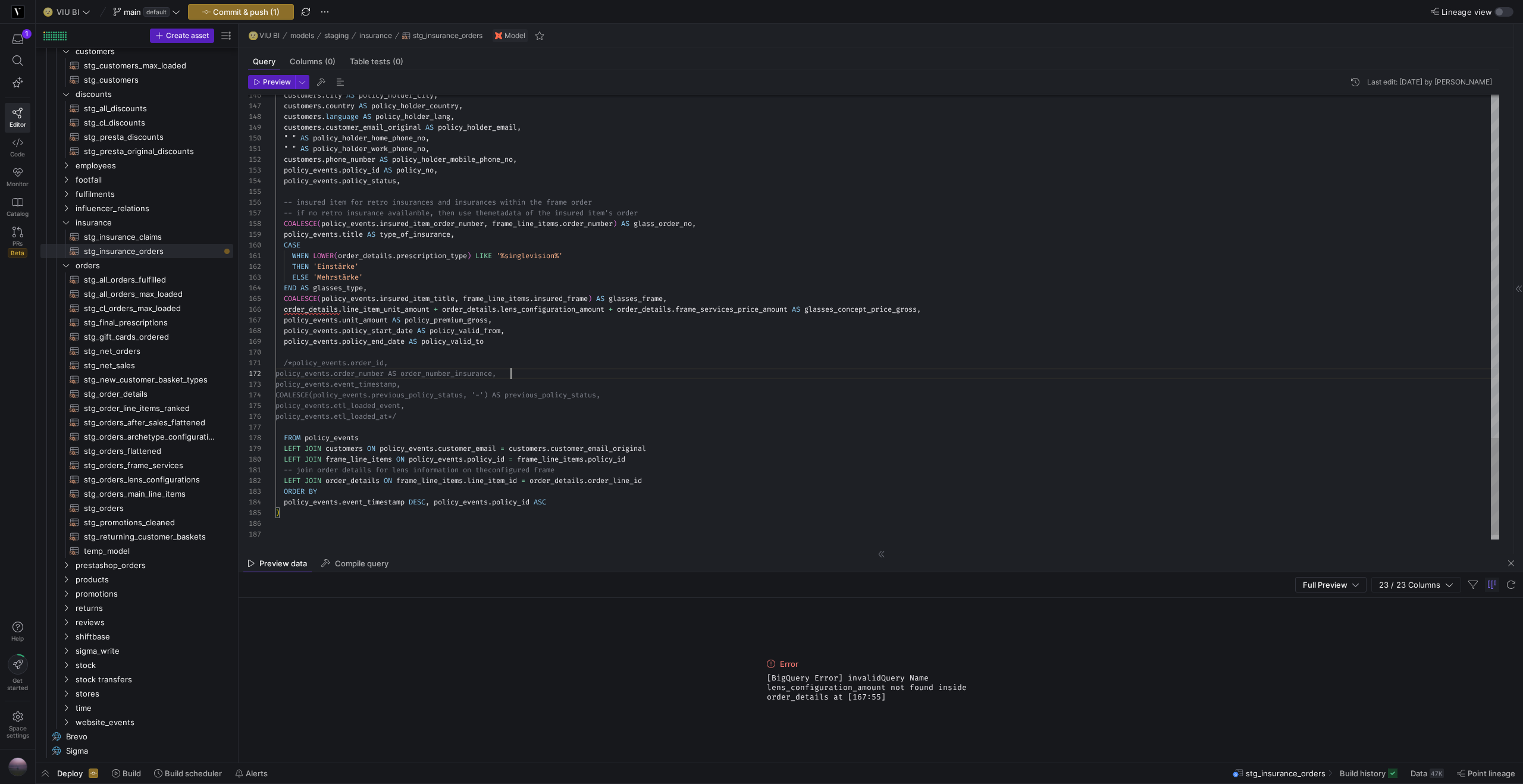
type textarea "WHEN LOWER(order_details.prescription_type) LIKE '%singlevision%' THEN 'Einstär…"
click at [282, 79] on span "Preview" at bounding box center [277, 81] width 28 height 8
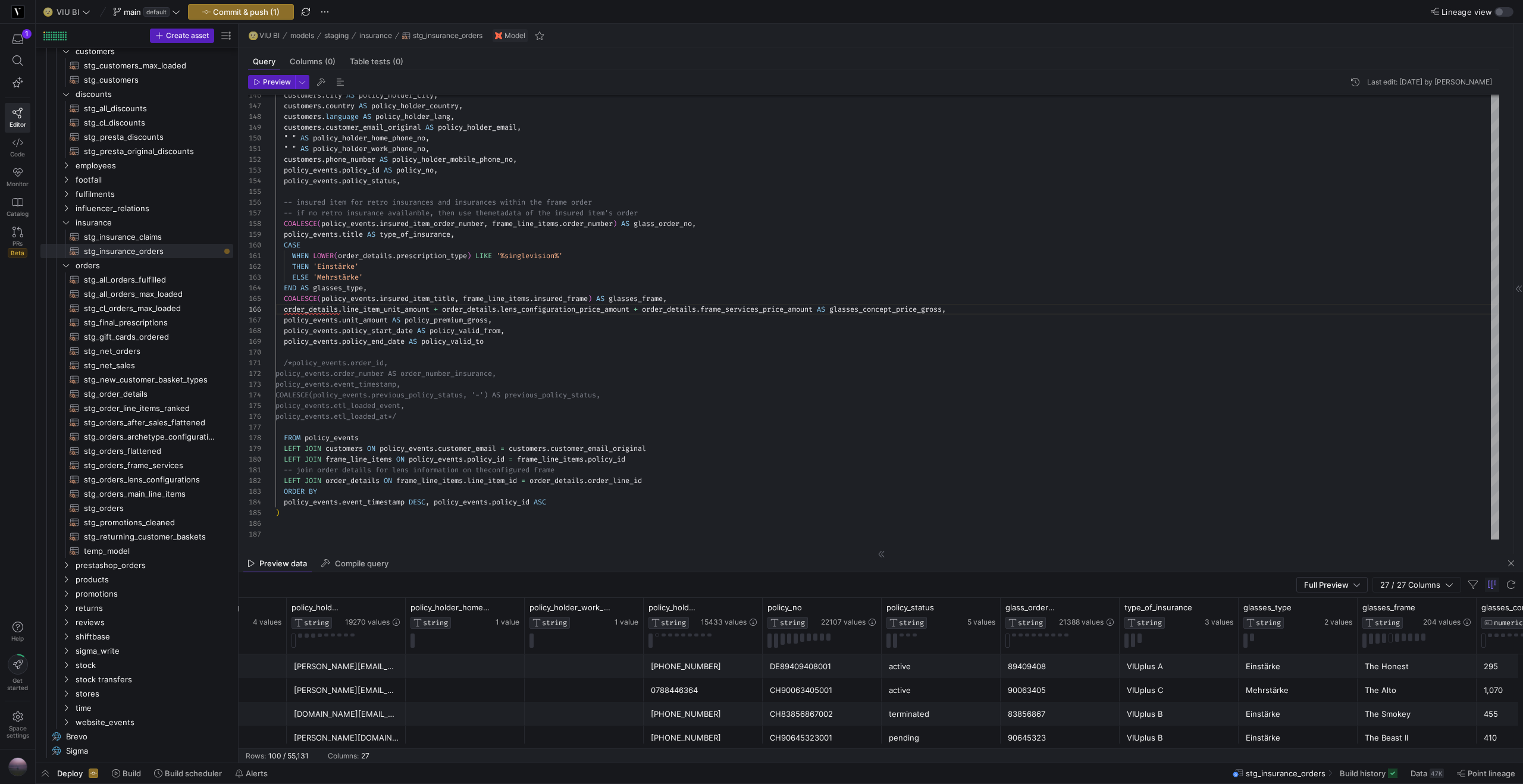
scroll to position [0, 1911]
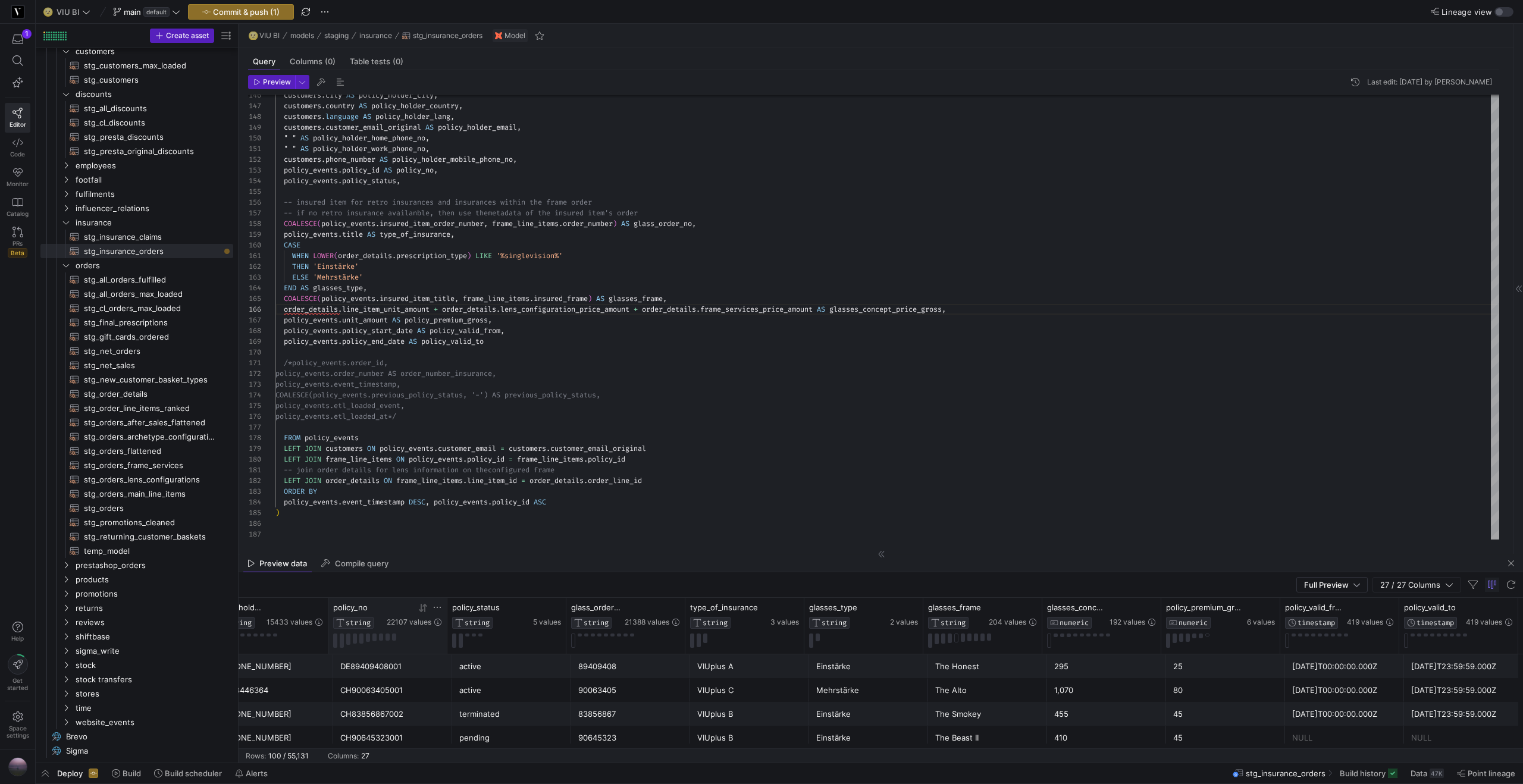
click at [432, 604] on div at bounding box center [414, 607] width 55 height 10
click at [434, 608] on icon at bounding box center [437, 607] width 9 height 9
type input "DE87509538001"
click at [534, 725] on button "Apply" at bounding box center [535, 729] width 37 height 16
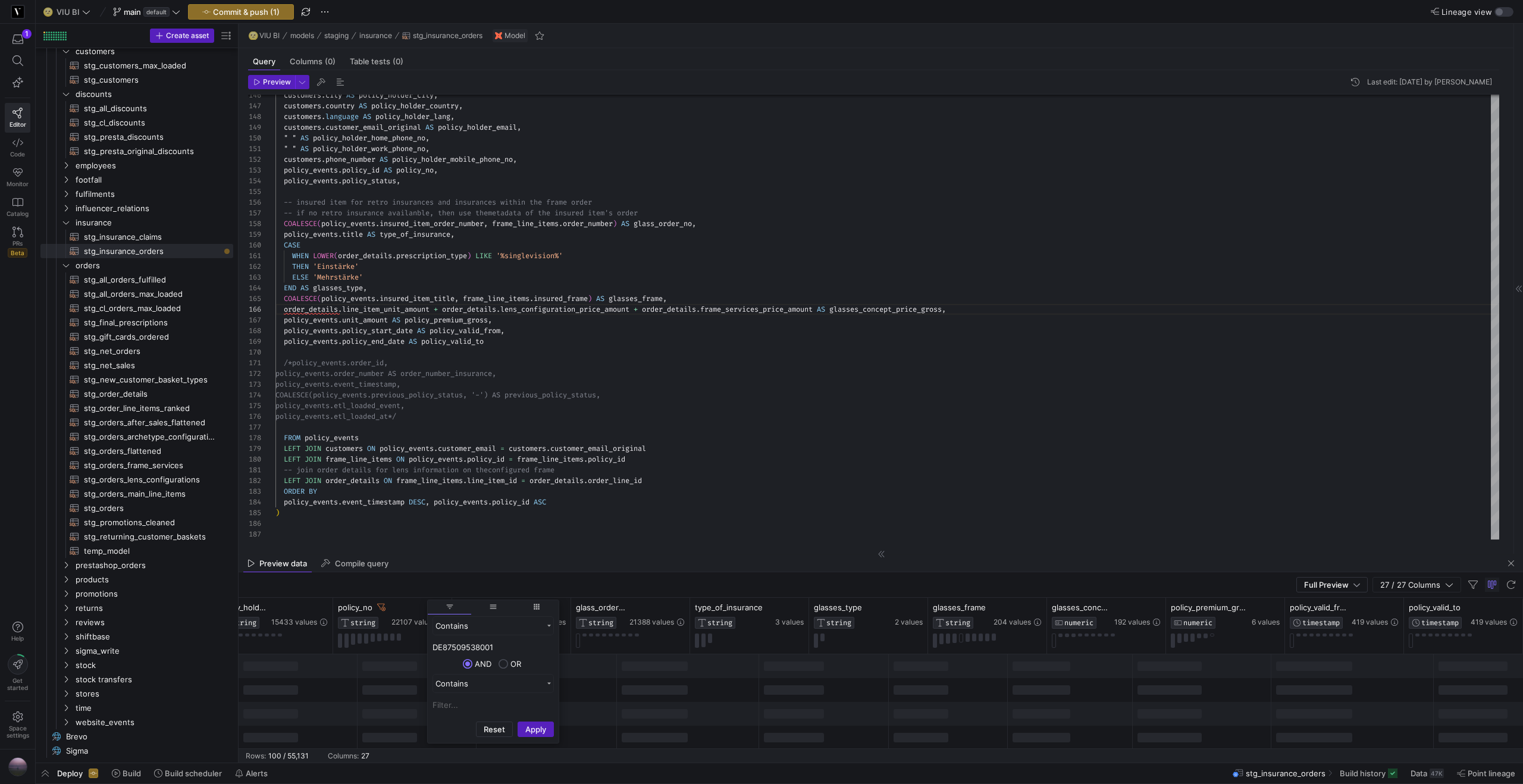
scroll to position [0, 2094]
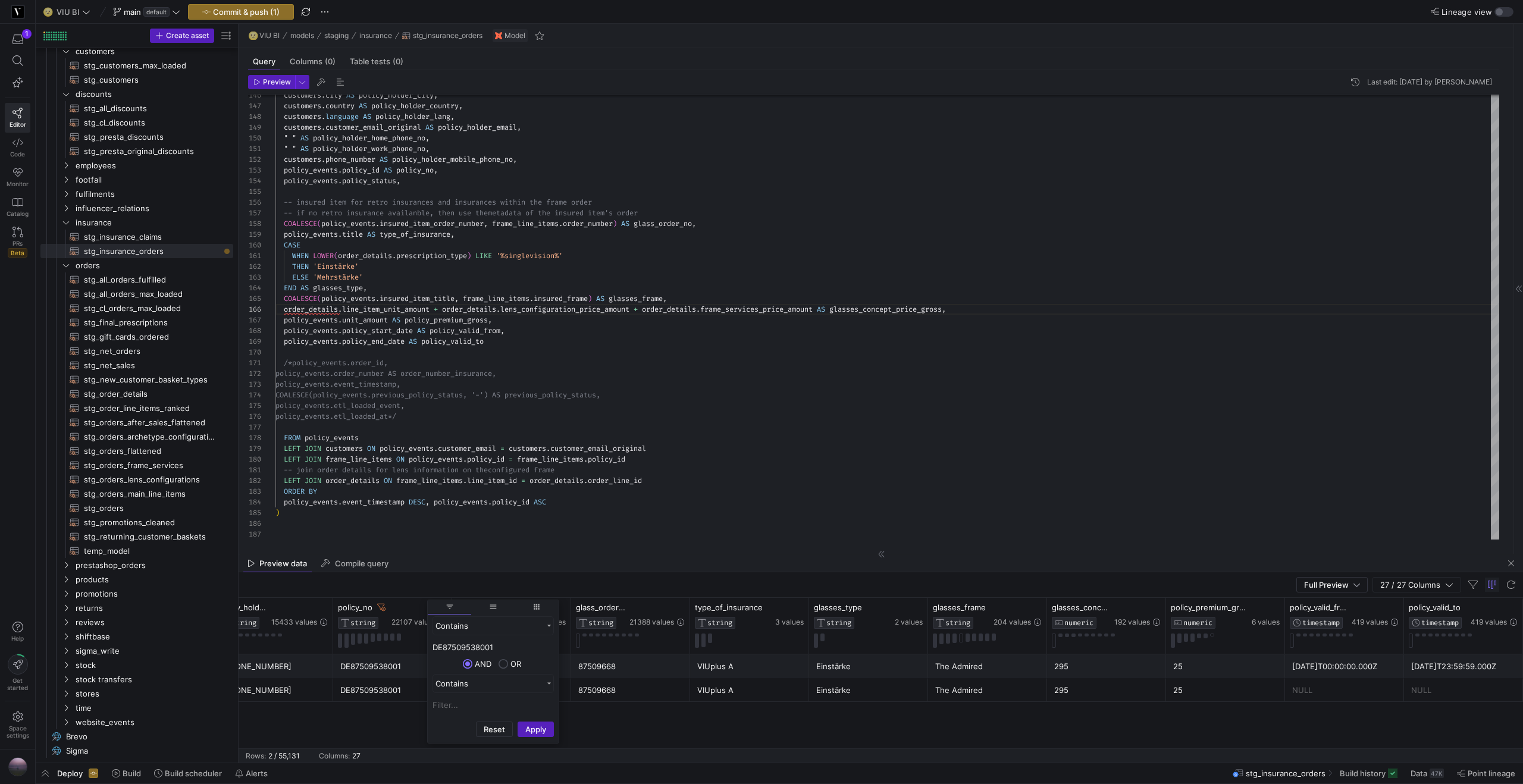
click at [618, 686] on div "87509668" at bounding box center [631, 690] width 105 height 23
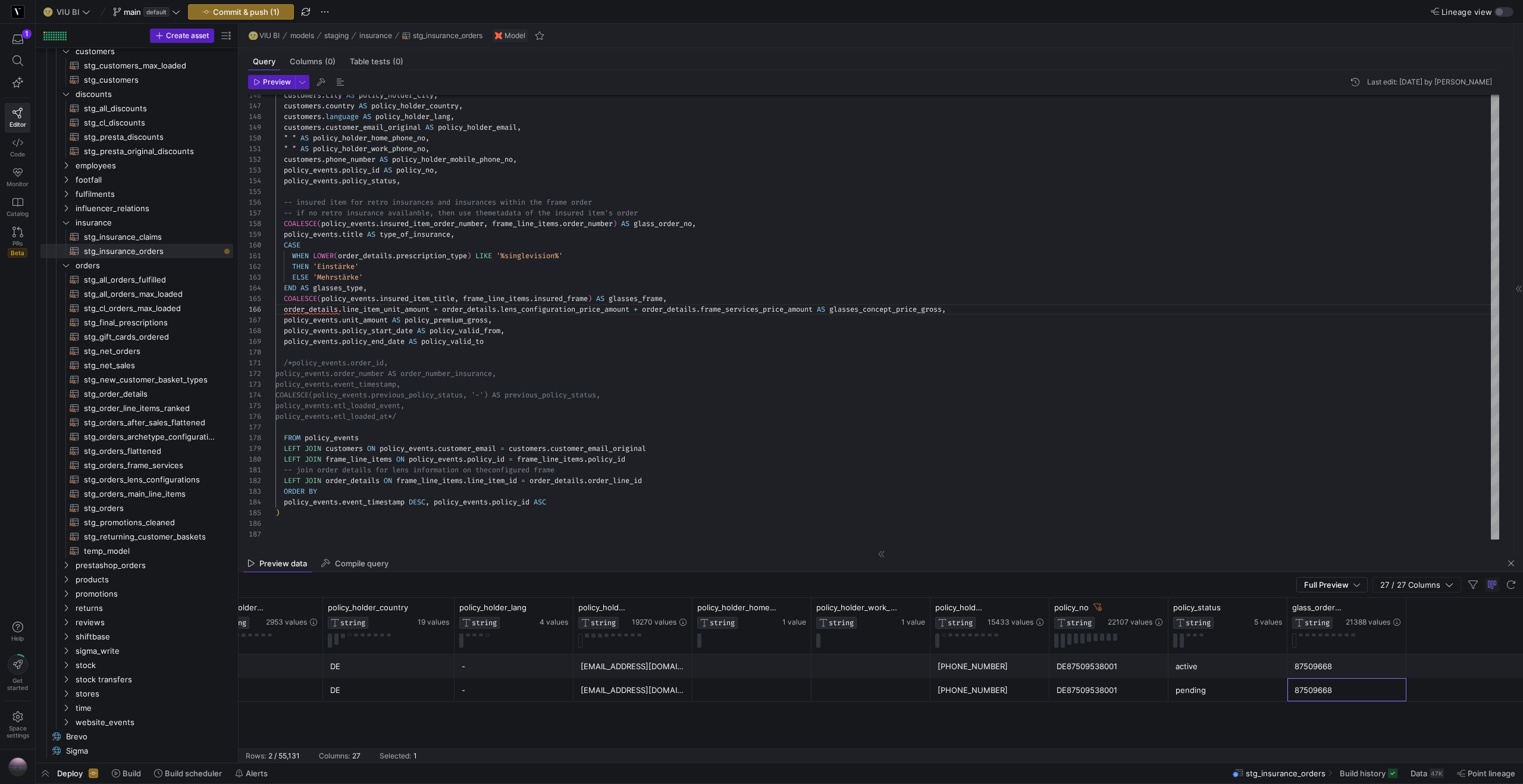
scroll to position [0, 871]
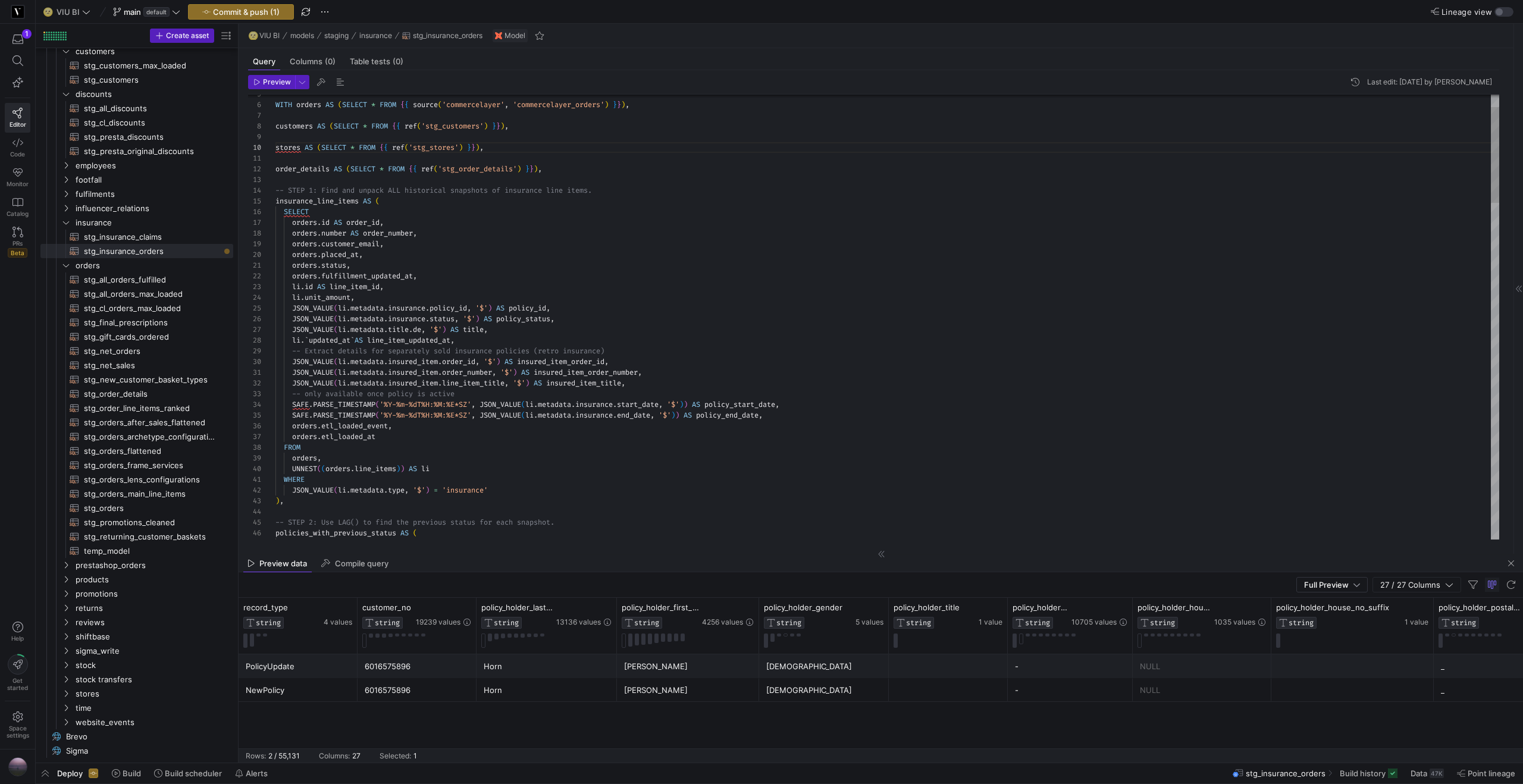
scroll to position [0, 78]
click at [444, 233] on div "orders . number AS order_number ," at bounding box center [886, 232] width 1223 height 10
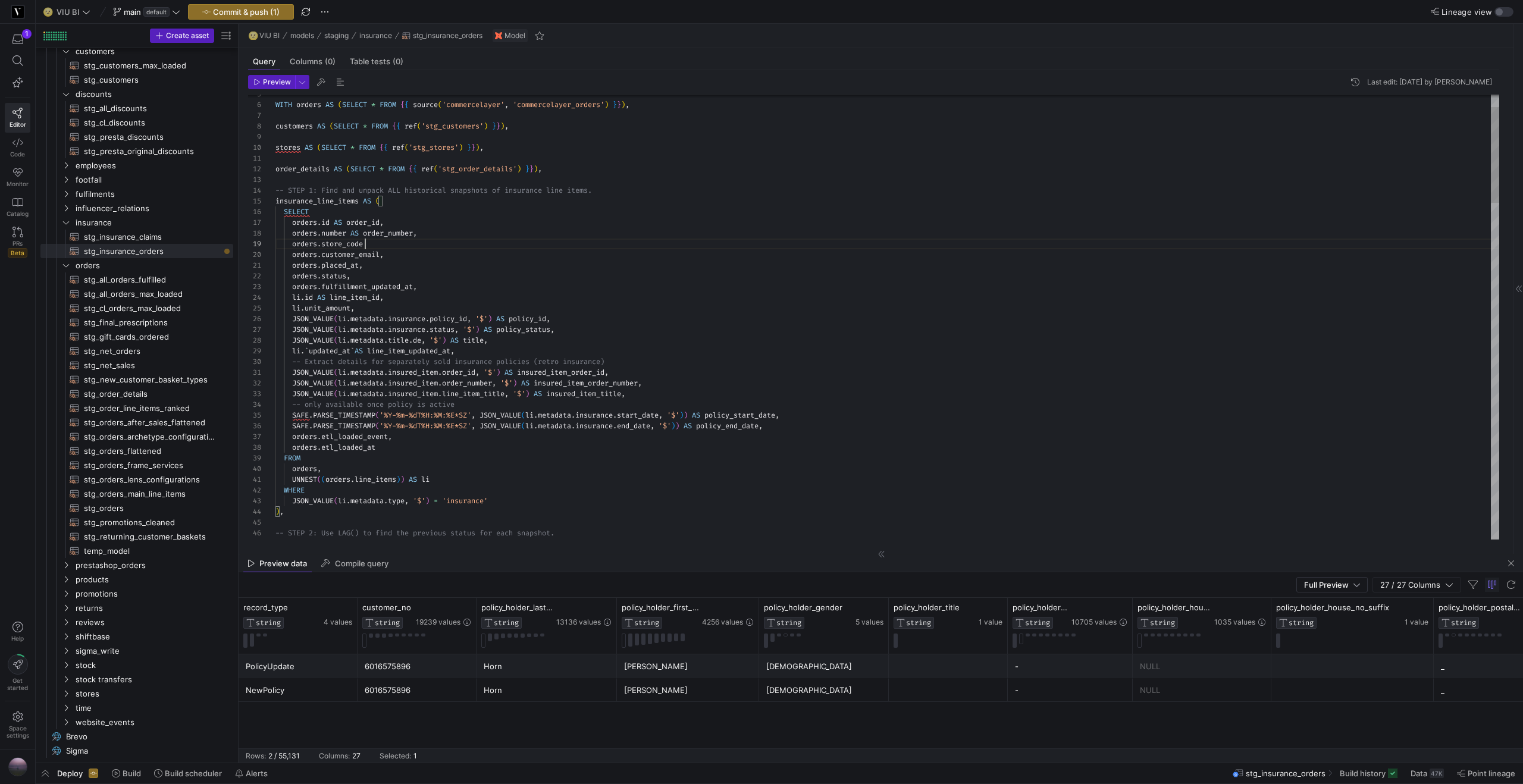
scroll to position [86, 94]
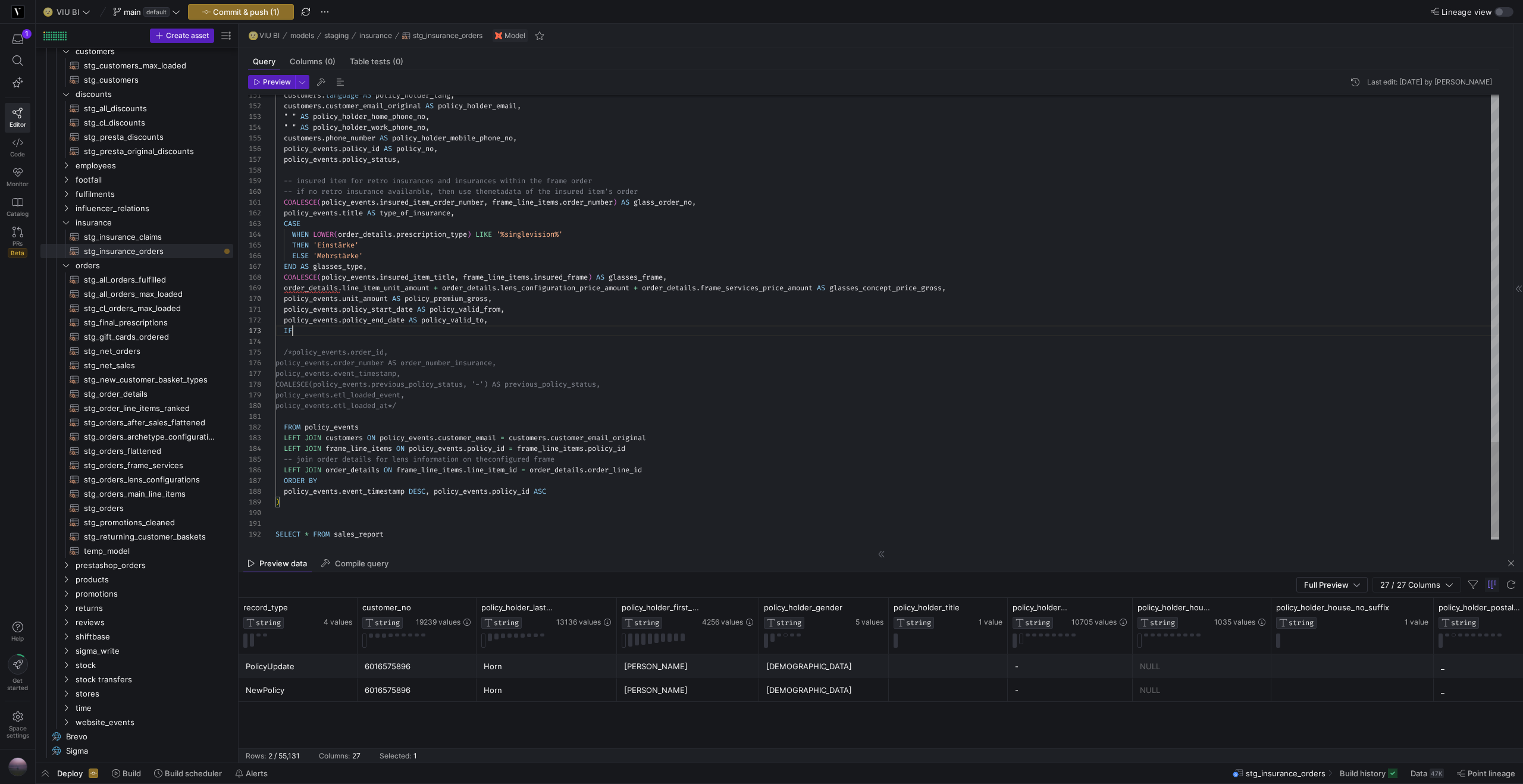
scroll to position [22, 22]
type textarea "policy_events.policy_start_date AS policy_valid_from, policy_events.policy_end_…"
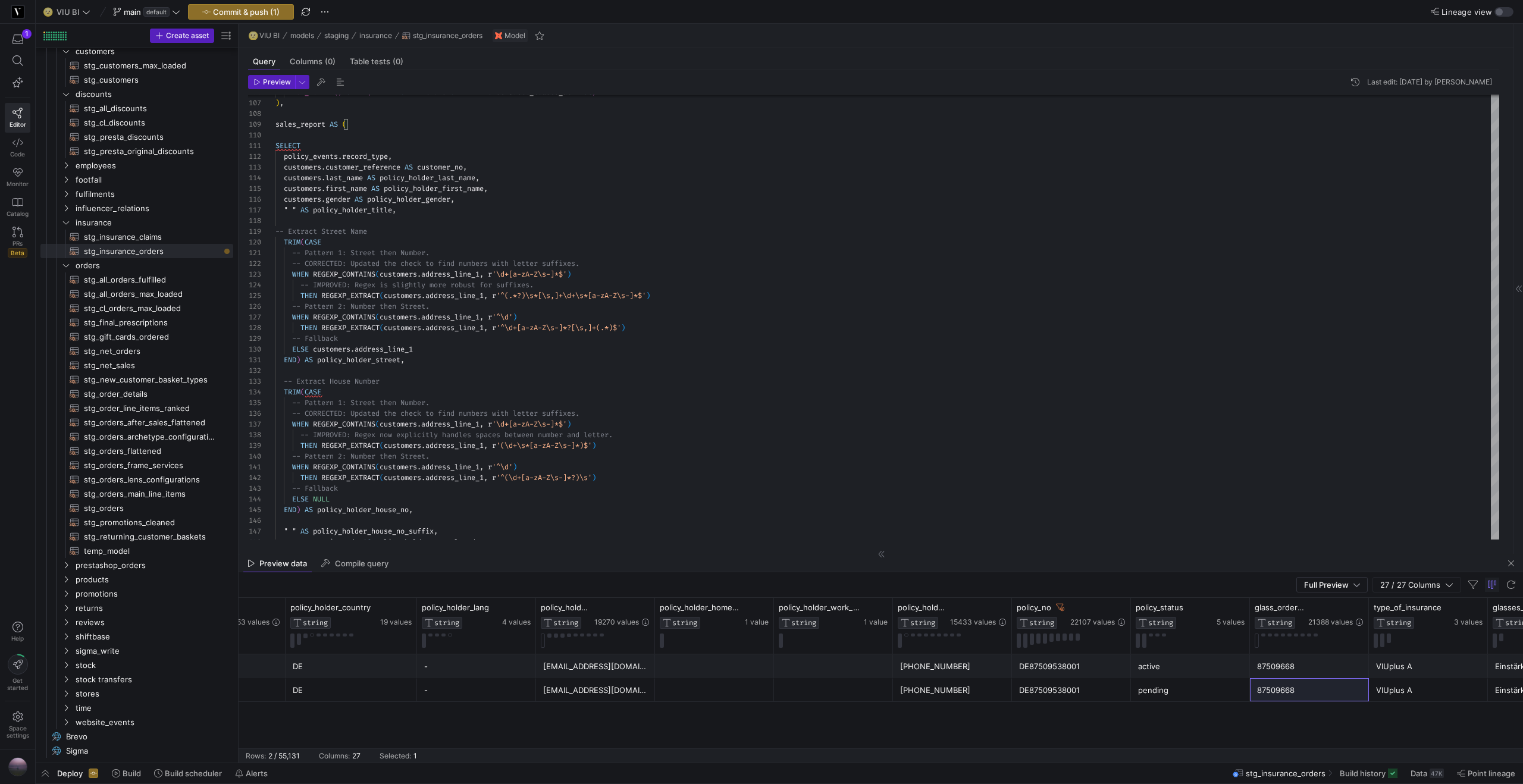
scroll to position [0, 1553]
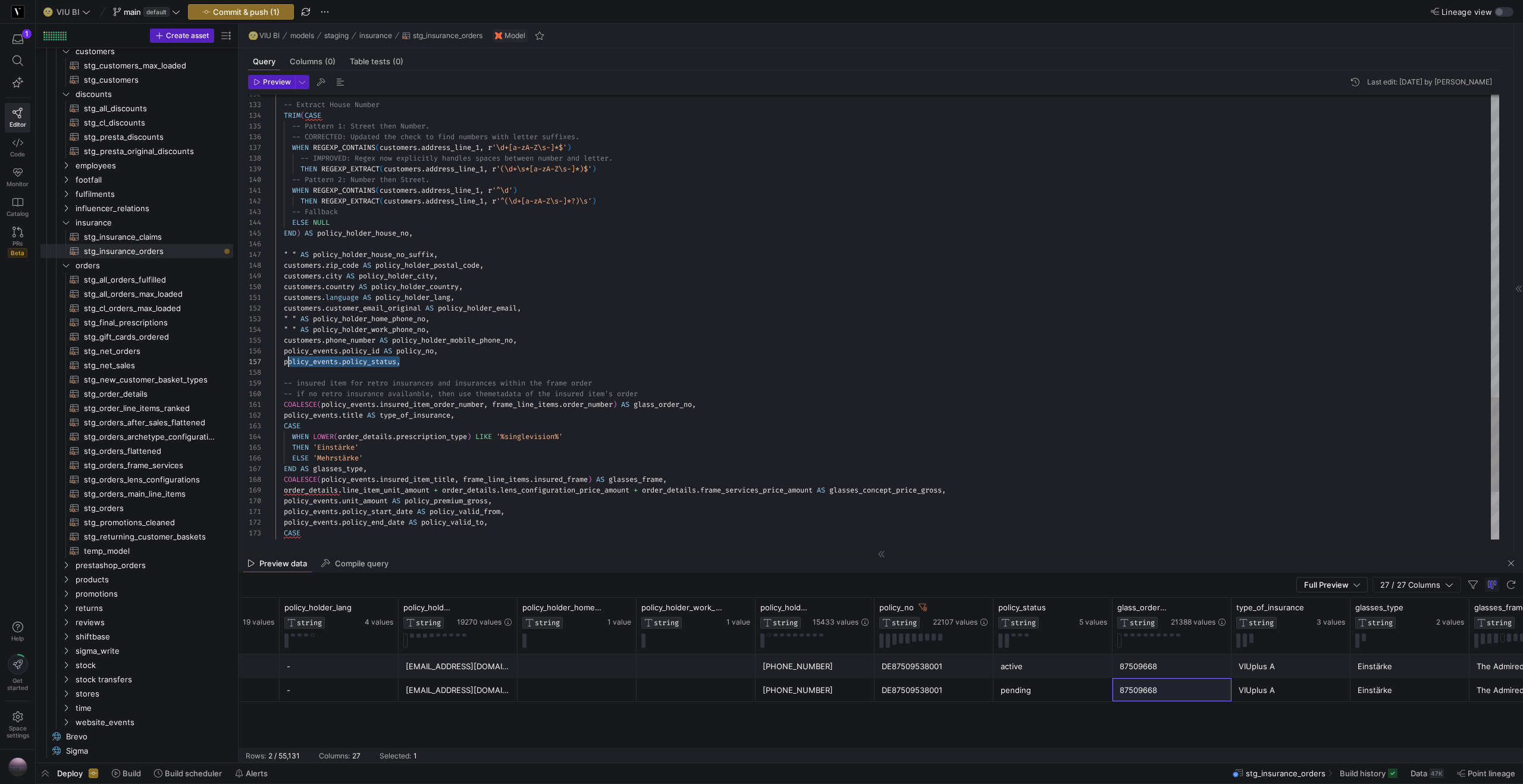
scroll to position [65, 8]
drag, startPoint x: 399, startPoint y: 361, endPoint x: 285, endPoint y: 364, distance: 114.0
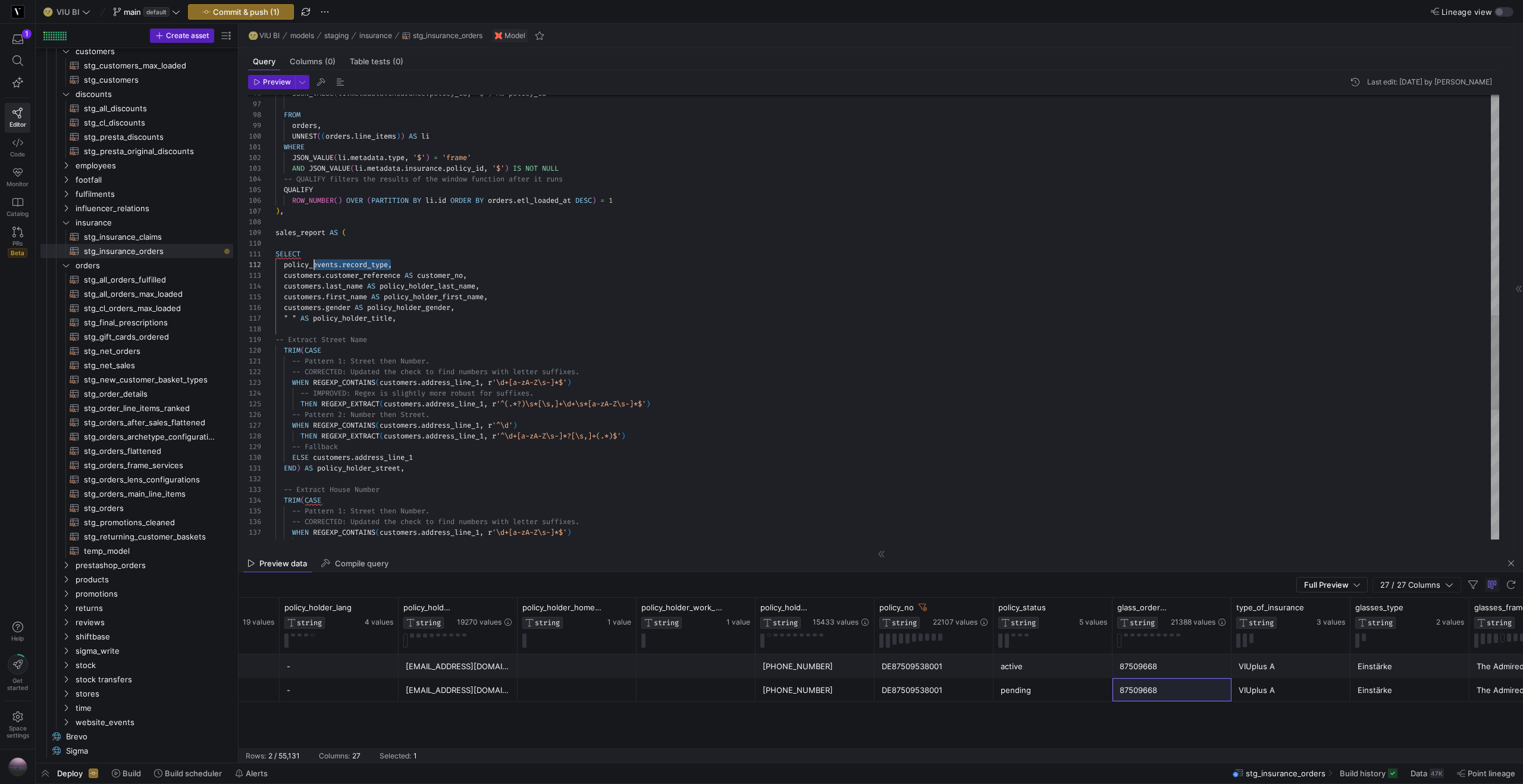
scroll to position [10, 4]
drag, startPoint x: 392, startPoint y: 265, endPoint x: 278, endPoint y: 265, distance: 114.0
click at [278, 265] on div "-- IMPROVED: Regex now explicitly handles spaces b etween number and letter. WH…" at bounding box center [886, 105] width 1223 height 2086
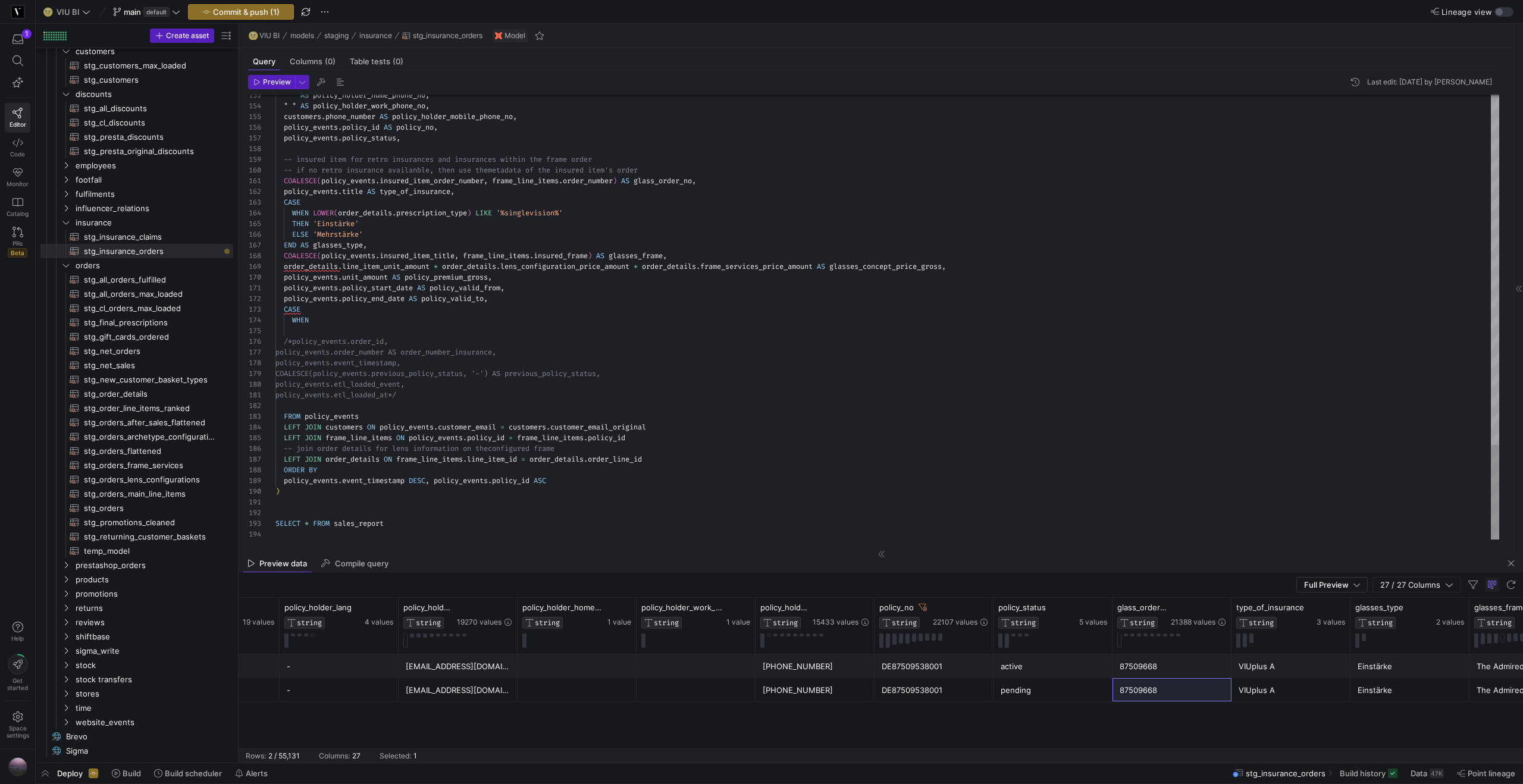
drag, startPoint x: 413, startPoint y: 394, endPoint x: 330, endPoint y: 393, distance: 83.0
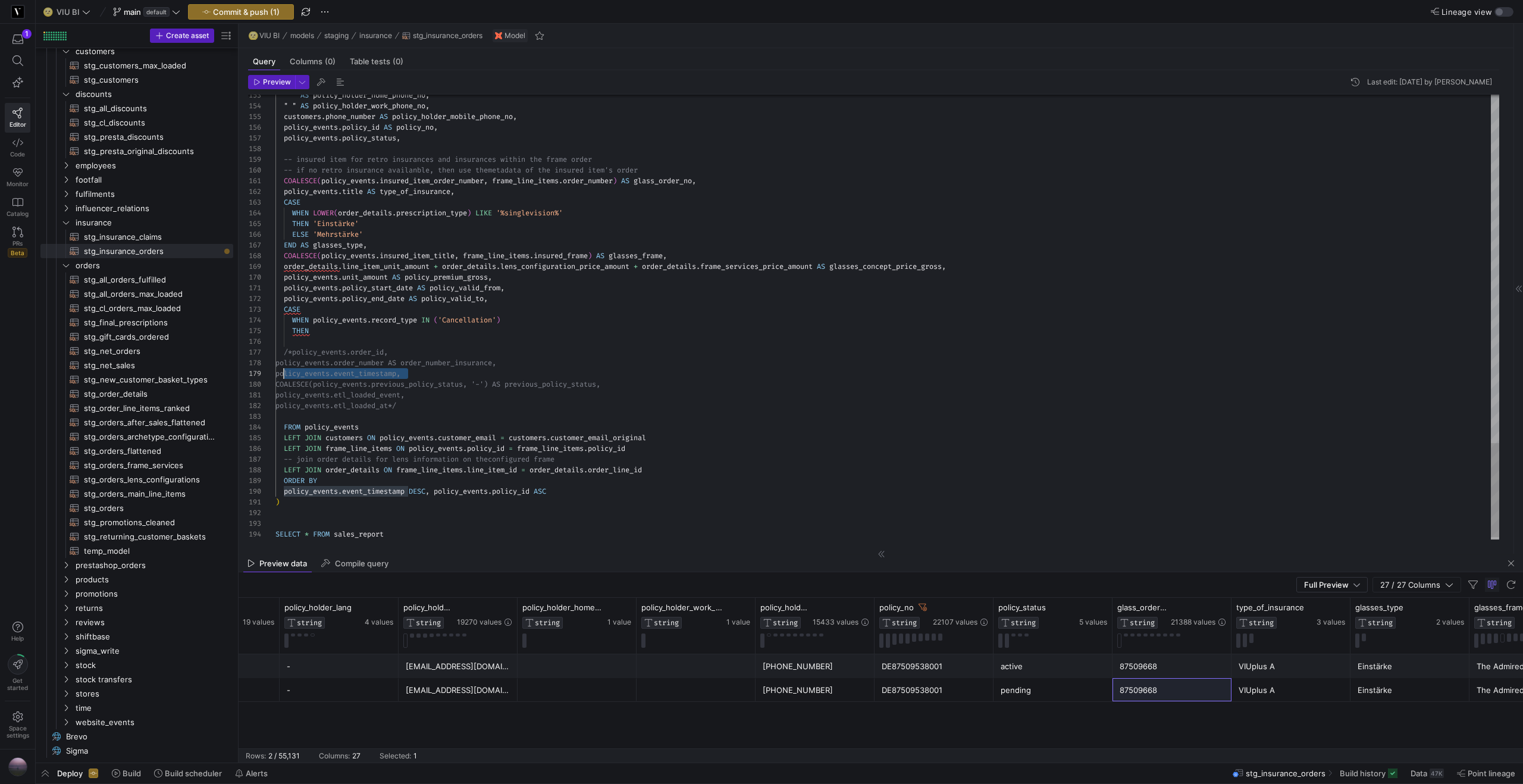
drag, startPoint x: 409, startPoint y: 371, endPoint x: 284, endPoint y: 377, distance: 125.1
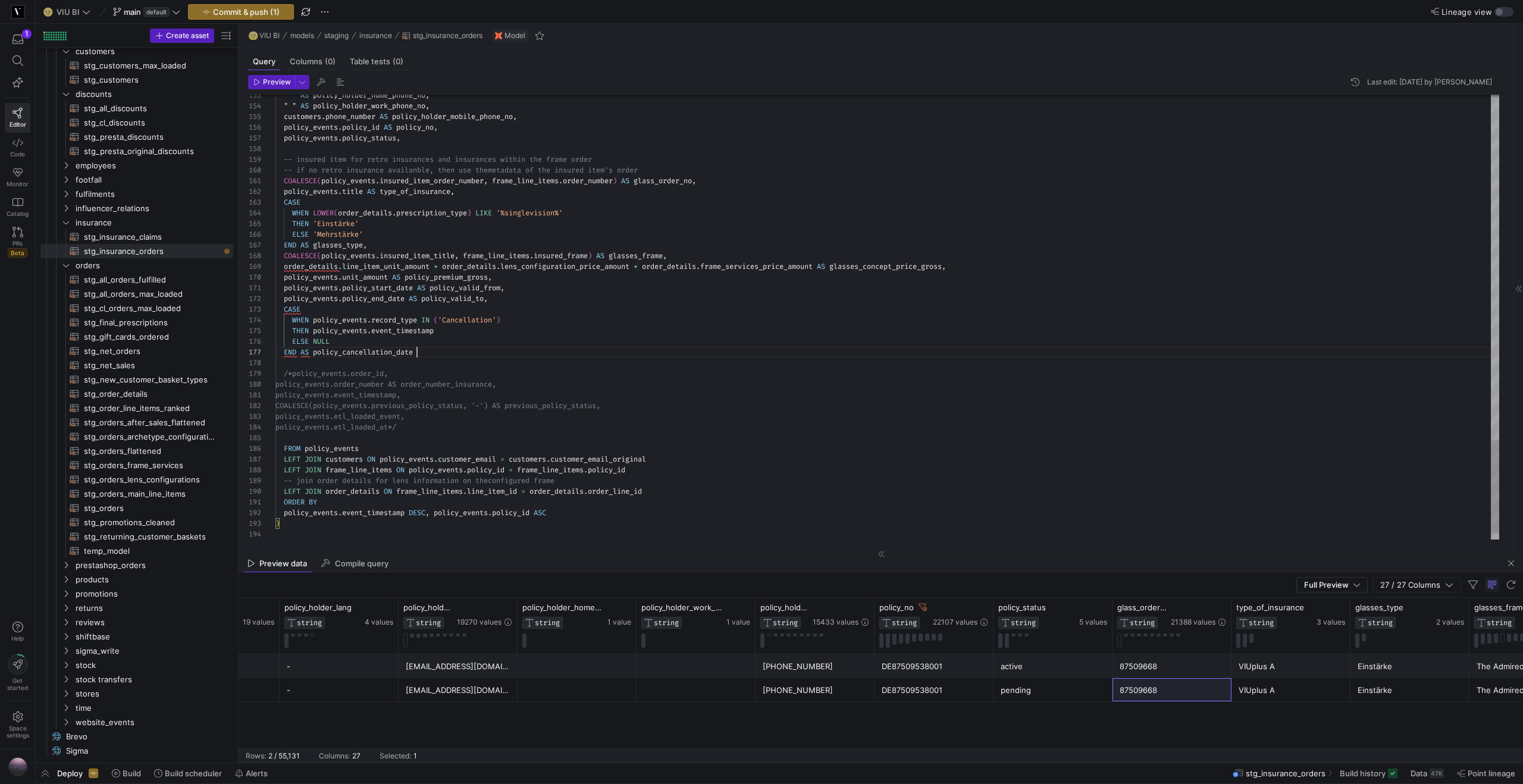
scroll to position [65, 146]
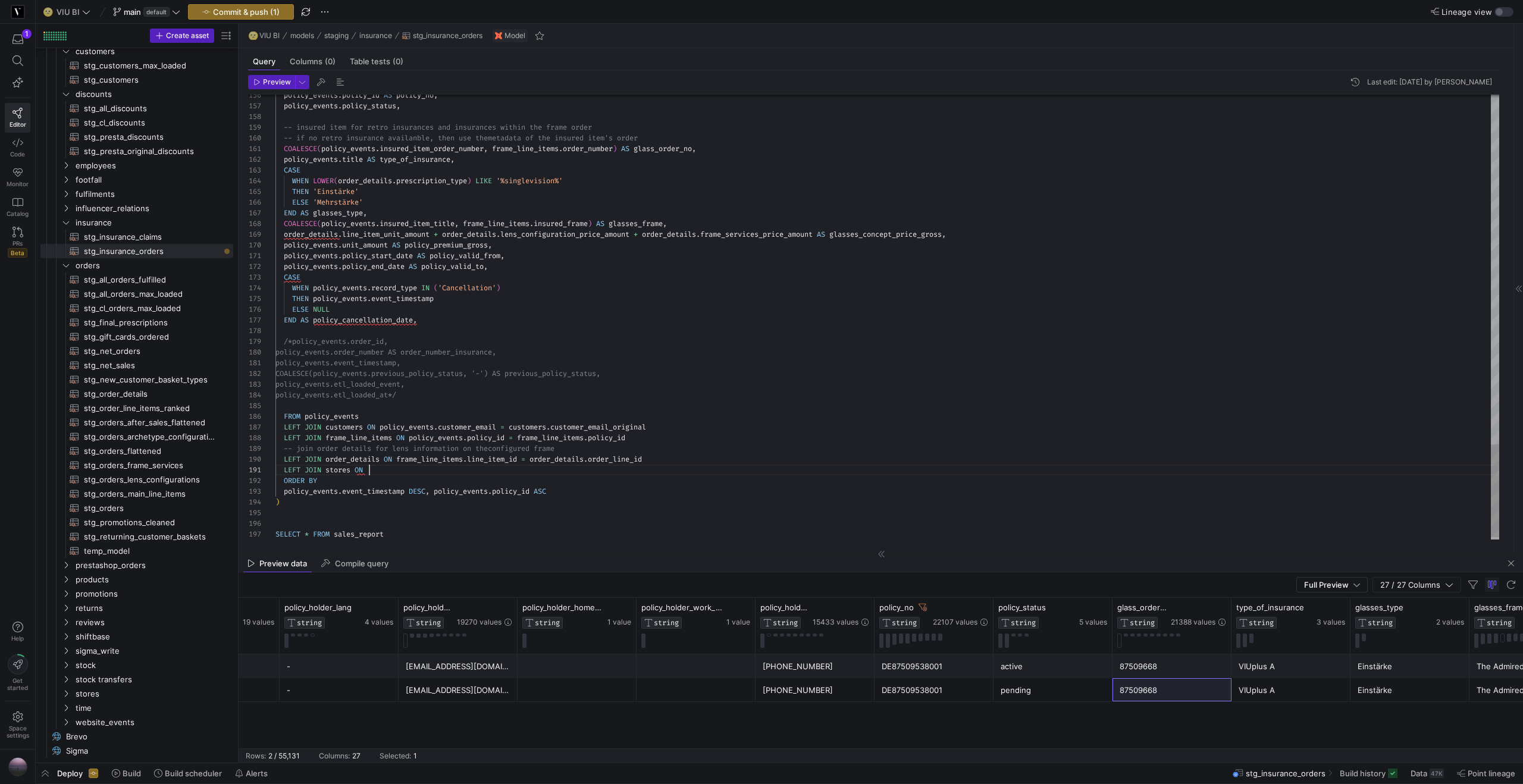
drag, startPoint x: 455, startPoint y: 469, endPoint x: 372, endPoint y: 469, distance: 83.0
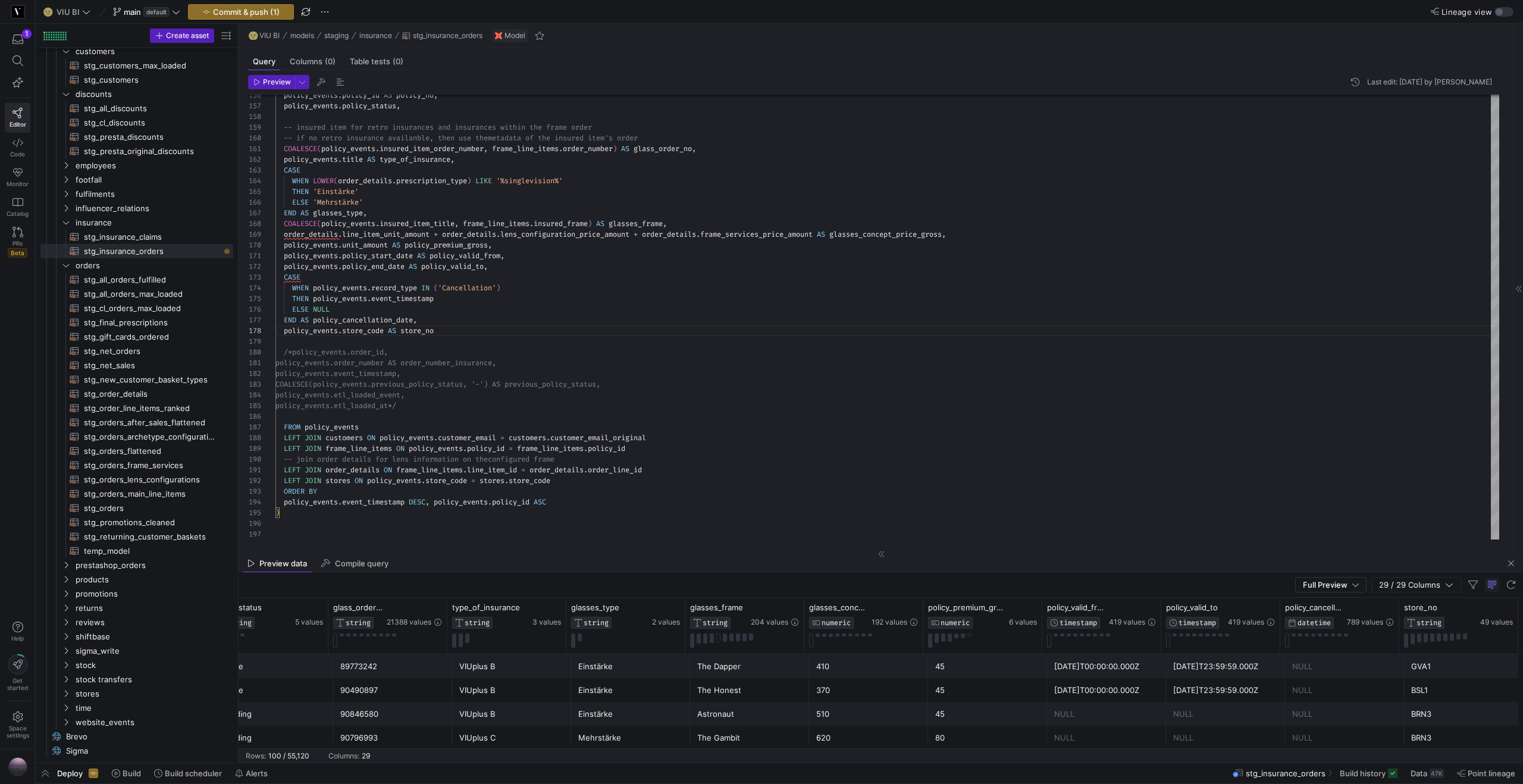
scroll to position [0, 2211]
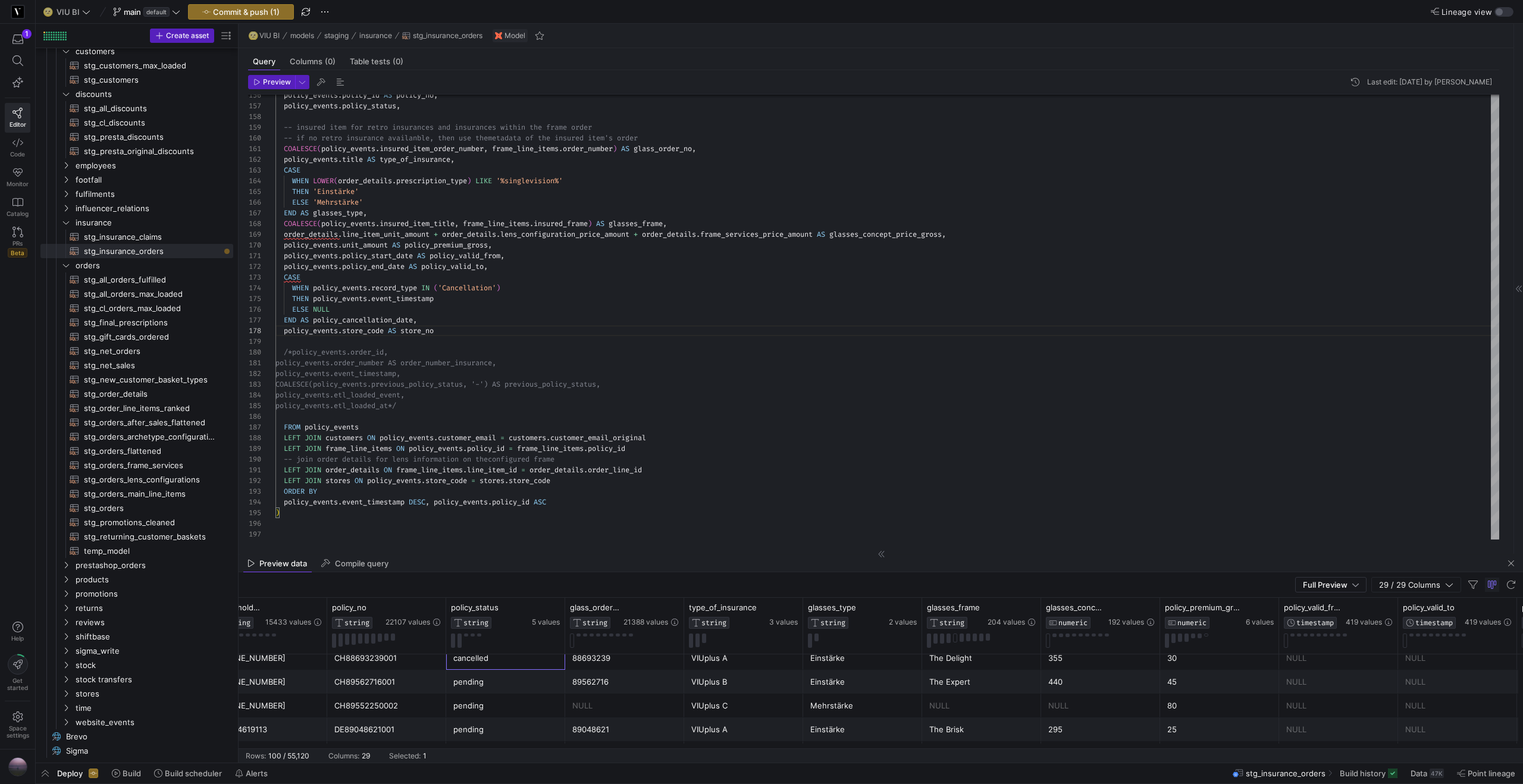
click at [502, 662] on div "cancelled" at bounding box center [505, 658] width 105 height 23
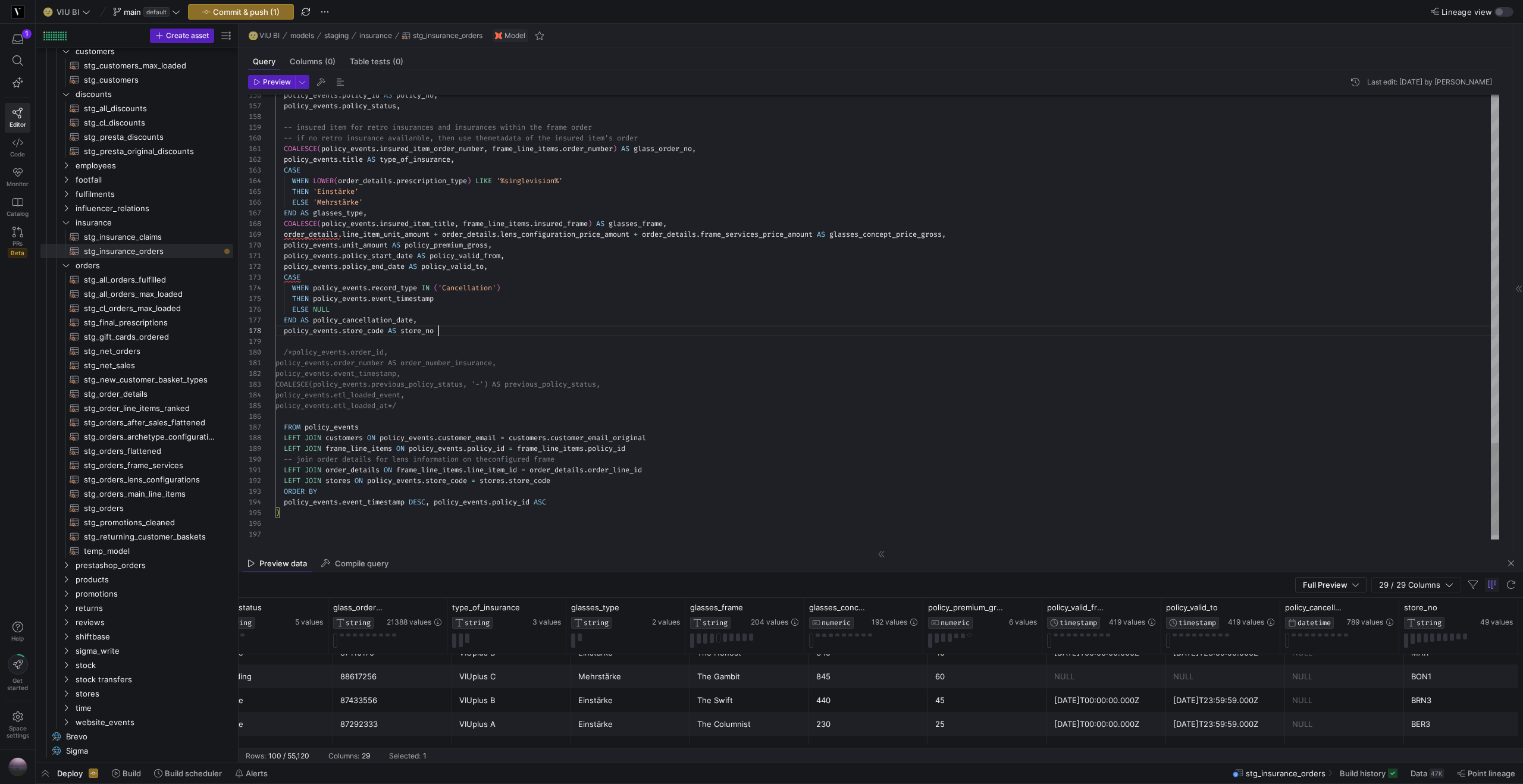
scroll to position [75, 163]
click at [464, 331] on div "policy_events . store_code AS store_no ," at bounding box center [886, 330] width 1223 height 10
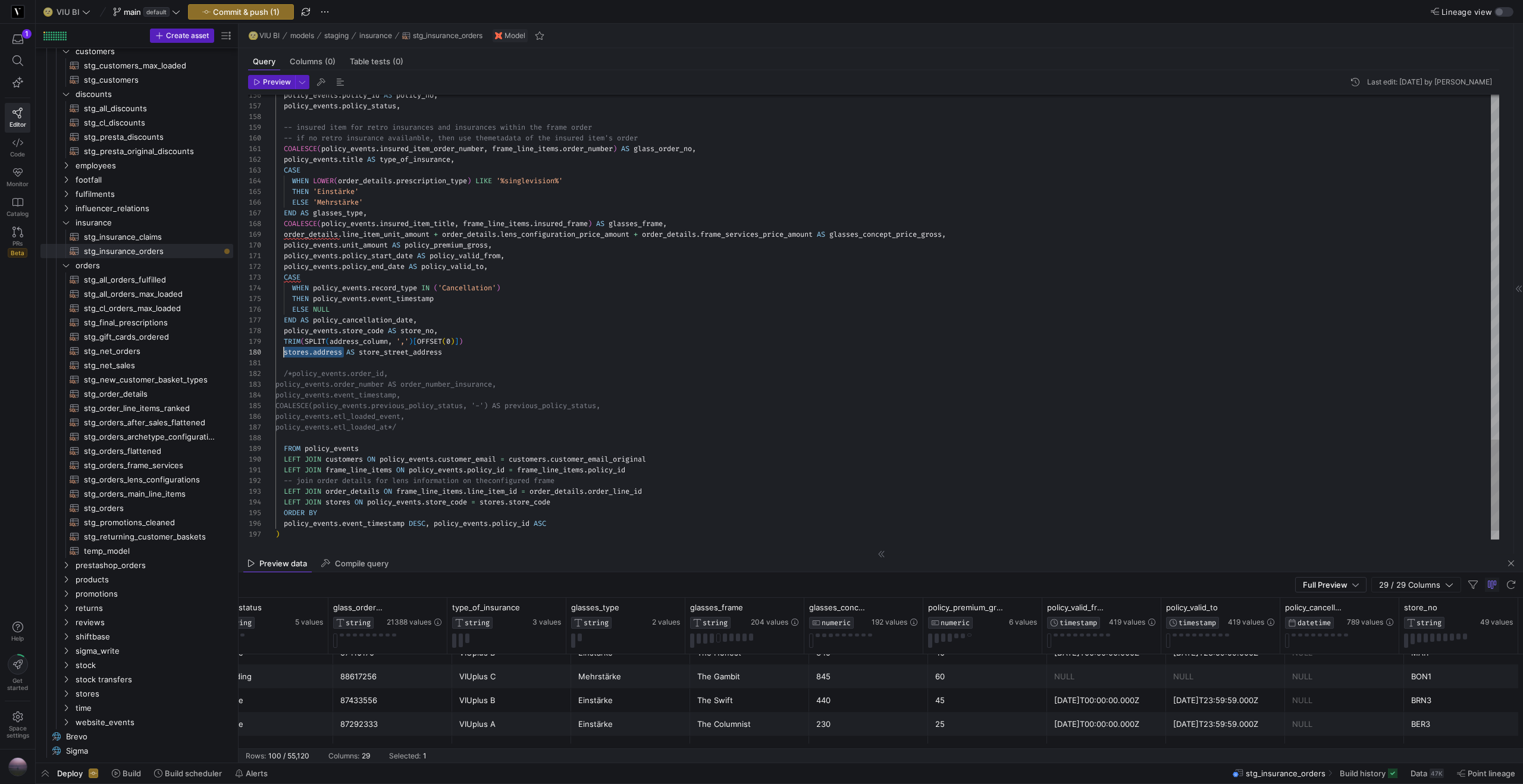
drag, startPoint x: 323, startPoint y: 353, endPoint x: 285, endPoint y: 355, distance: 38.1
drag, startPoint x: 392, startPoint y: 342, endPoint x: 332, endPoint y: 345, distance: 60.1
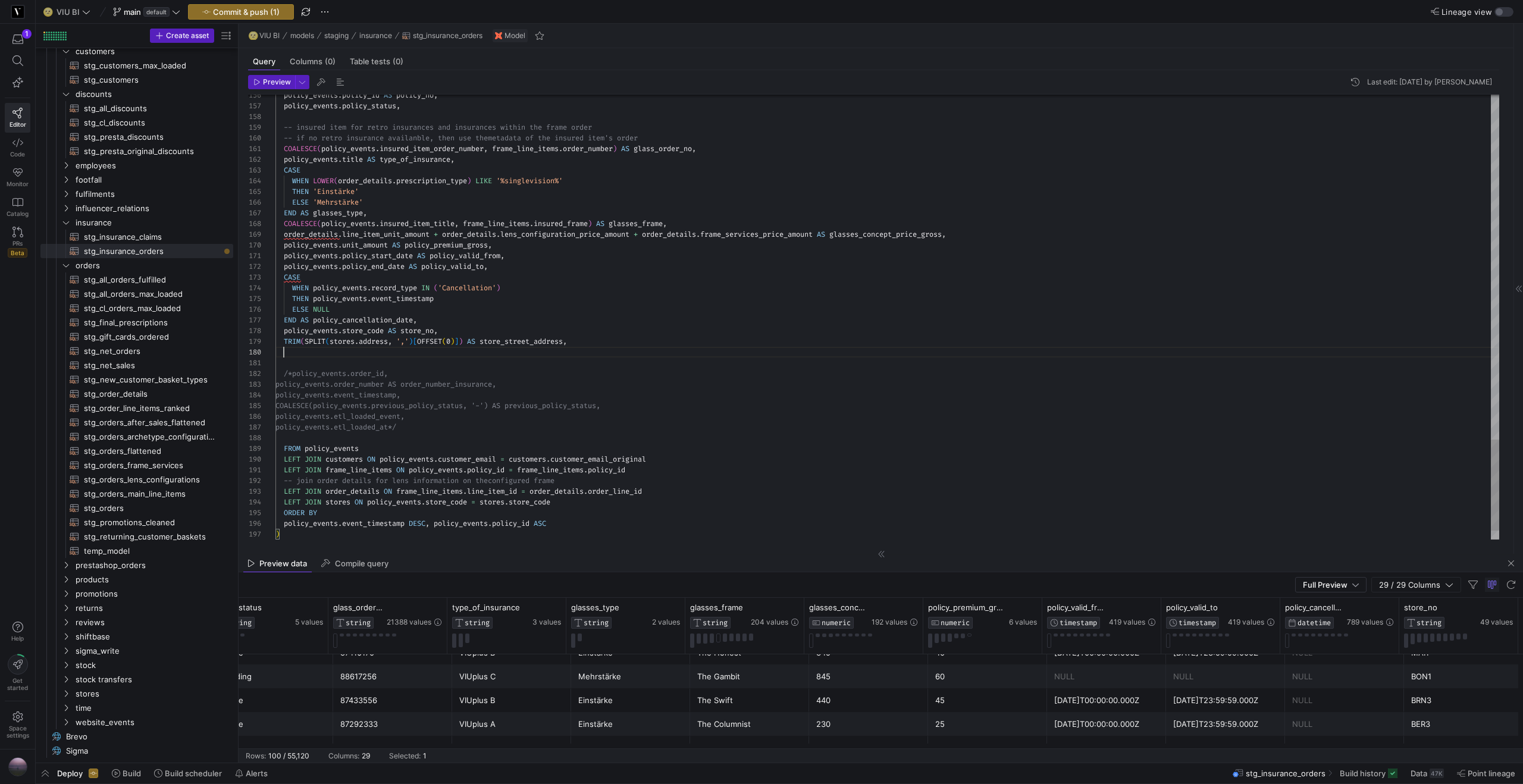
scroll to position [96, 300]
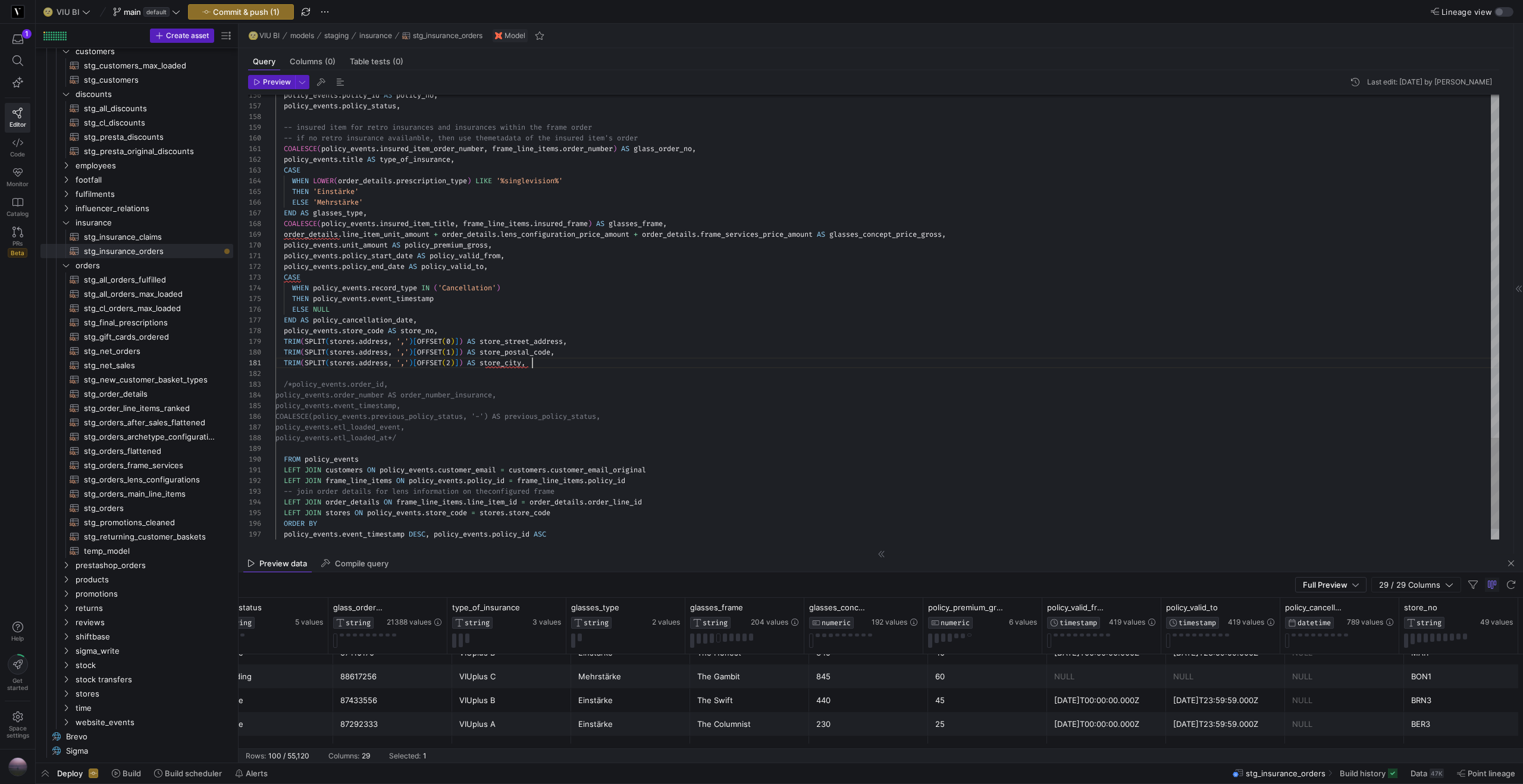
type textarea "TRIM(SPLIT(stores.address, ',')[OFFSET(2)]) AS store_city /*policy_events.order…"
click at [271, 80] on span "Preview" at bounding box center [277, 81] width 28 height 8
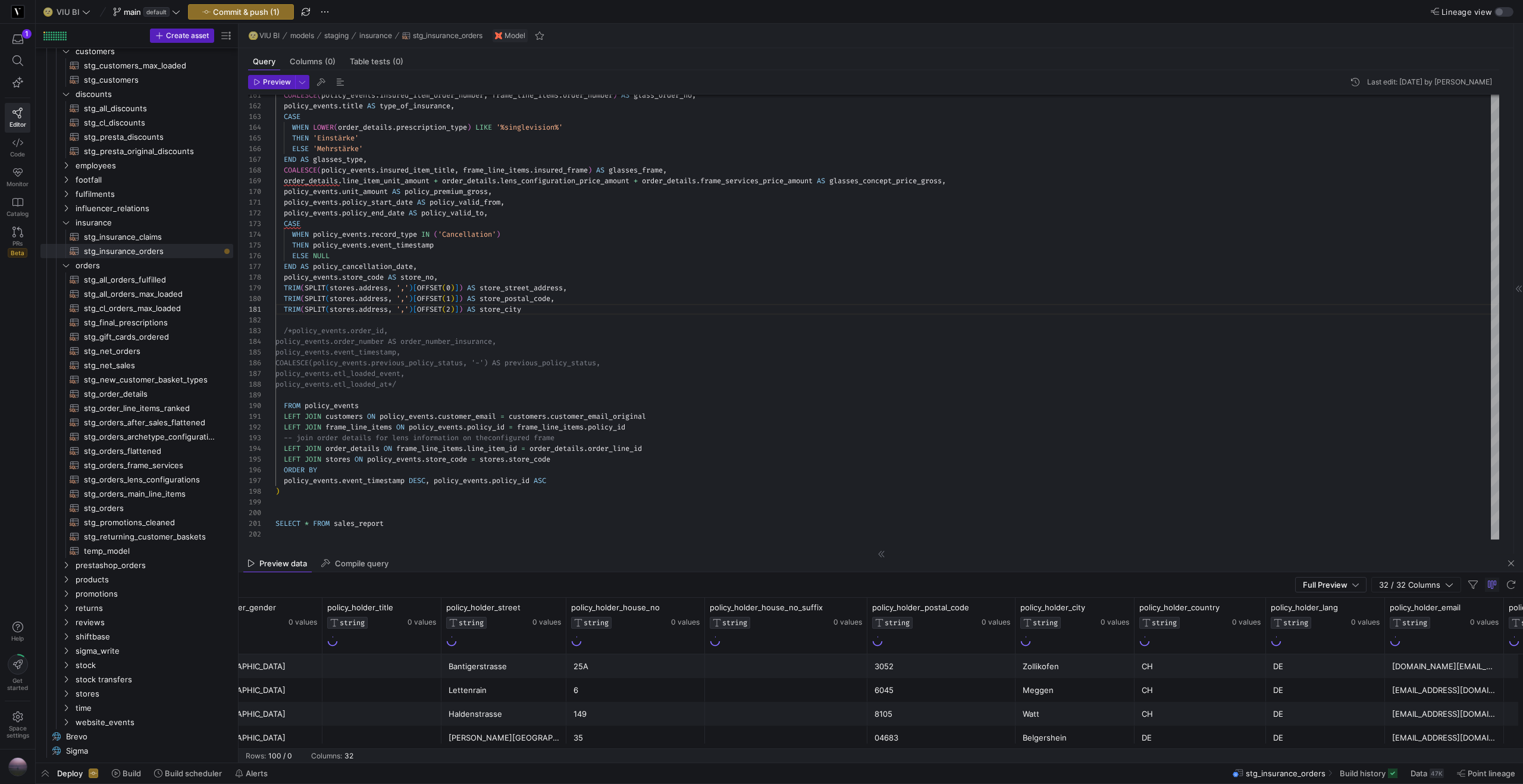
scroll to position [0, 622]
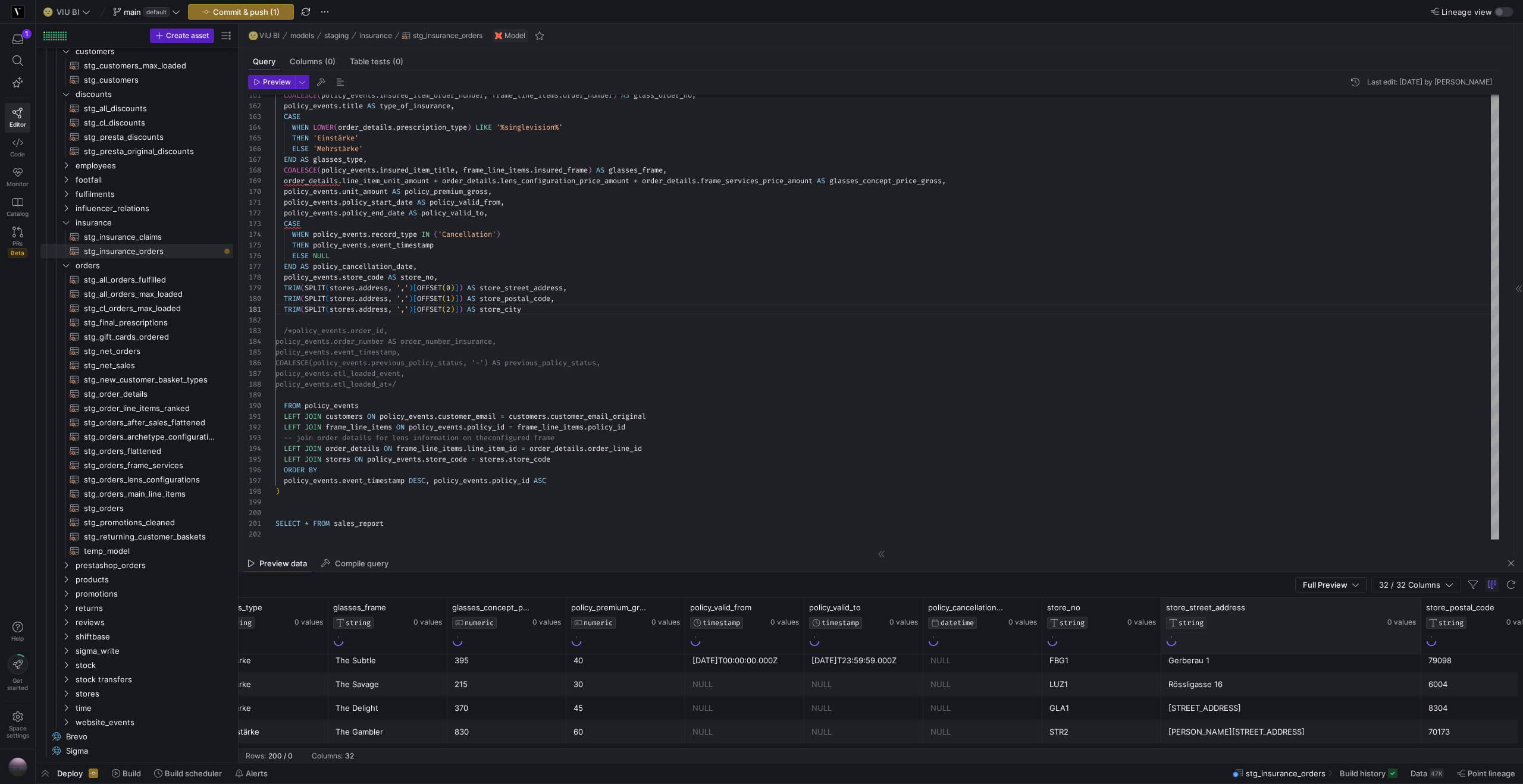
drag, startPoint x: 1278, startPoint y: 612, endPoint x: 1419, endPoint y: 602, distance: 141.4
click at [1419, 602] on div at bounding box center [1420, 626] width 5 height 56
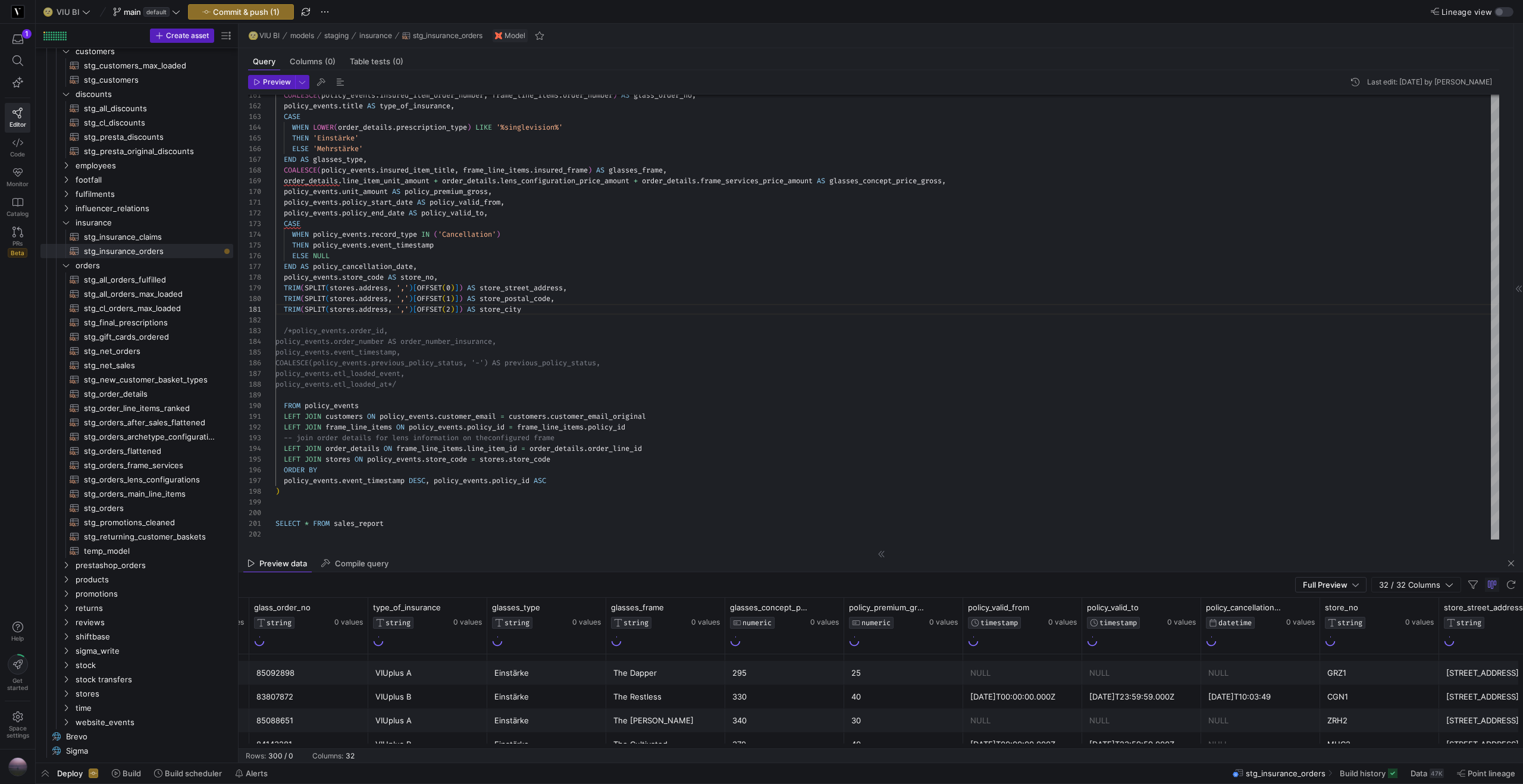
click at [802, 698] on div "330" at bounding box center [784, 696] width 105 height 23
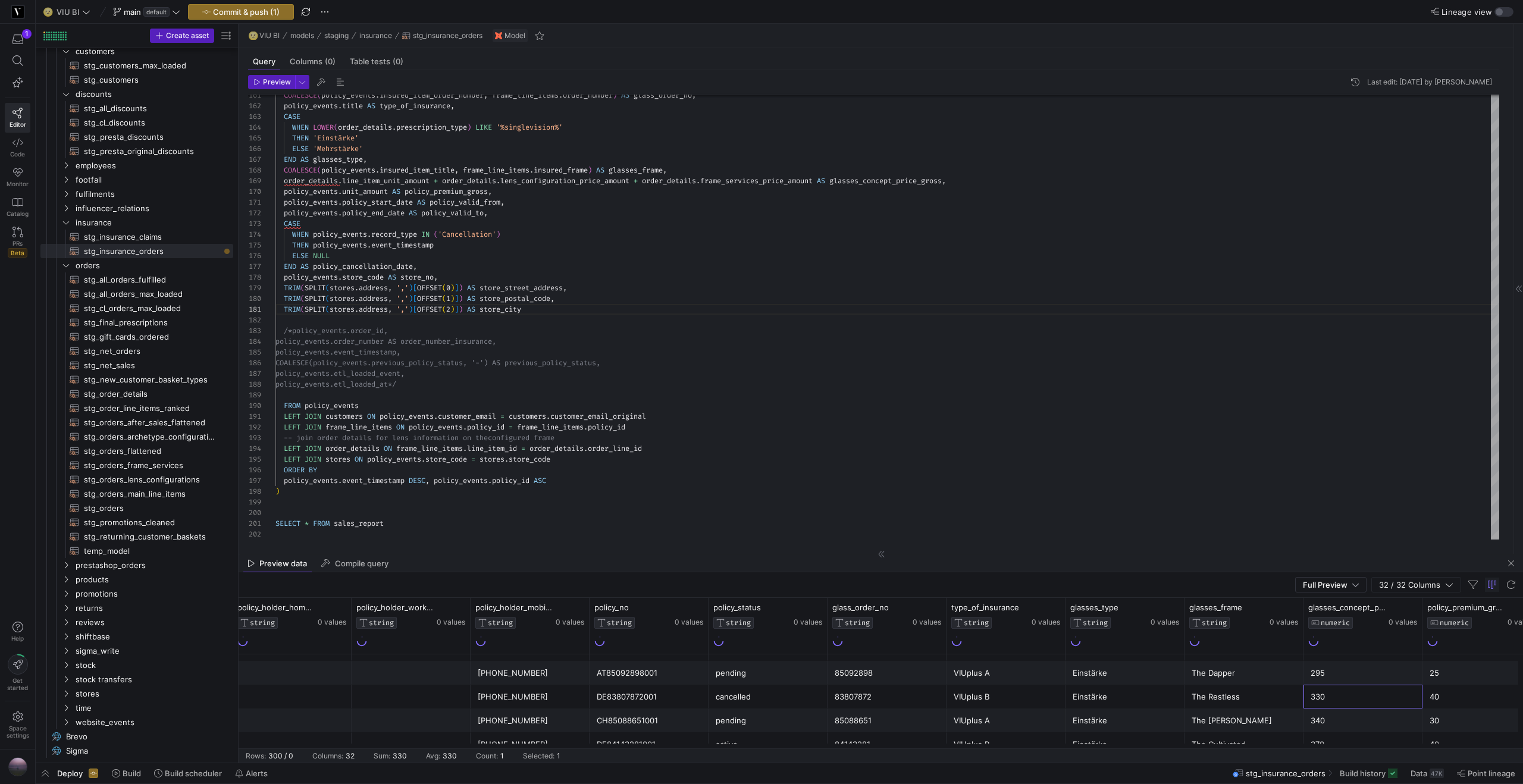
click at [802, 698] on div "cancelled" at bounding box center [769, 696] width 105 height 23
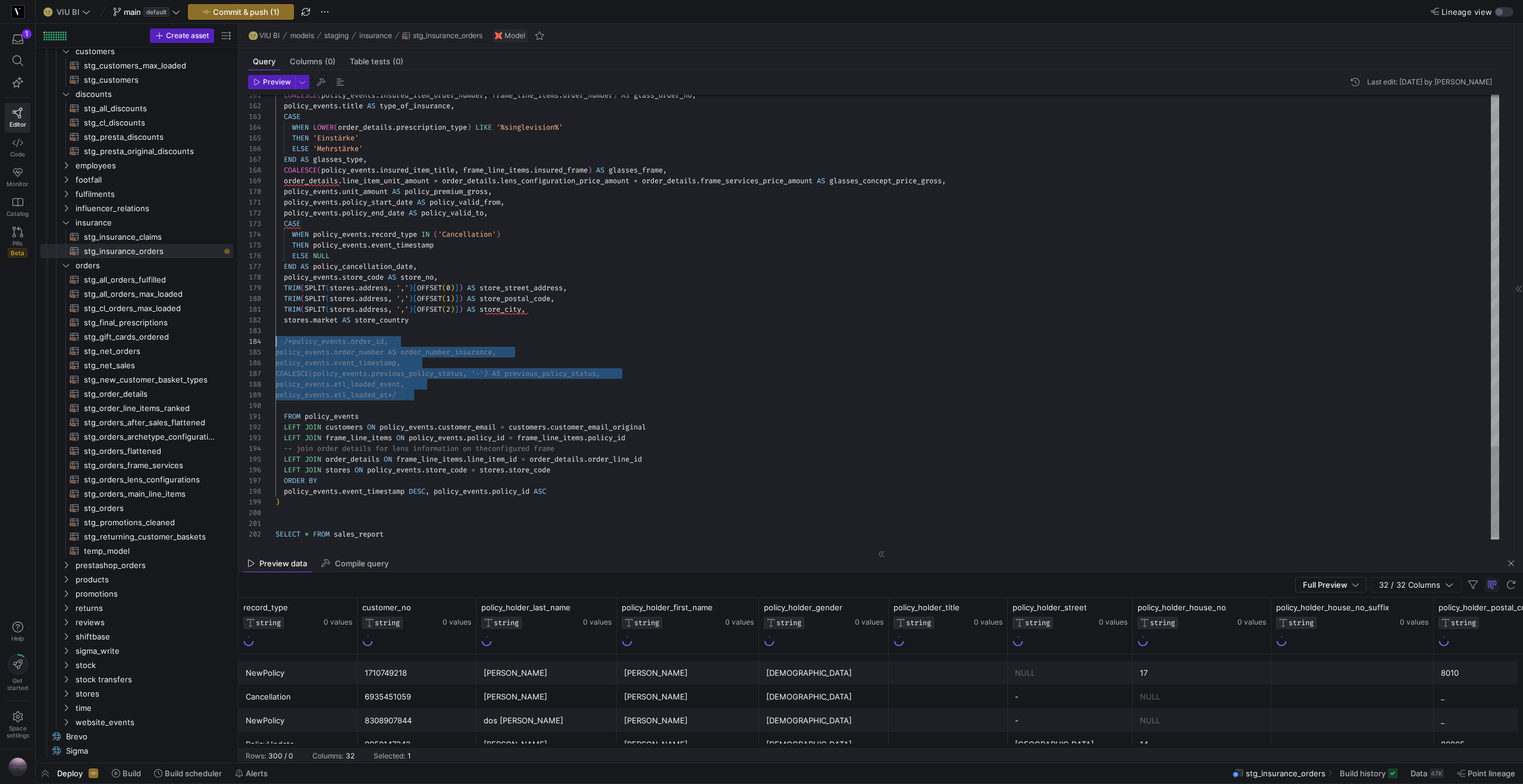
drag, startPoint x: 424, startPoint y: 393, endPoint x: 273, endPoint y: 342, distance: 159.4
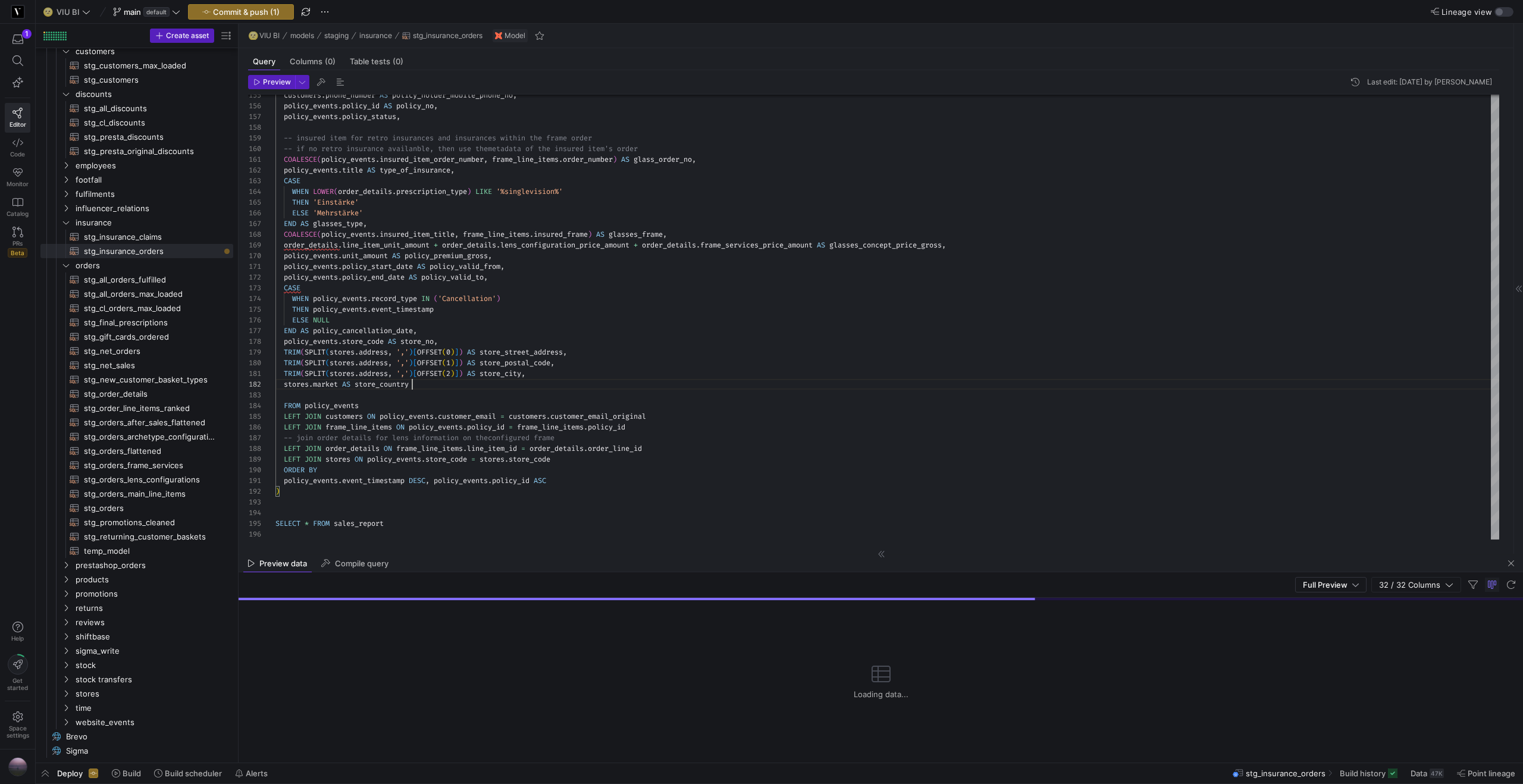
type textarea "TRIM(SPLIT(stores.address, ',')[OFFSET(2)]) AS store_city, stores.market AS sto…"
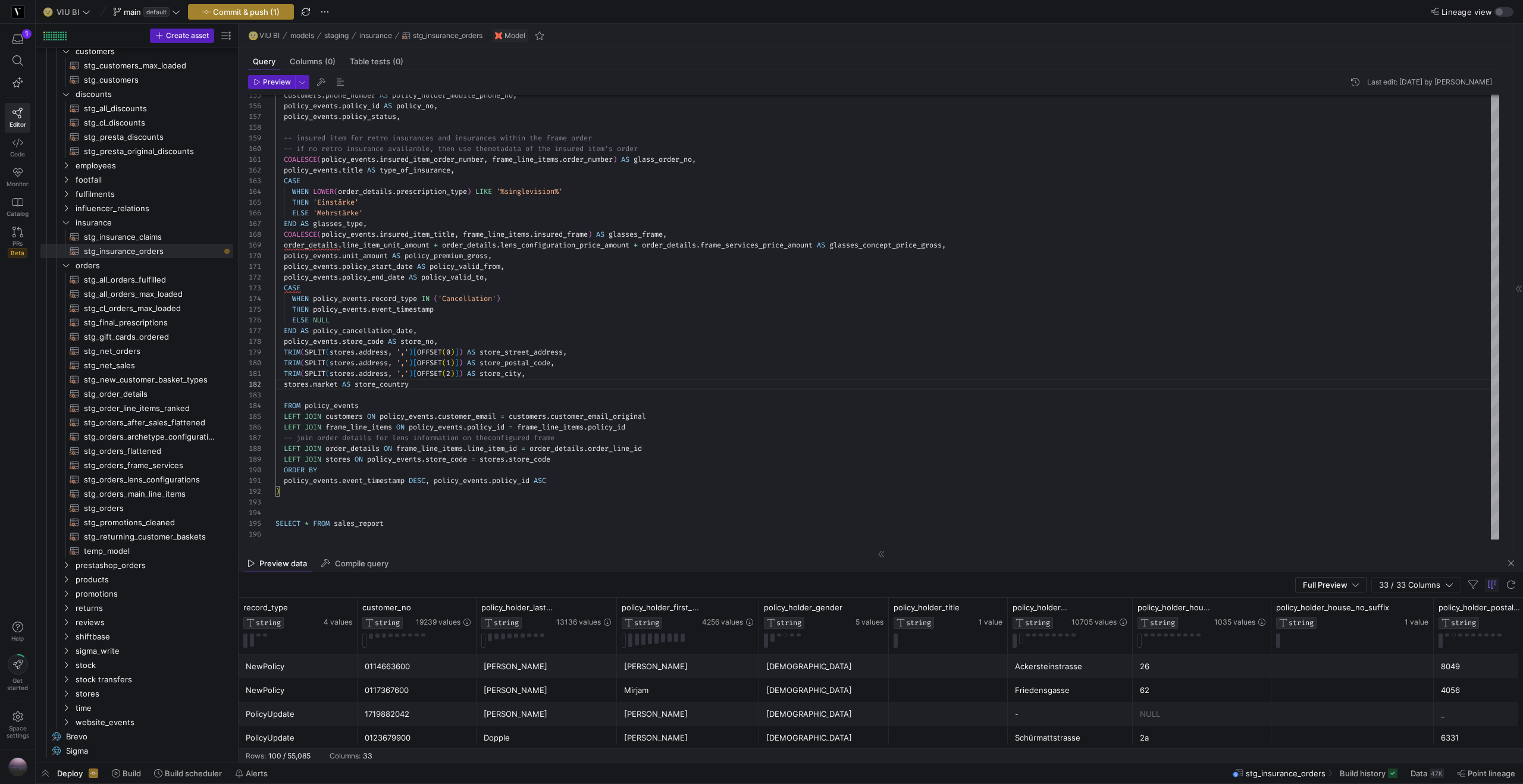
click at [264, 14] on span "Commit & push (1)" at bounding box center [246, 12] width 66 height 9
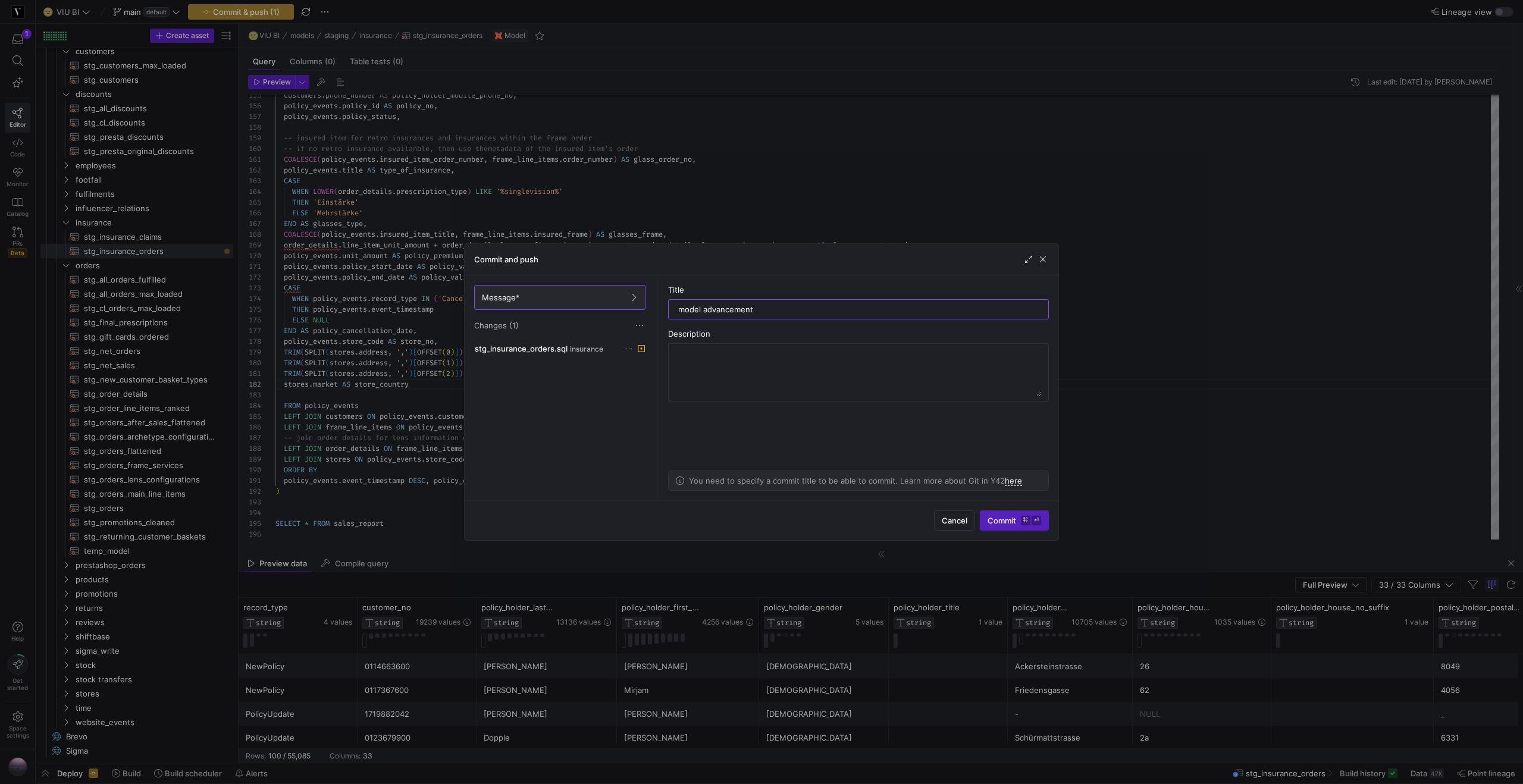
type input "model advancements"
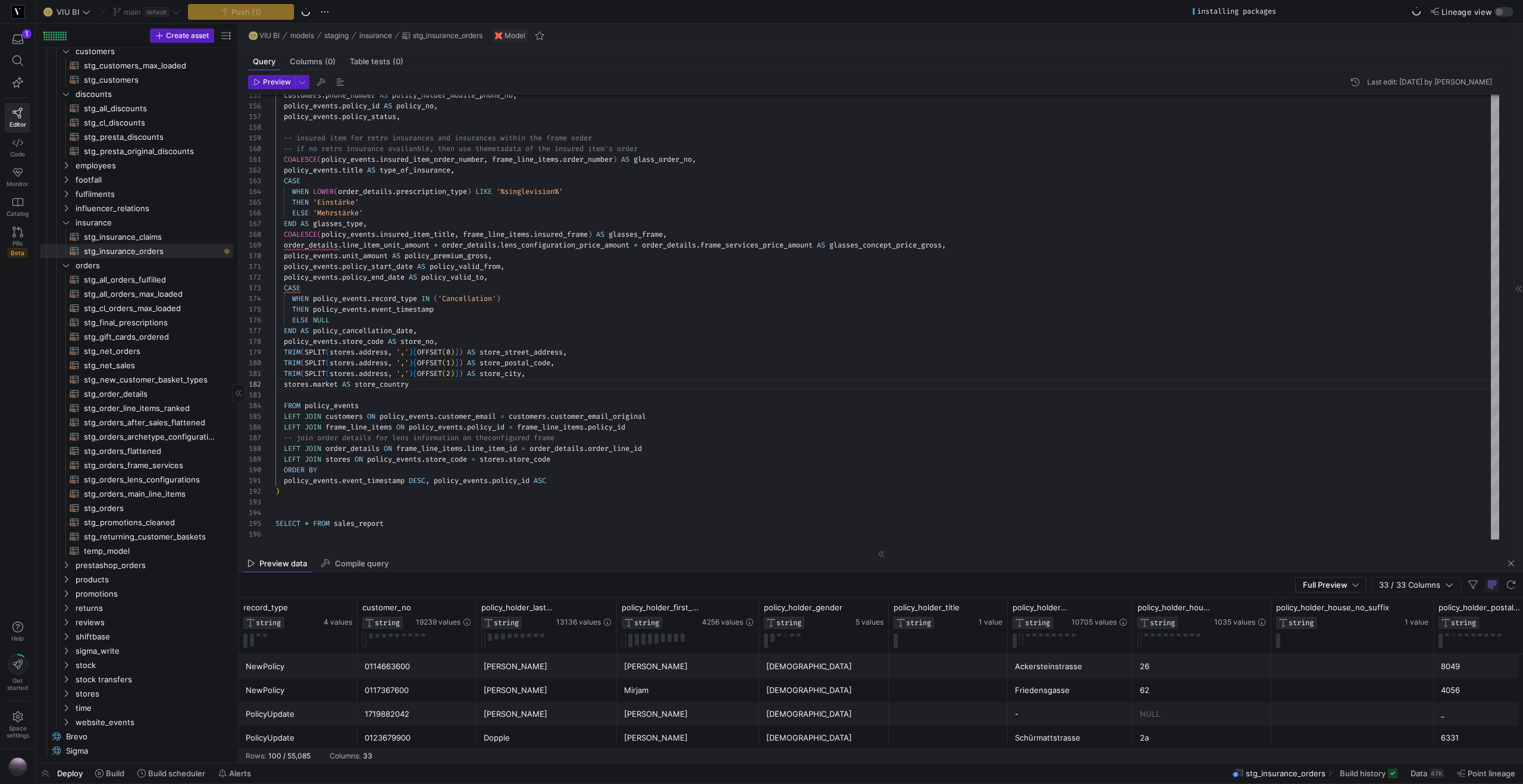
scroll to position [0, 0]
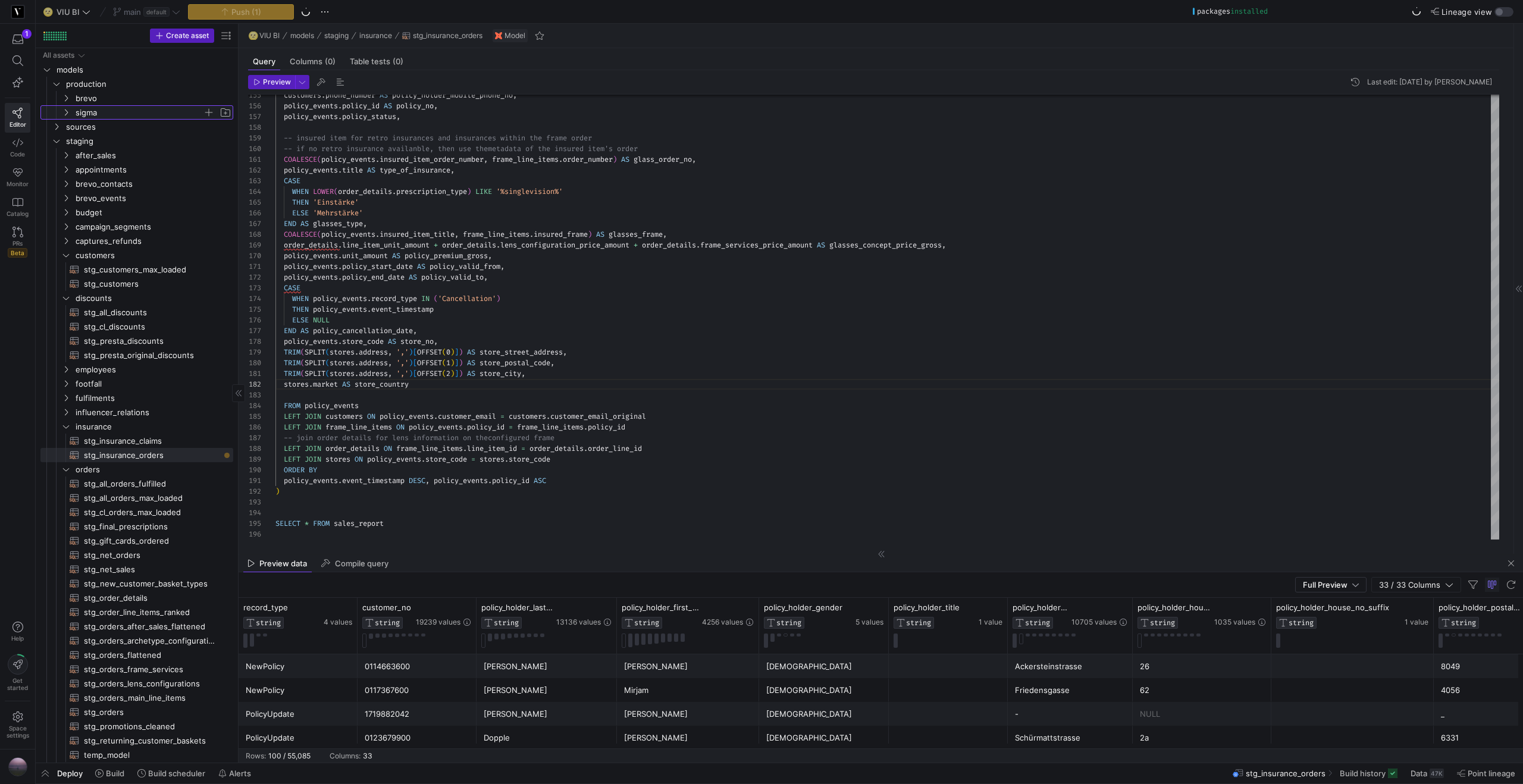
click at [65, 113] on icon "Press SPACE to select this row." at bounding box center [66, 112] width 8 height 7
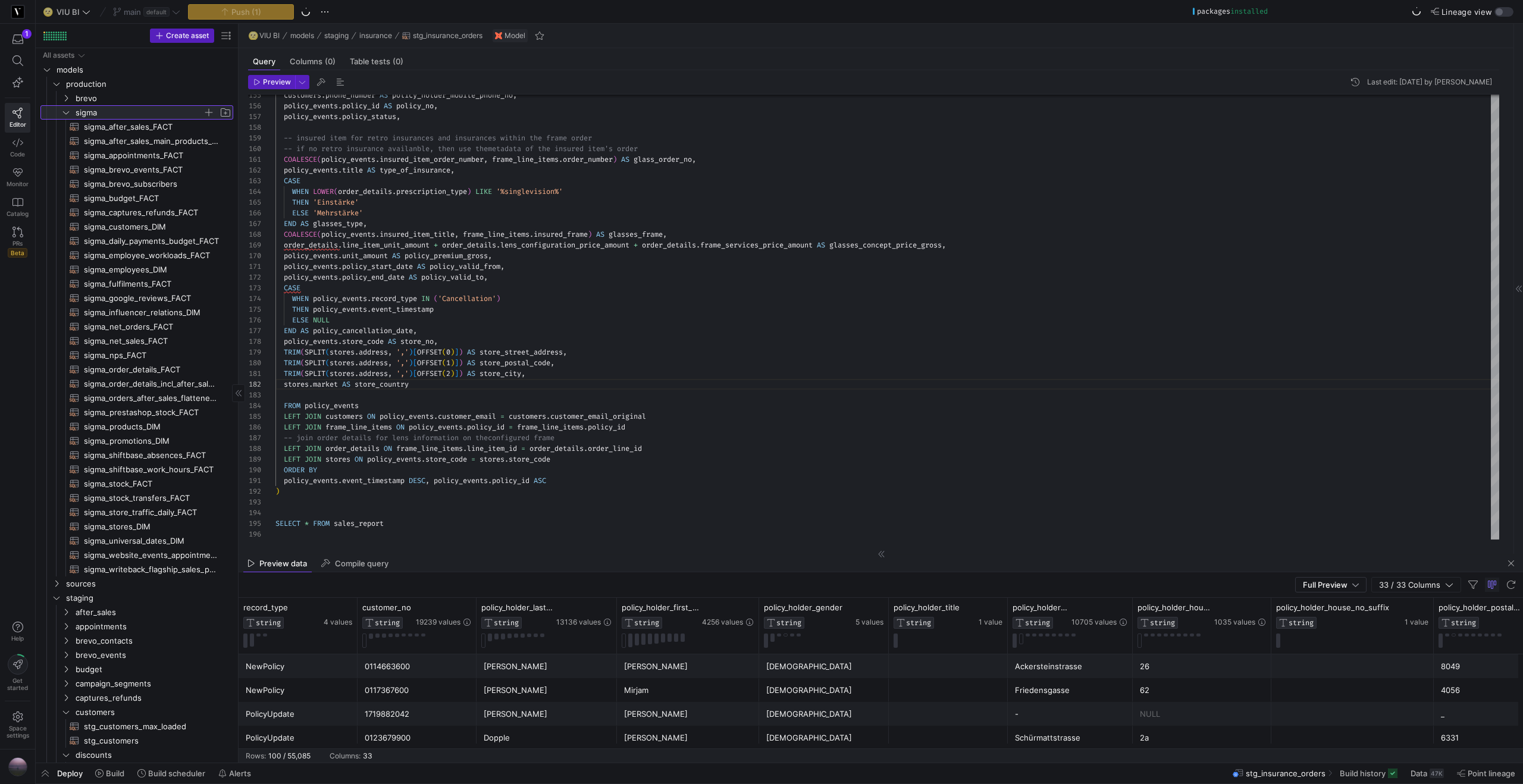
click at [65, 113] on icon at bounding box center [66, 112] width 8 height 7
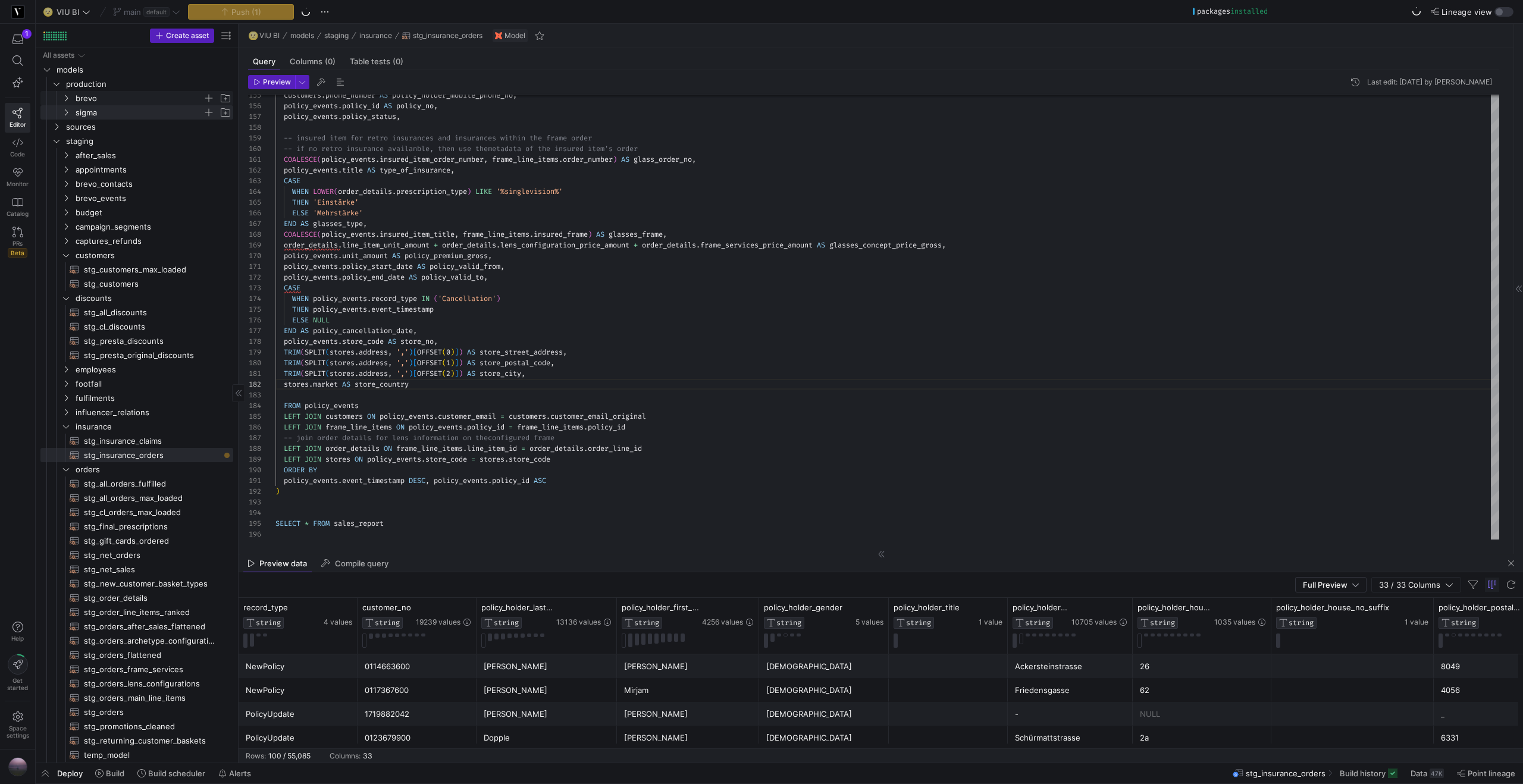
click at [65, 101] on icon "Press SPACE to select this row." at bounding box center [66, 98] width 8 height 7
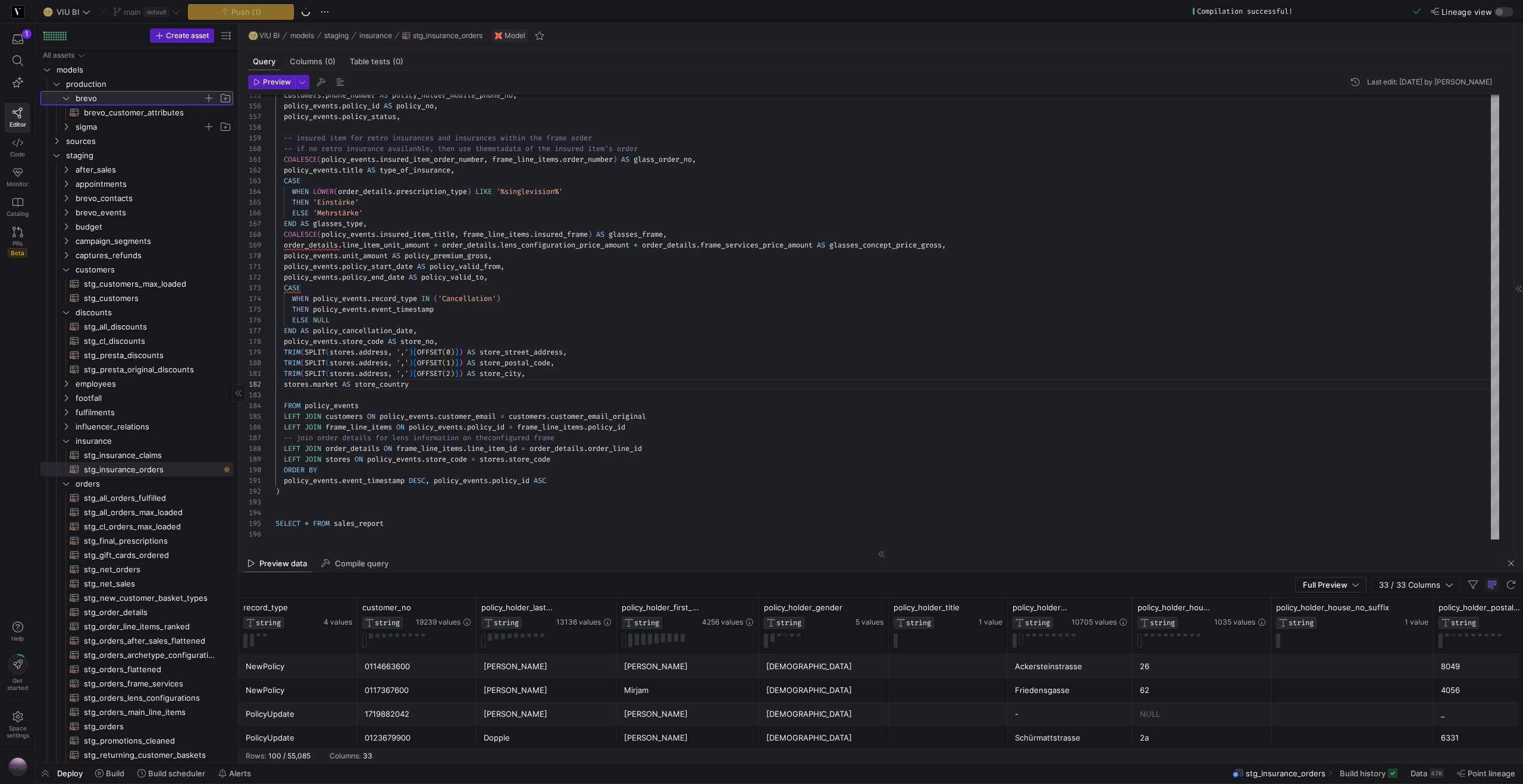
click at [65, 101] on icon at bounding box center [66, 98] width 8 height 7
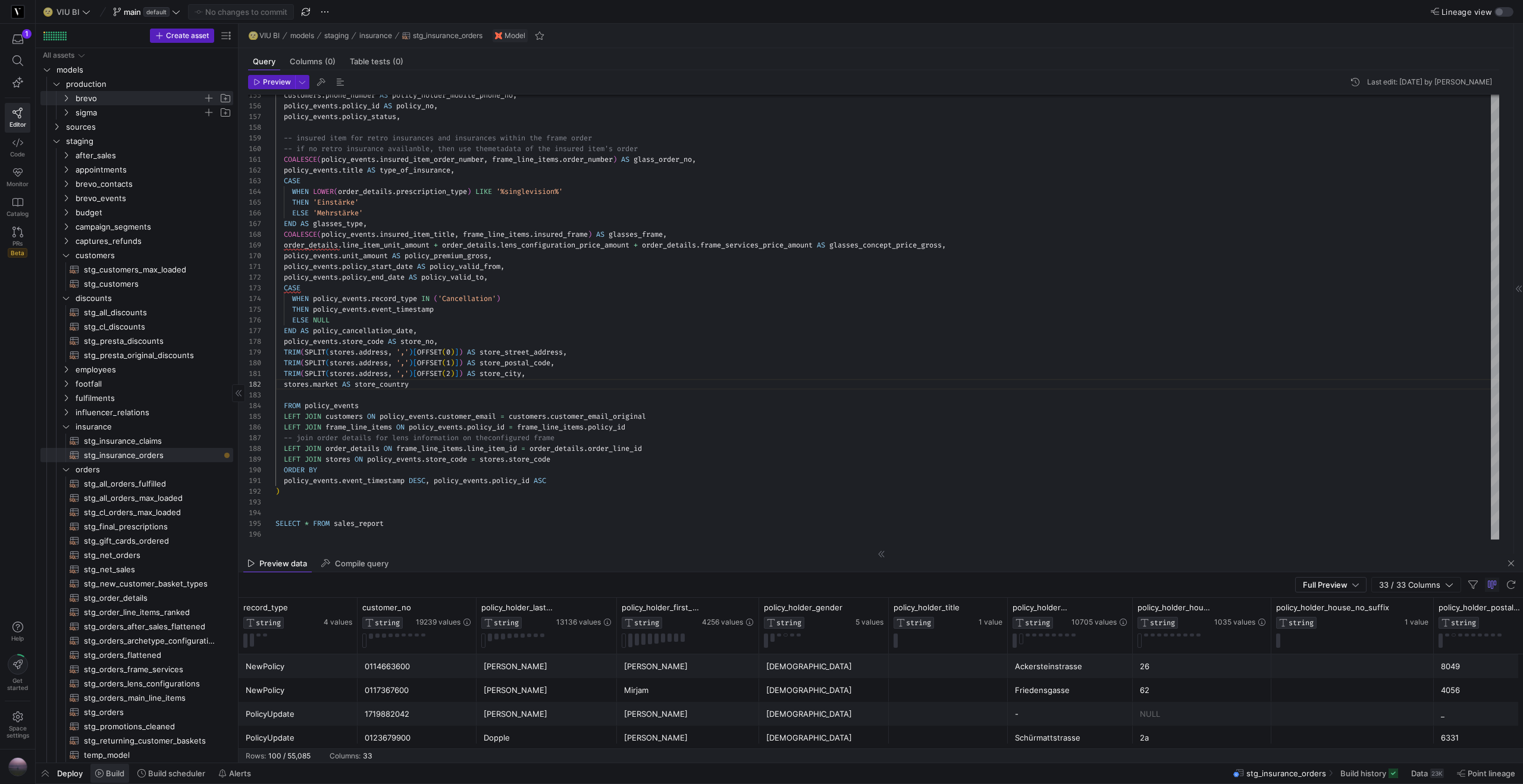
click at [117, 775] on span "Build" at bounding box center [115, 773] width 19 height 9
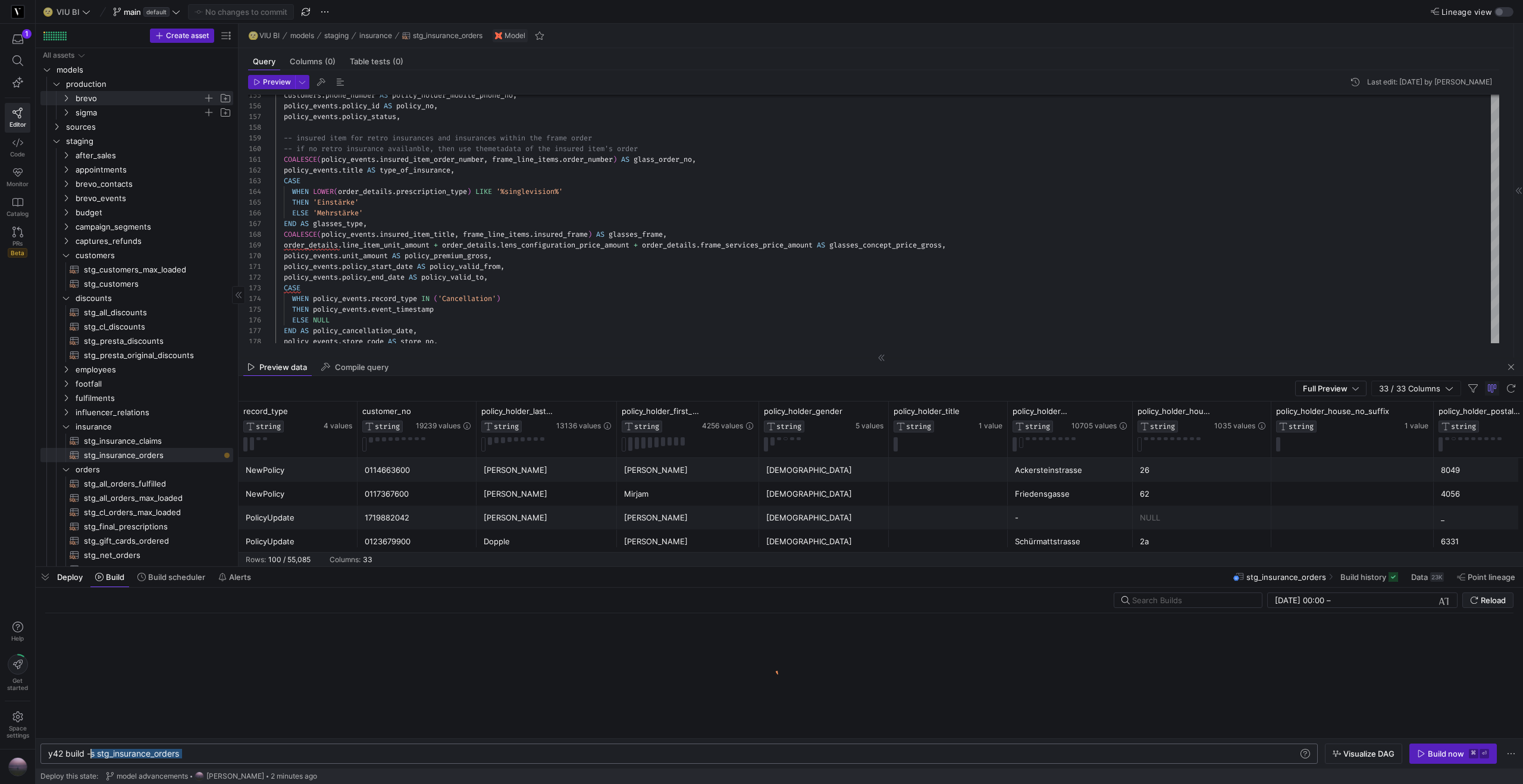
drag, startPoint x: 197, startPoint y: 754, endPoint x: 93, endPoint y: 758, distance: 104.1
click at [93, 758] on div "y42 build -s stg_insurance_orders" at bounding box center [672, 753] width 1250 height 9
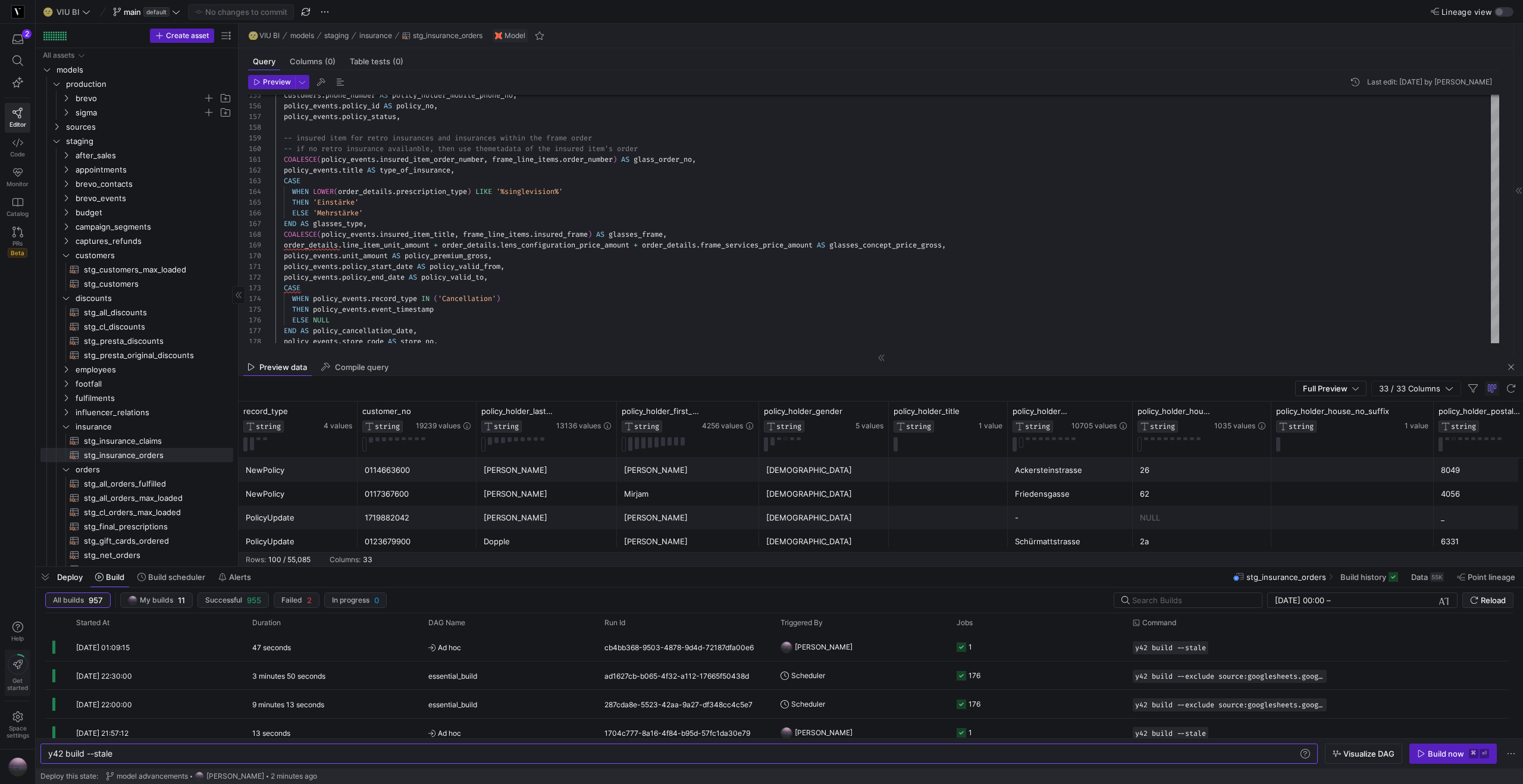
type textarea "y42 build --stale"
